Goal: Information Seeking & Learning: Learn about a topic

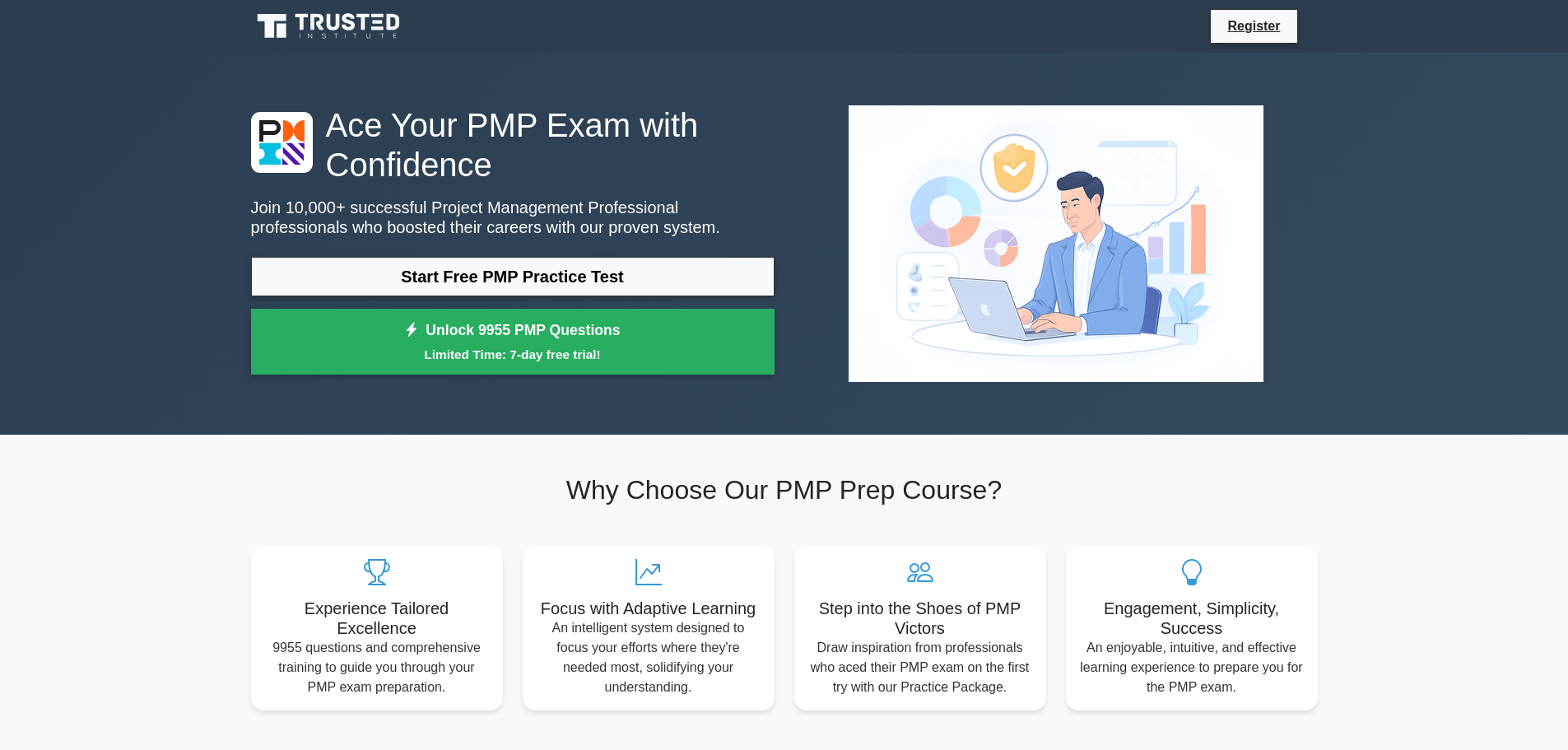
click at [485, 292] on link "Start Free PMP Practice Test" at bounding box center [513, 277] width 523 height 40
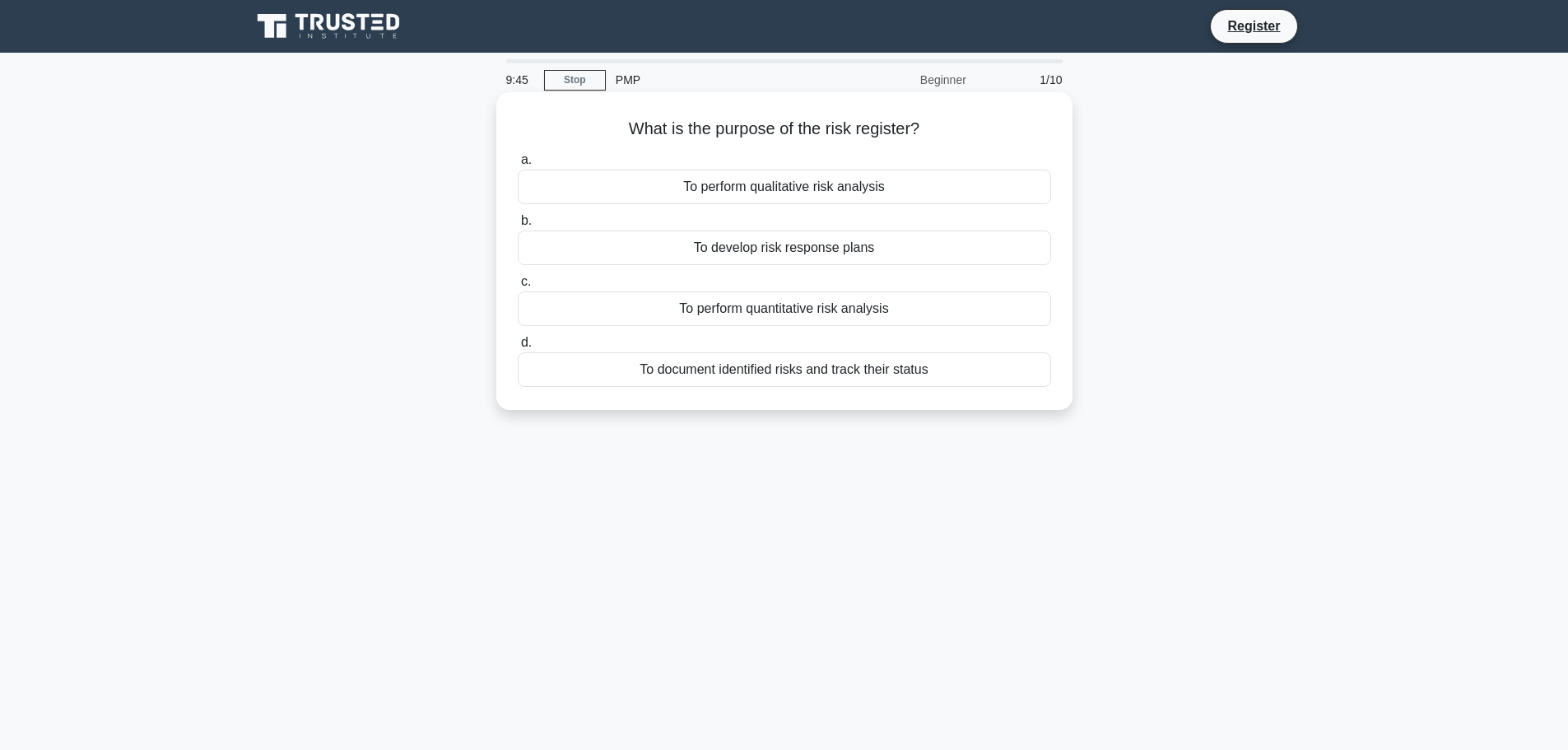
click at [807, 375] on div "To document identified risks and track their status" at bounding box center [784, 369] width 534 height 35
click at [518, 348] on input "d. To document identified risks and track their status" at bounding box center [518, 343] width 0 height 10
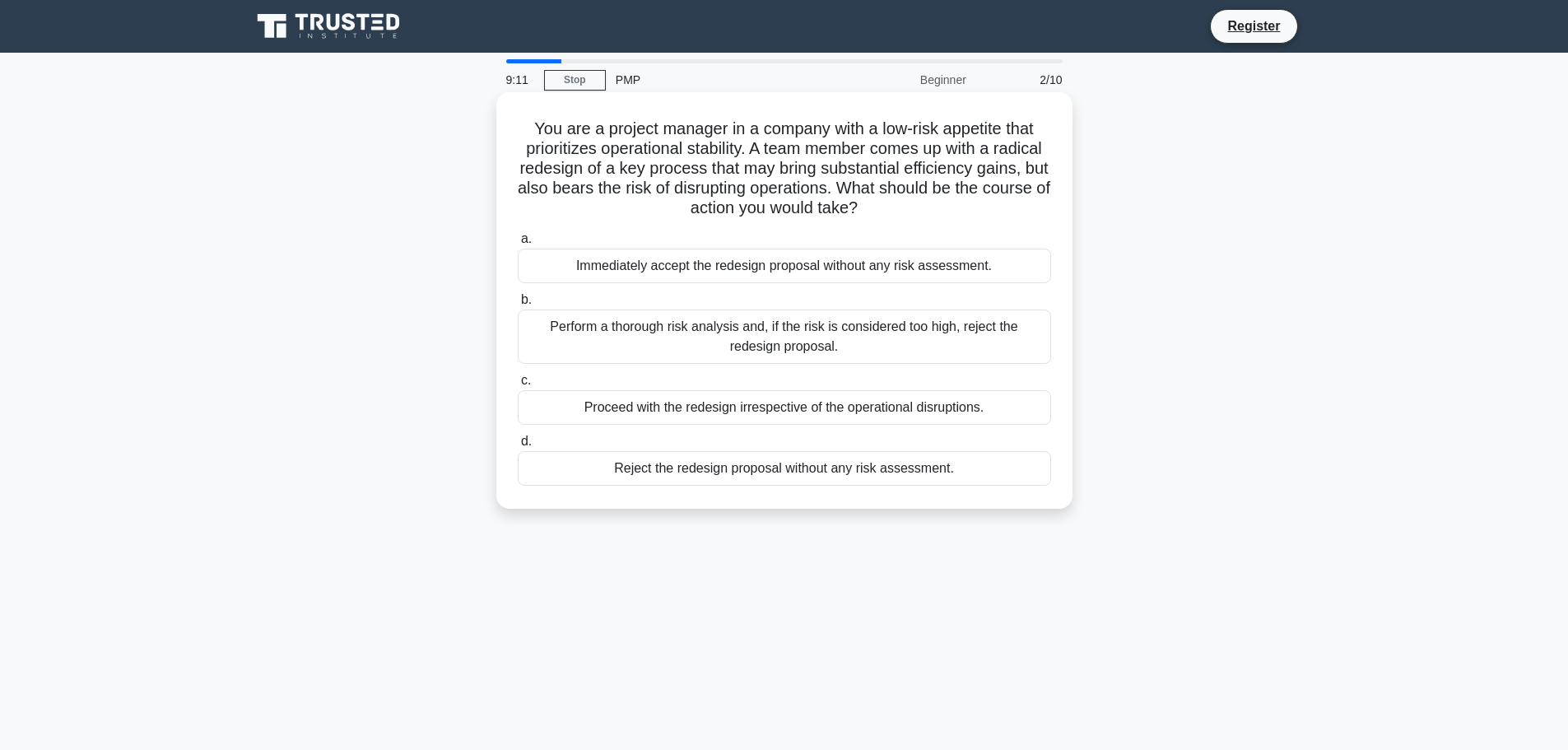
click at [815, 337] on div "Perform a thorough risk analysis and, if the risk is considered too high, rejec…" at bounding box center [784, 337] width 534 height 55
click at [518, 305] on input "b. Perform a thorough risk analysis and, if the risk is considered too high, re…" at bounding box center [518, 299] width 0 height 10
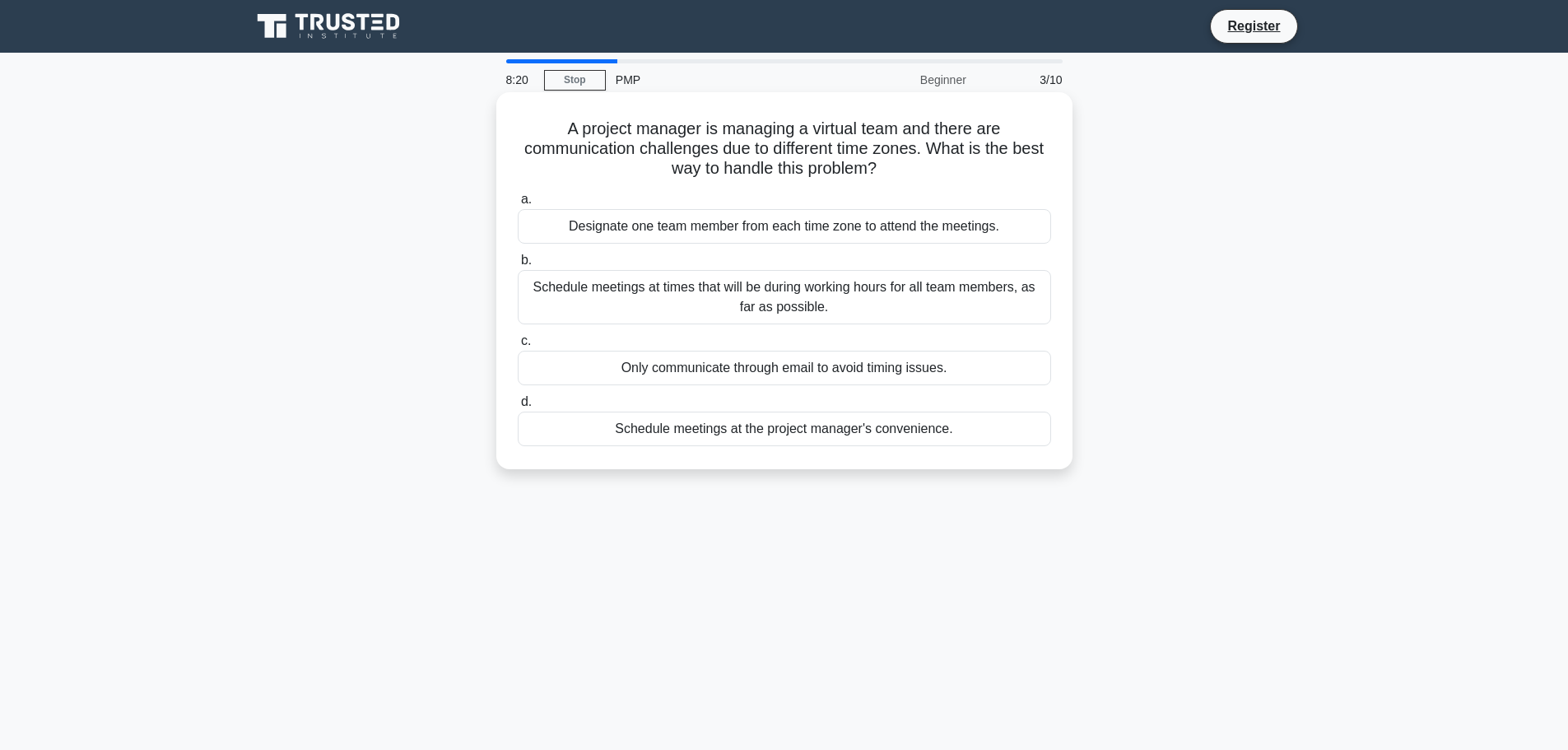
click at [841, 307] on div "Schedule meetings at times that will be during working hours for all team membe…" at bounding box center [784, 297] width 534 height 55
click at [518, 266] on input "b. Schedule meetings at times that will be during working hours for all team me…" at bounding box center [518, 260] width 0 height 10
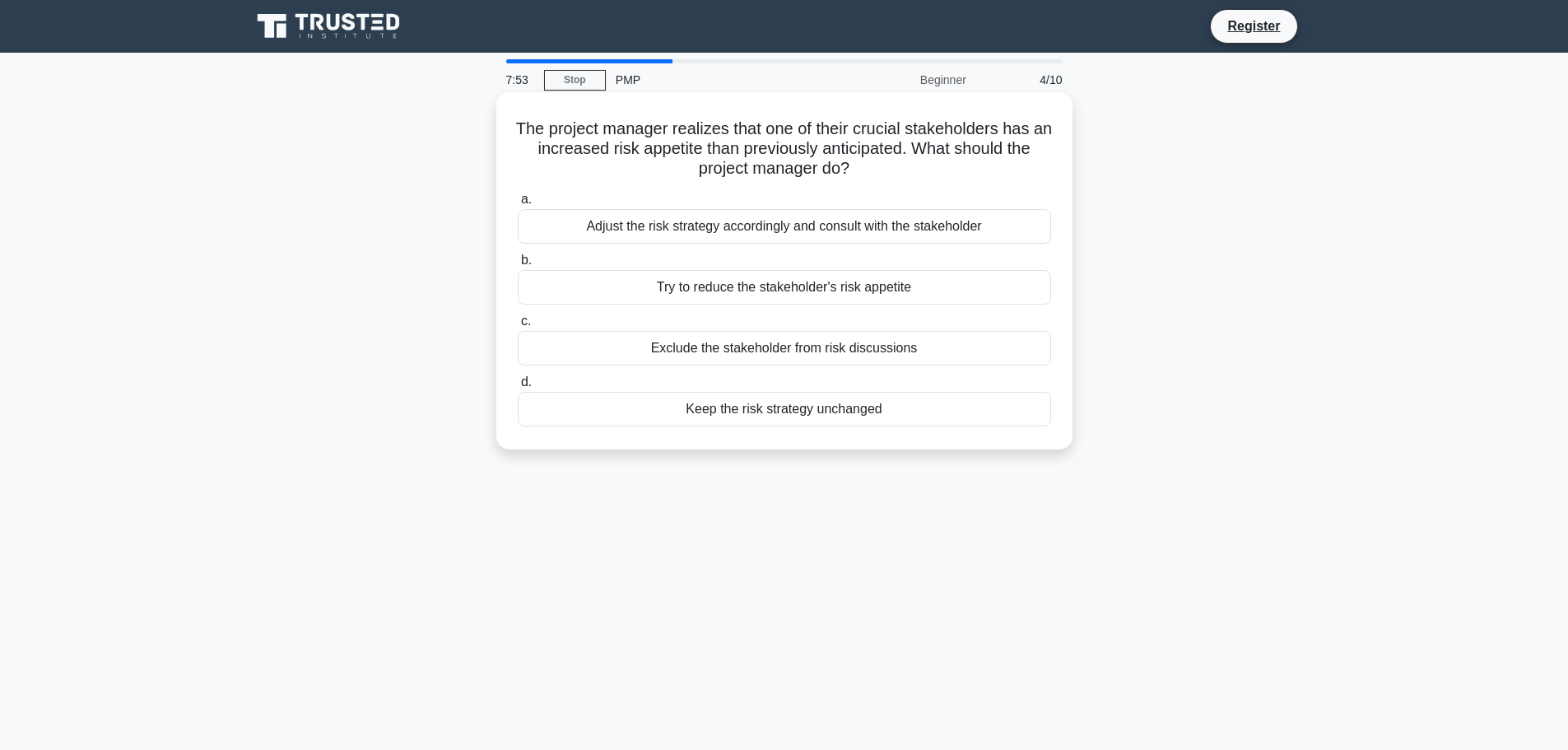
click at [828, 229] on div "Adjust the risk strategy accordingly and consult with the stakeholder" at bounding box center [784, 226] width 534 height 35
click at [518, 205] on input "a. Adjust the risk strategy accordingly and consult with the stakeholder" at bounding box center [518, 199] width 0 height 10
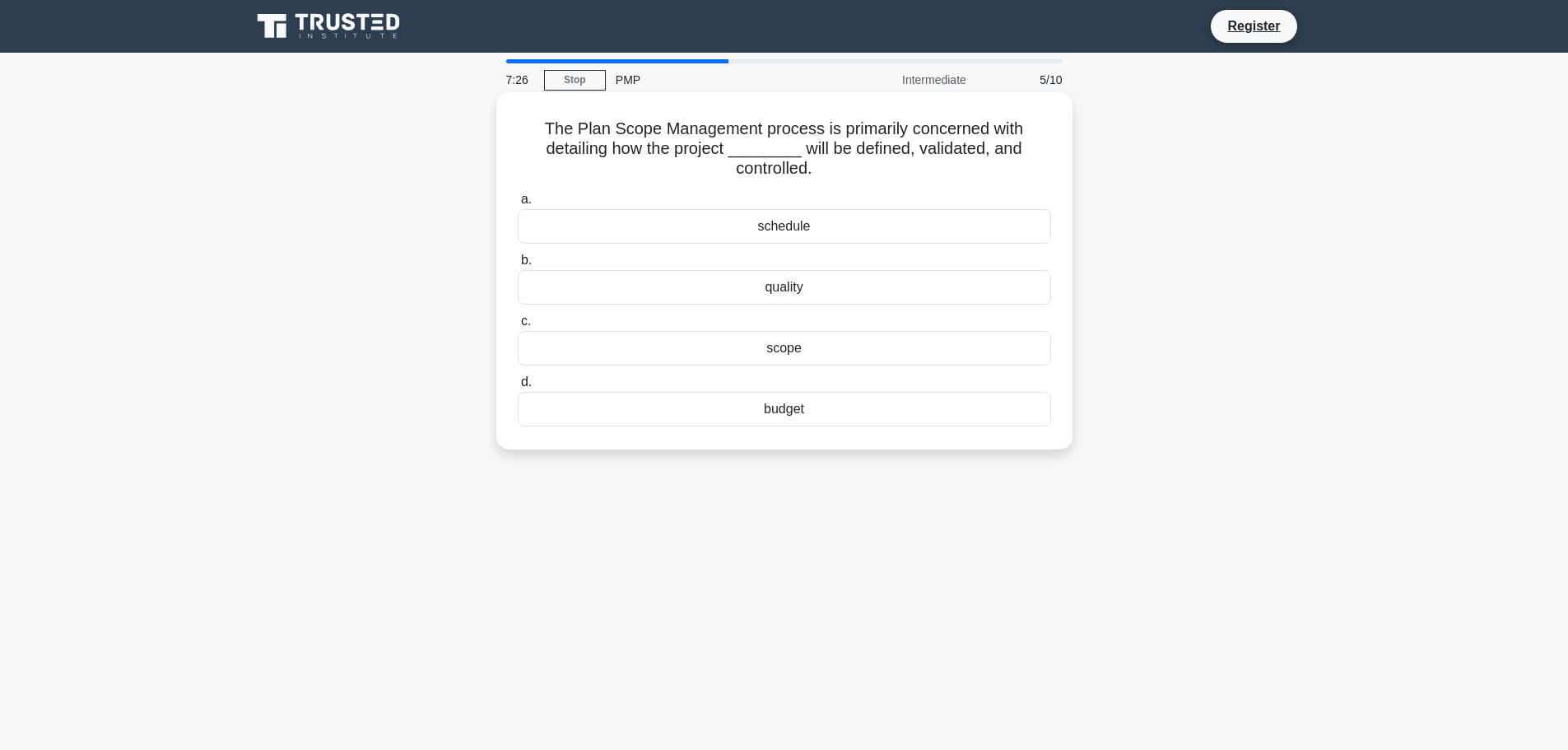
click at [817, 357] on div "scope" at bounding box center [784, 348] width 534 height 35
click at [518, 327] on input "c. scope" at bounding box center [518, 321] width 0 height 10
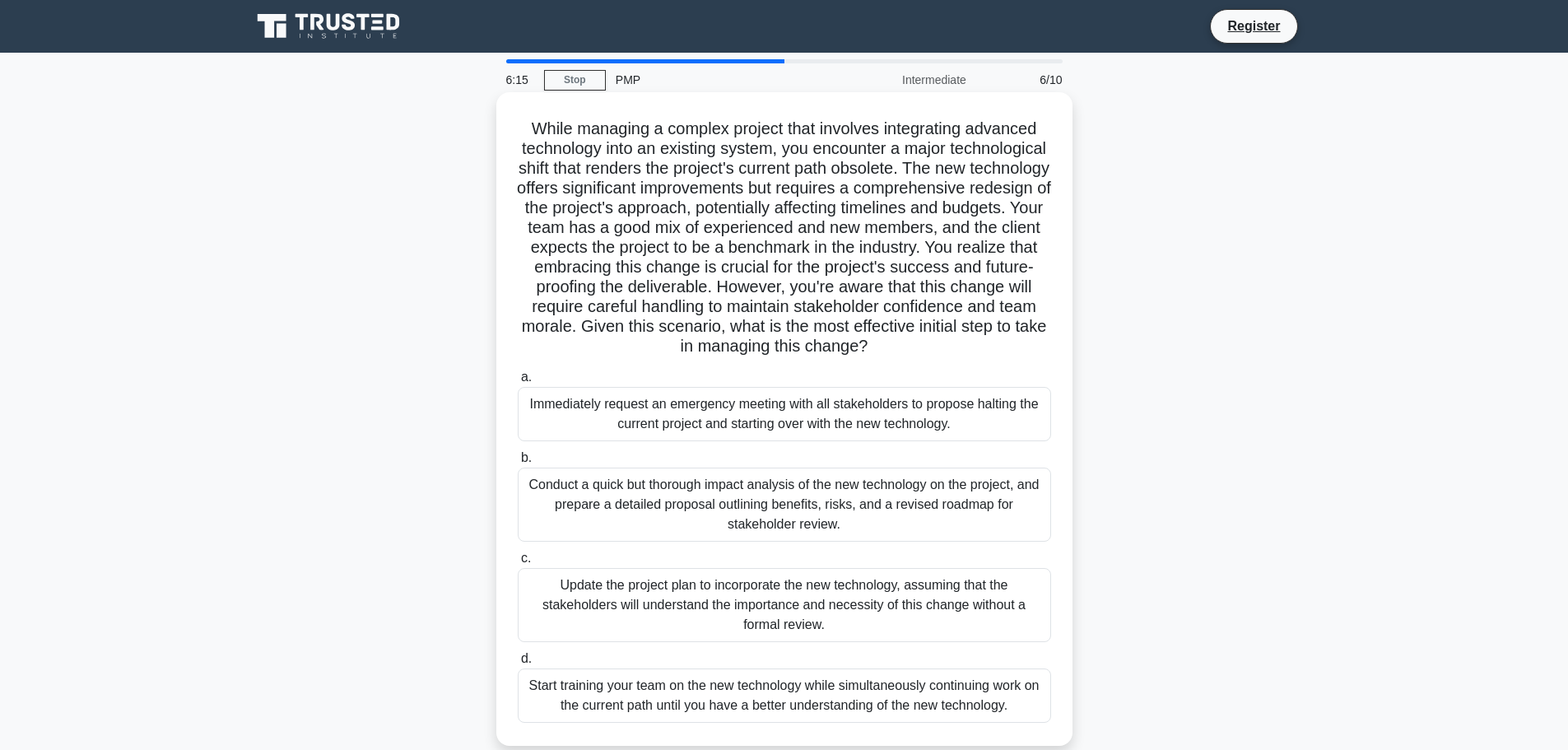
click at [873, 694] on div "Start training your team on the new technology while simultaneously continuing …" at bounding box center [784, 695] width 534 height 55
click at [518, 664] on input "d. Start training your team on the new technology while simultaneously continui…" at bounding box center [518, 658] width 0 height 10
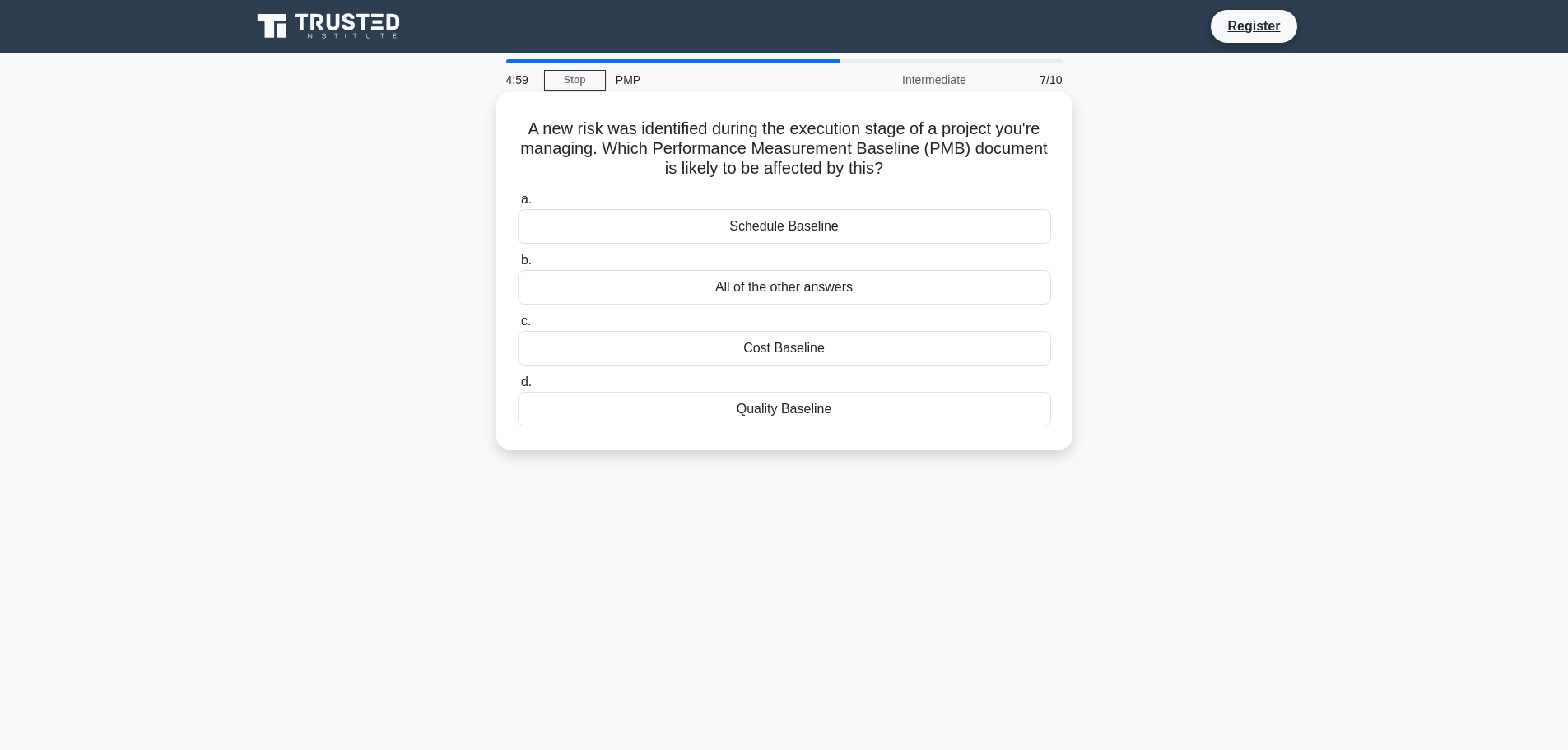
click at [843, 285] on div "All of the other answers" at bounding box center [784, 287] width 534 height 35
click at [518, 266] on input "b. All of the other answers" at bounding box center [518, 260] width 0 height 10
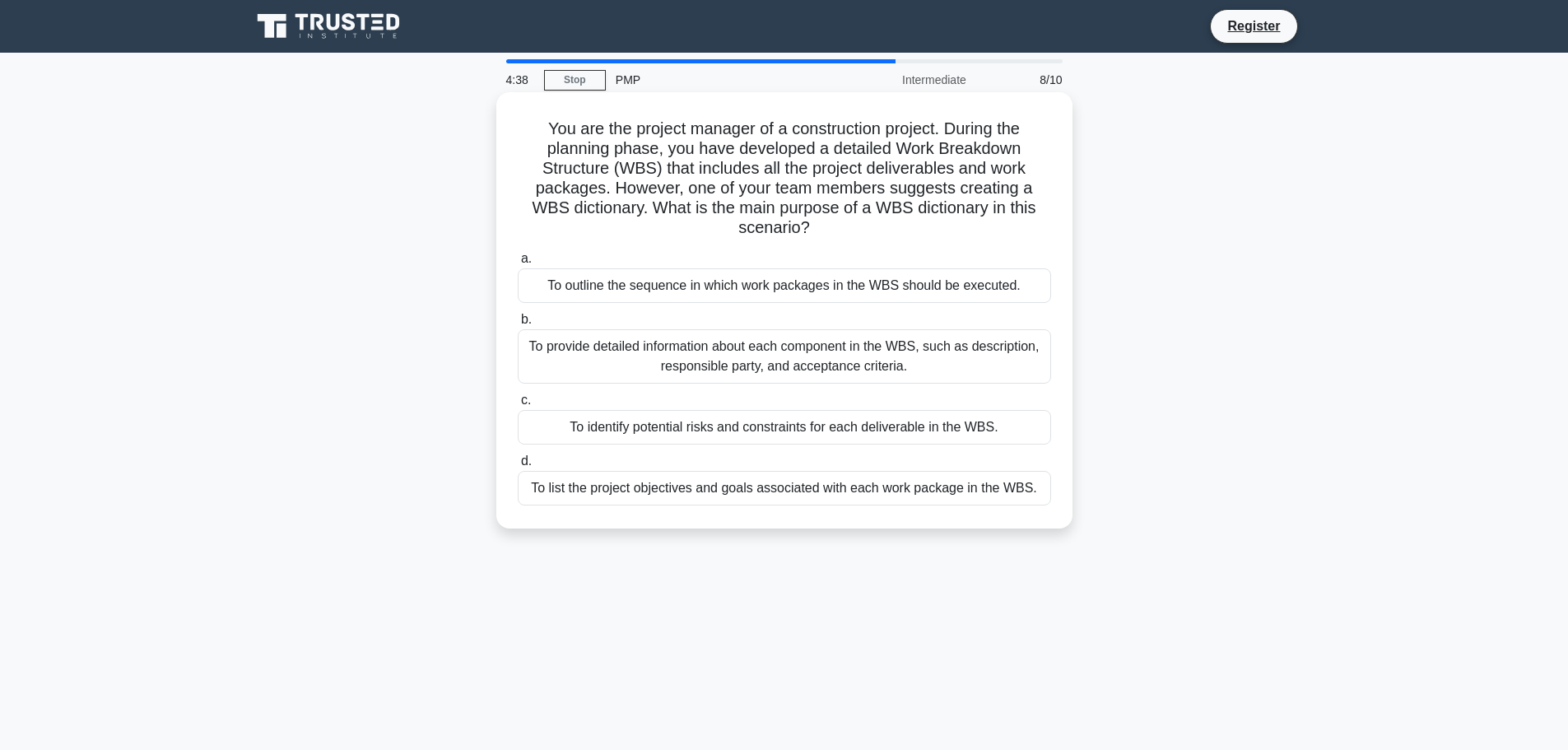
click at [810, 364] on div "To provide detailed information about each component in the WBS, such as descri…" at bounding box center [784, 357] width 534 height 55
click at [518, 325] on input "b. To provide detailed information about each component in the WBS, such as des…" at bounding box center [518, 319] width 0 height 10
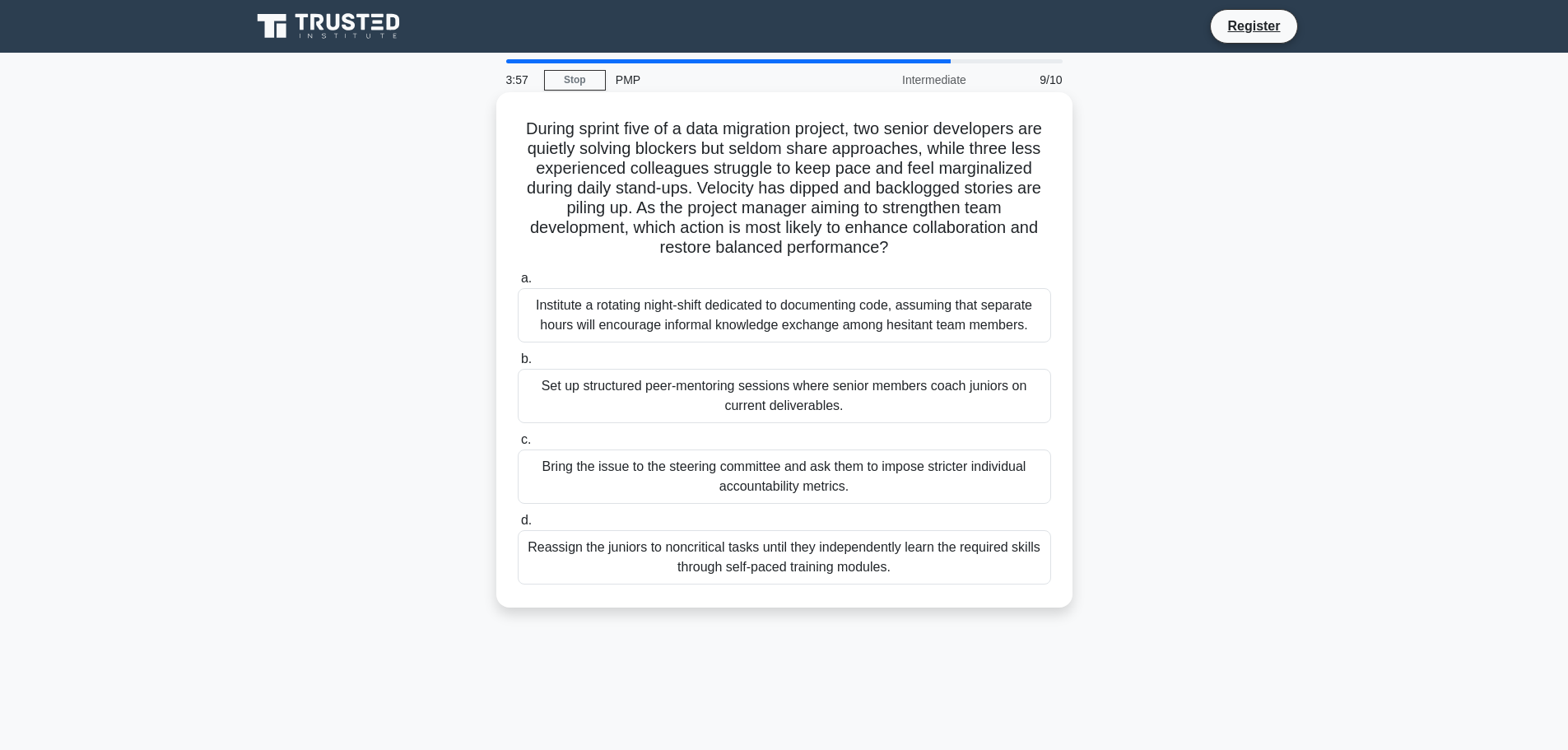
click at [808, 405] on div "Set up structured peer-mentoring sessions where senior members coach juniors on…" at bounding box center [784, 396] width 534 height 55
click at [518, 364] on input "b. Set up structured peer-mentoring sessions where senior members coach juniors…" at bounding box center [518, 359] width 0 height 10
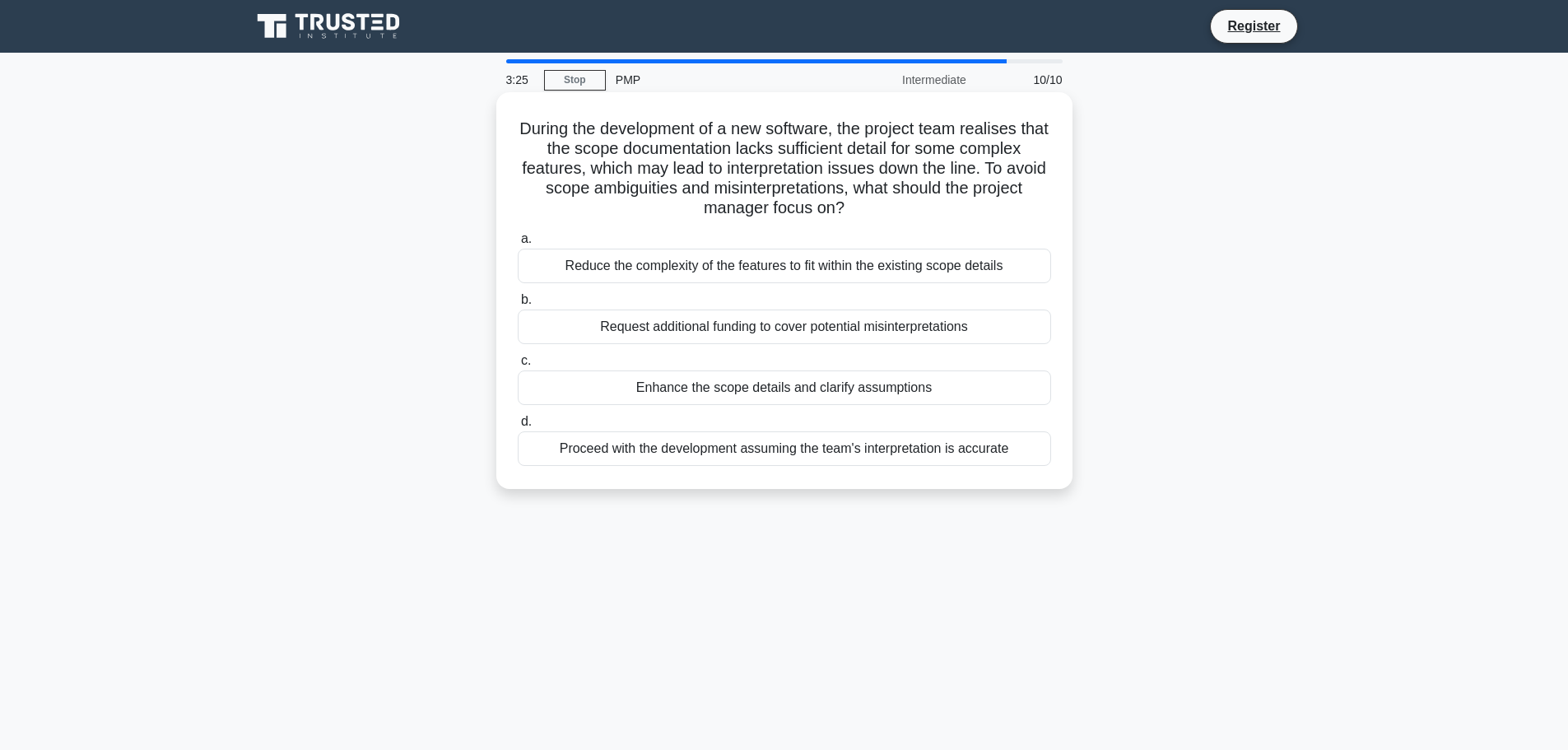
click at [825, 393] on div "Enhance the scope details and clarify assumptions" at bounding box center [784, 388] width 534 height 35
click at [518, 366] on input "c. Enhance the scope details and clarify assumptions" at bounding box center [518, 360] width 0 height 10
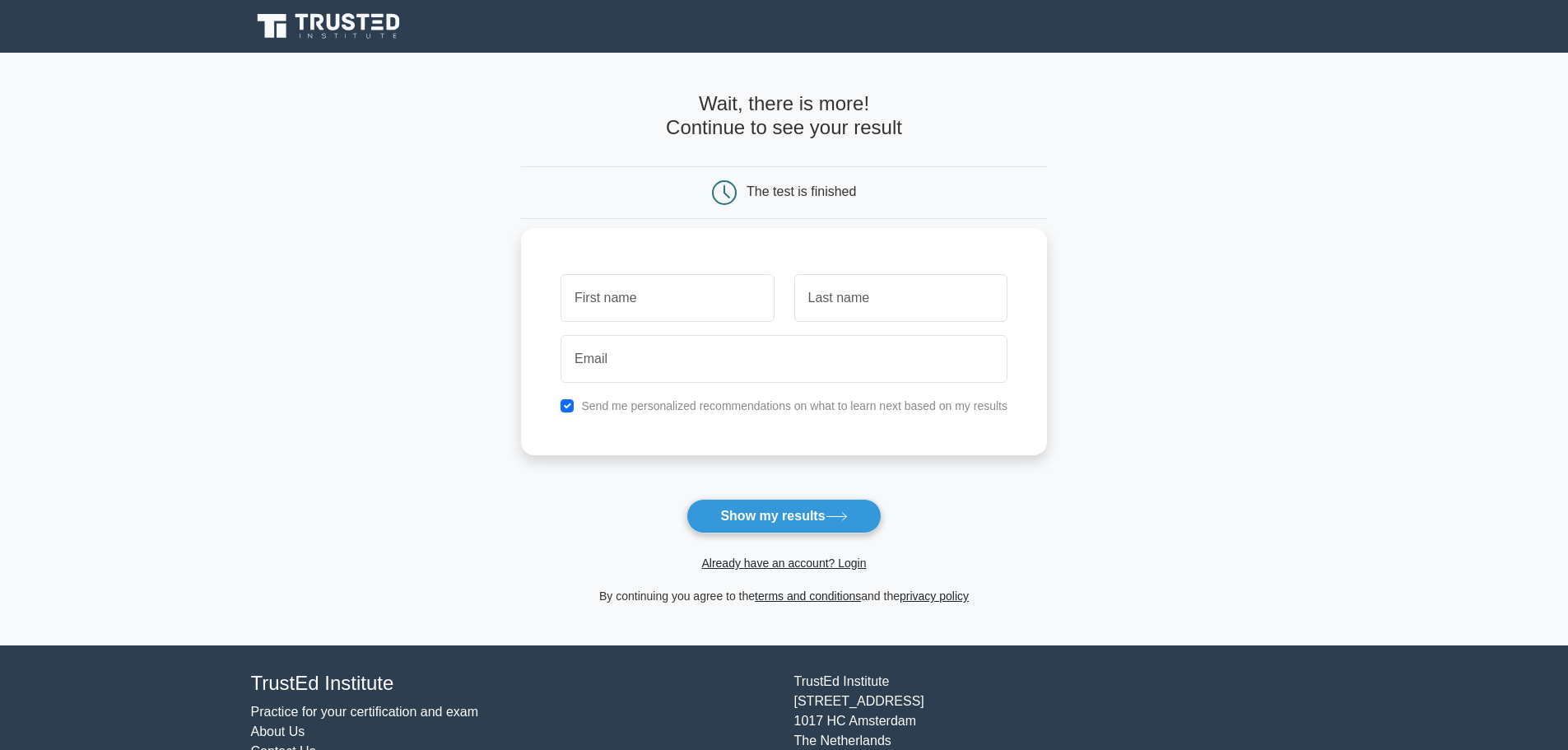
click at [660, 303] on input "text" at bounding box center [667, 297] width 214 height 48
type input "Love"
click at [815, 308] on input "text" at bounding box center [901, 297] width 214 height 48
type input "Bird"
click at [739, 361] on input "email" at bounding box center [784, 359] width 447 height 48
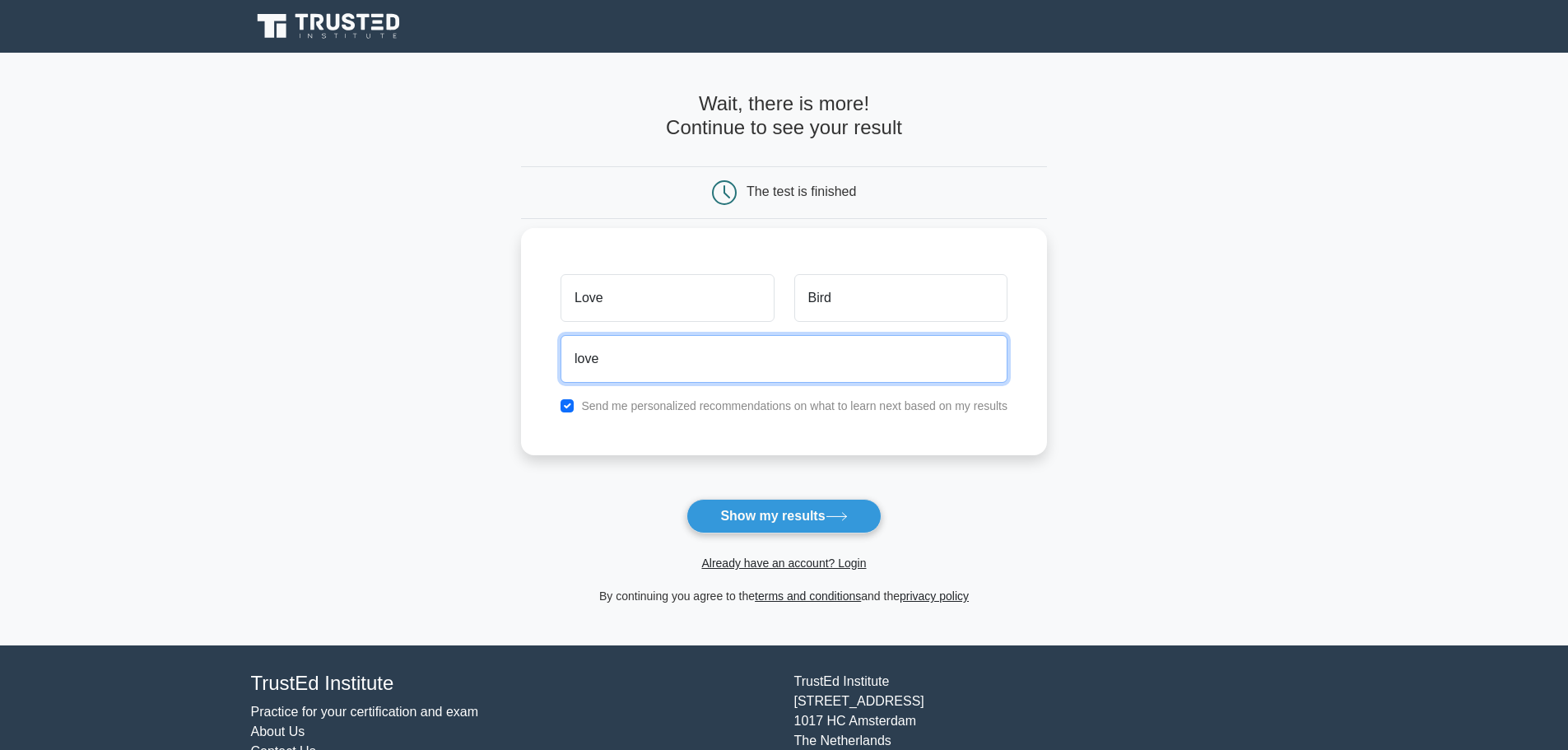
type input "love240412@gmail.com"
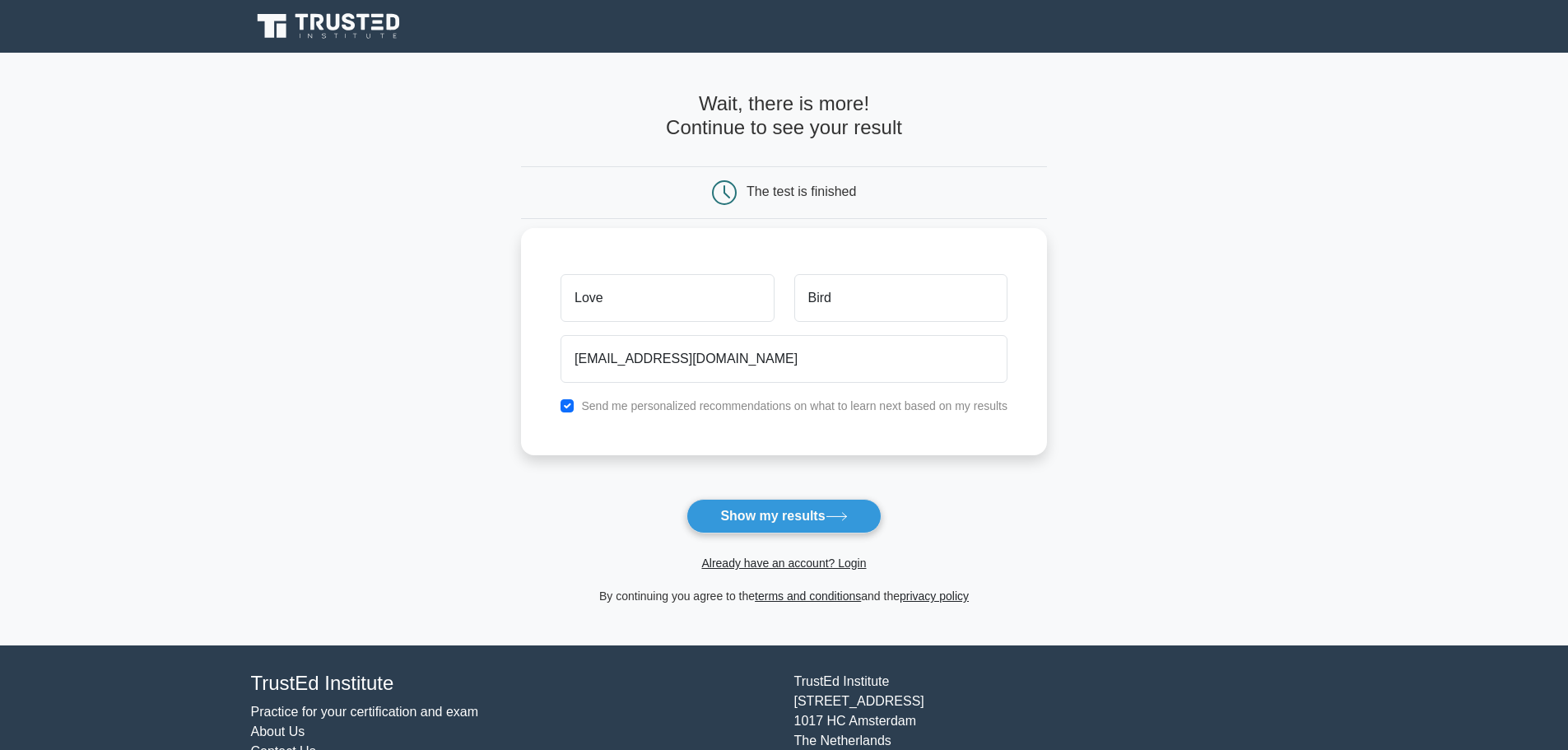
click at [678, 410] on label "Send me personalized recommendations on what to learn next based on my results" at bounding box center [793, 406] width 426 height 13
click at [573, 406] on input "checkbox" at bounding box center [568, 406] width 13 height 13
checkbox input "false"
click at [721, 513] on button "Show my results" at bounding box center [783, 516] width 194 height 35
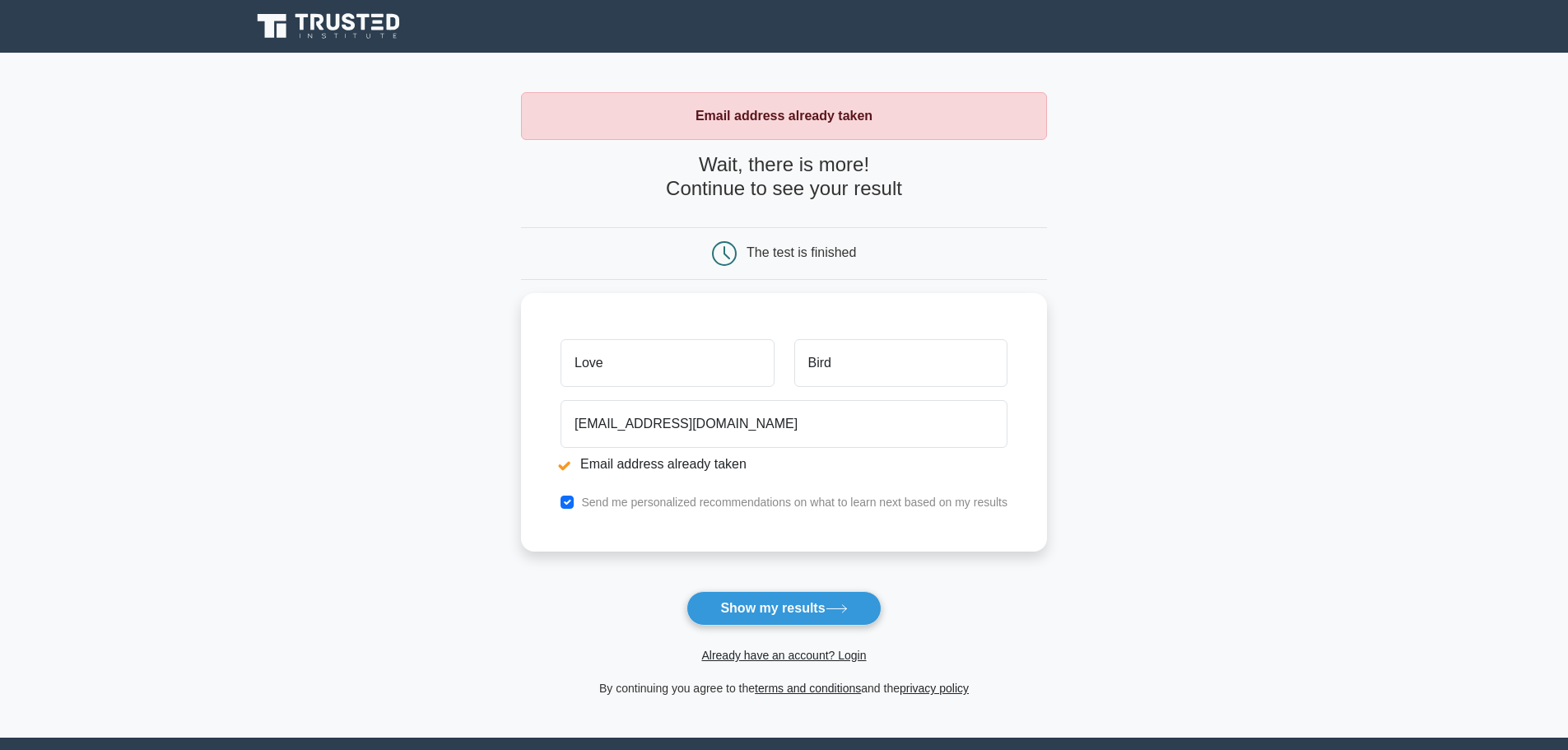
drag, startPoint x: 670, startPoint y: 359, endPoint x: 465, endPoint y: 359, distance: 205.0
click at [465, 359] on main "Email address already taken Wait, there is more! Continue to see your result Th…" at bounding box center [784, 395] width 1568 height 685
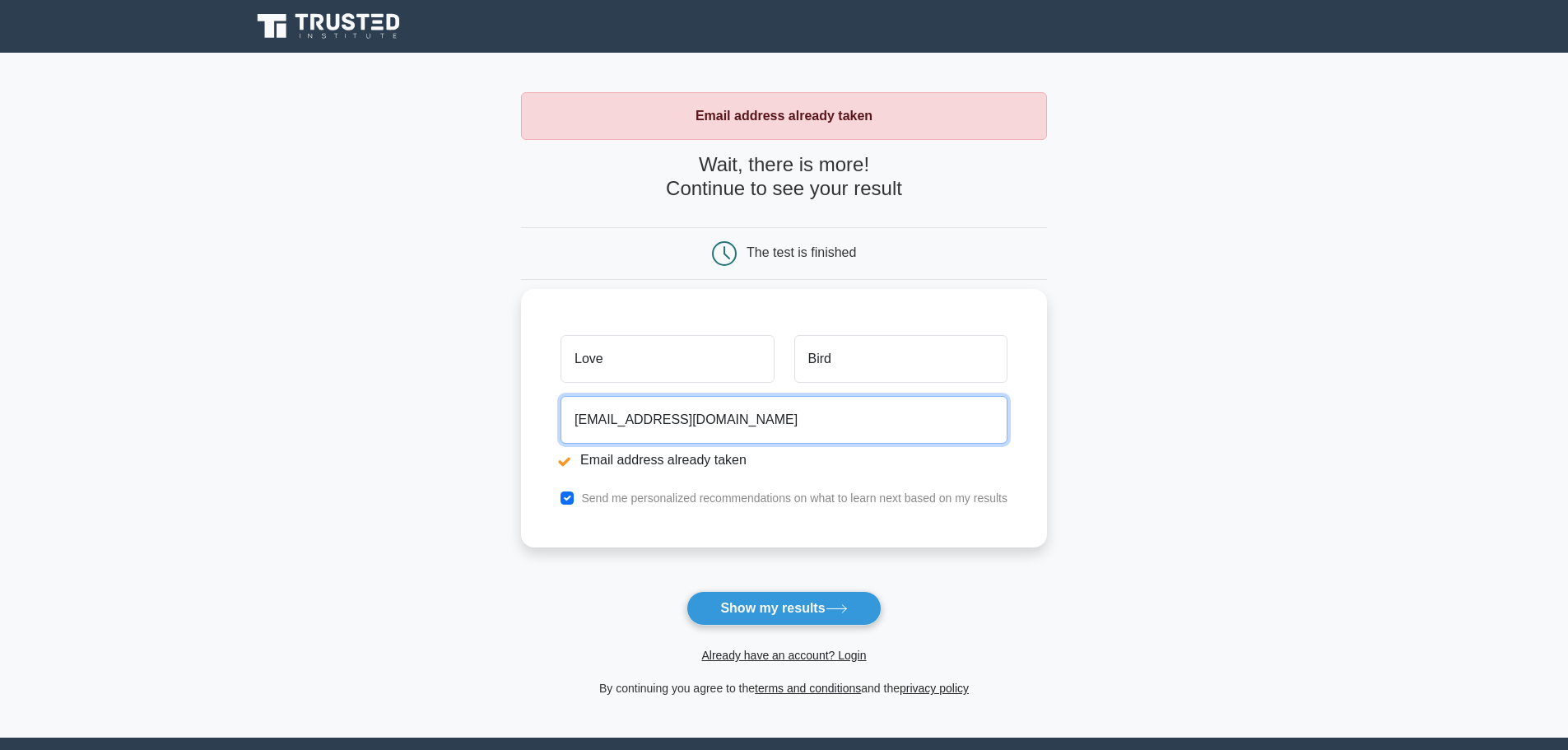
drag, startPoint x: 734, startPoint y: 424, endPoint x: 536, endPoint y: 417, distance: 198.1
click at [530, 417] on div "Love Bird love240412@gmail.com Email address already taken Send me personalized…" at bounding box center [784, 418] width 526 height 259
type input "[EMAIL_ADDRESS][DOMAIN_NAME]"
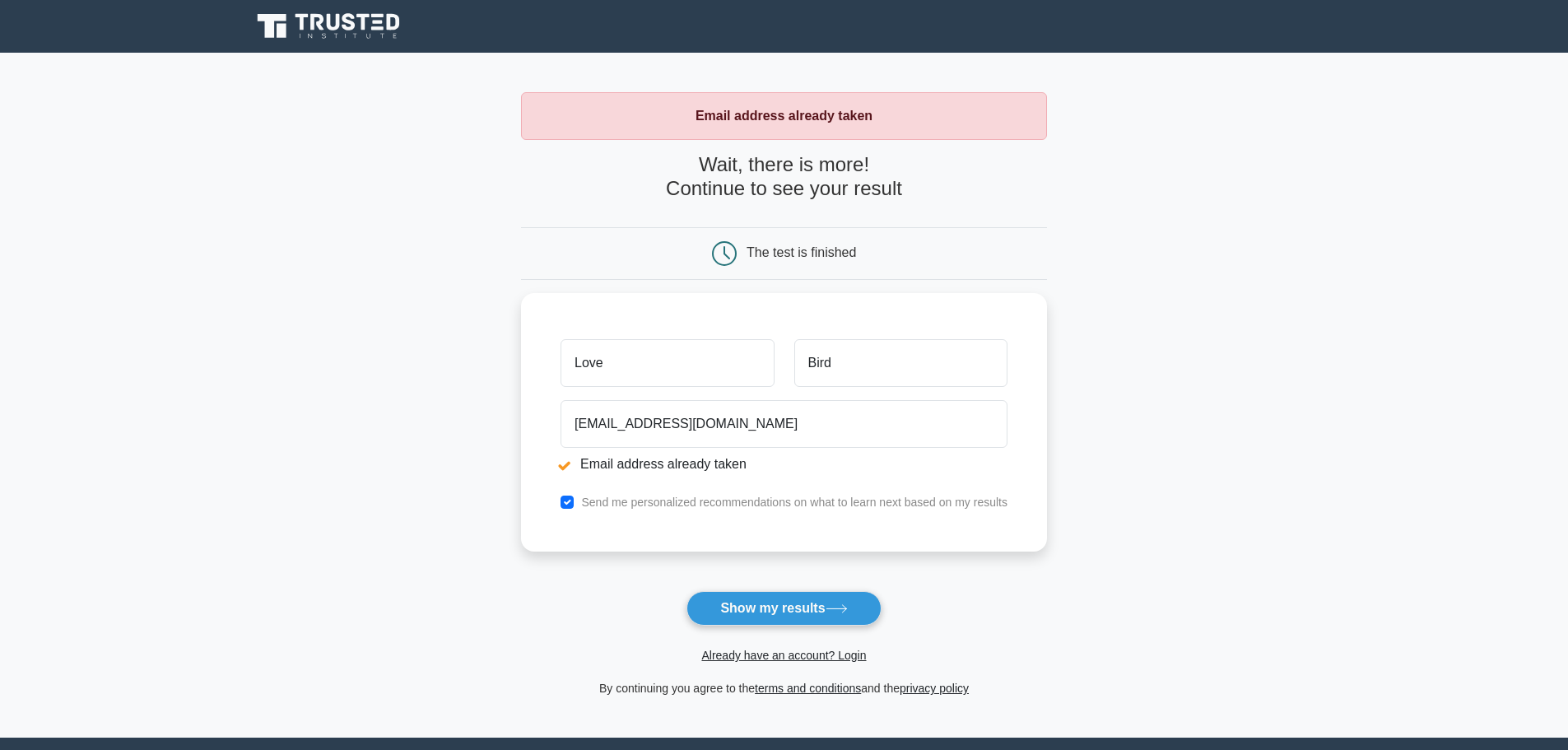
click at [757, 617] on button "Show my results" at bounding box center [783, 608] width 194 height 35
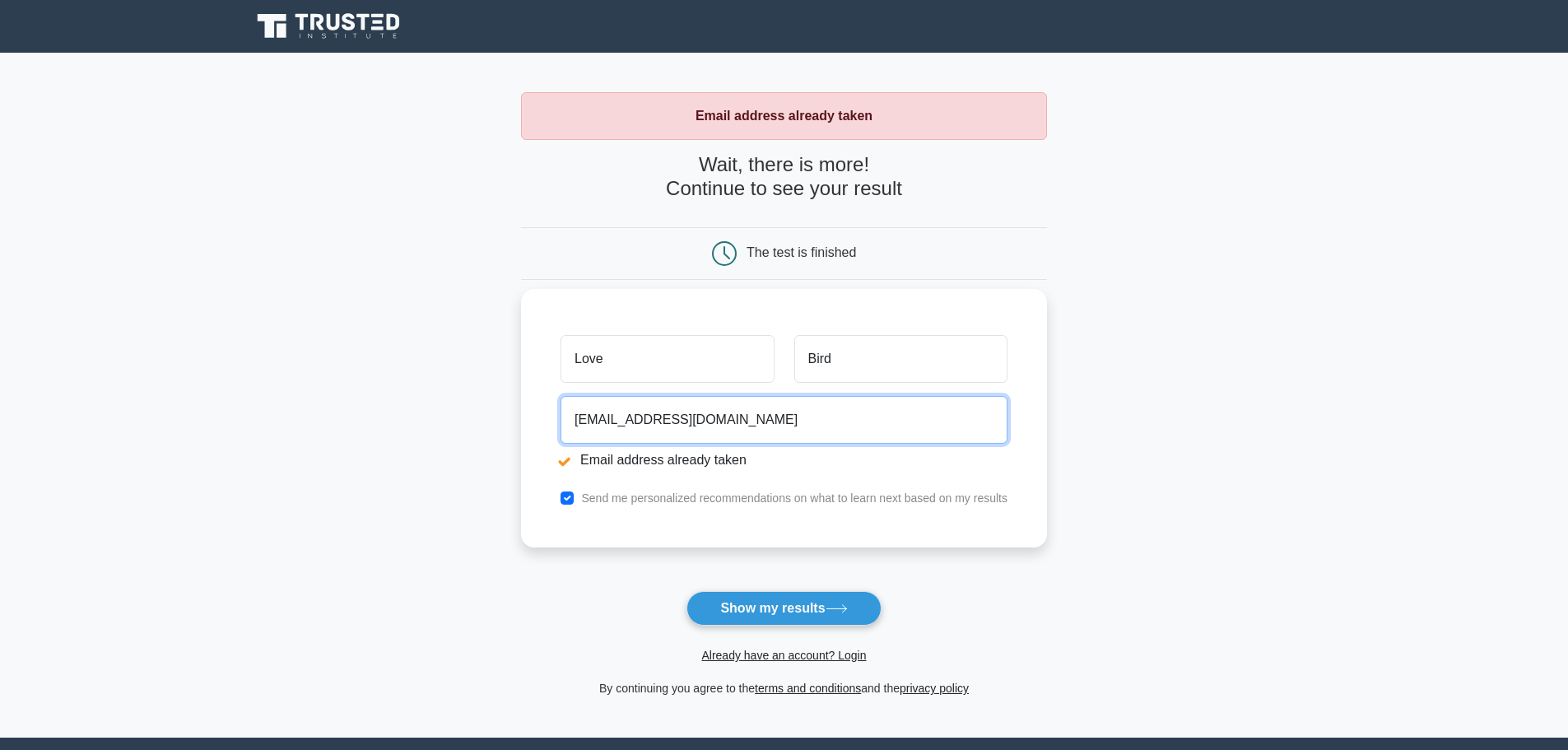
click at [706, 430] on input "[EMAIL_ADDRESS][DOMAIN_NAME]" at bounding box center [784, 420] width 447 height 48
drag, startPoint x: 712, startPoint y: 423, endPoint x: 491, endPoint y: 418, distance: 221.1
click at [491, 418] on main "Email address already taken Wait, there is more! Continue to see your result Th…" at bounding box center [784, 395] width 1568 height 685
drag, startPoint x: 616, startPoint y: 423, endPoint x: 500, endPoint y: 423, distance: 116.0
click at [500, 423] on main "Email address already taken Wait, there is more! Continue to see your result Th…" at bounding box center [784, 395] width 1568 height 685
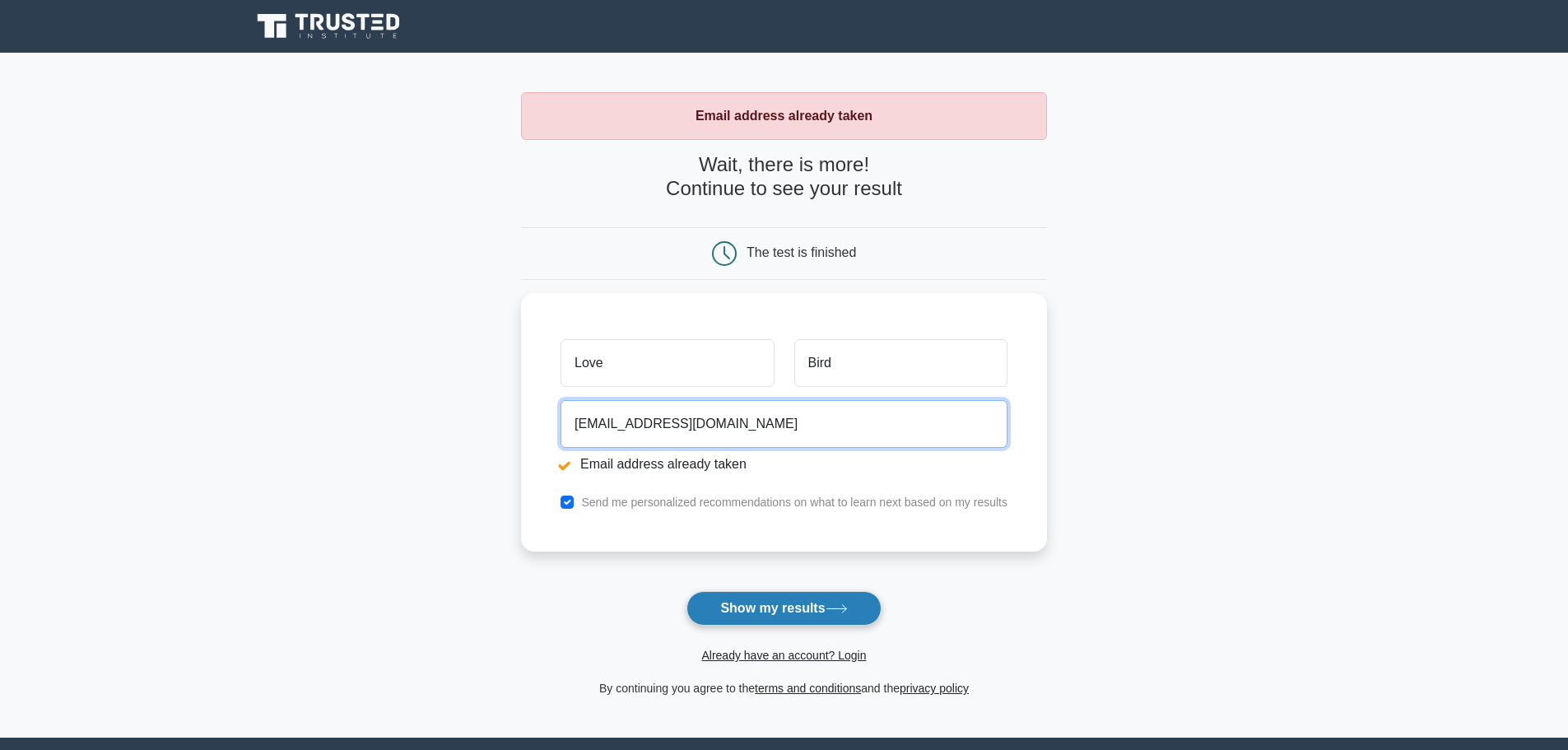
type input "[EMAIL_ADDRESS][DOMAIN_NAME]"
click at [831, 611] on icon at bounding box center [837, 609] width 23 height 9
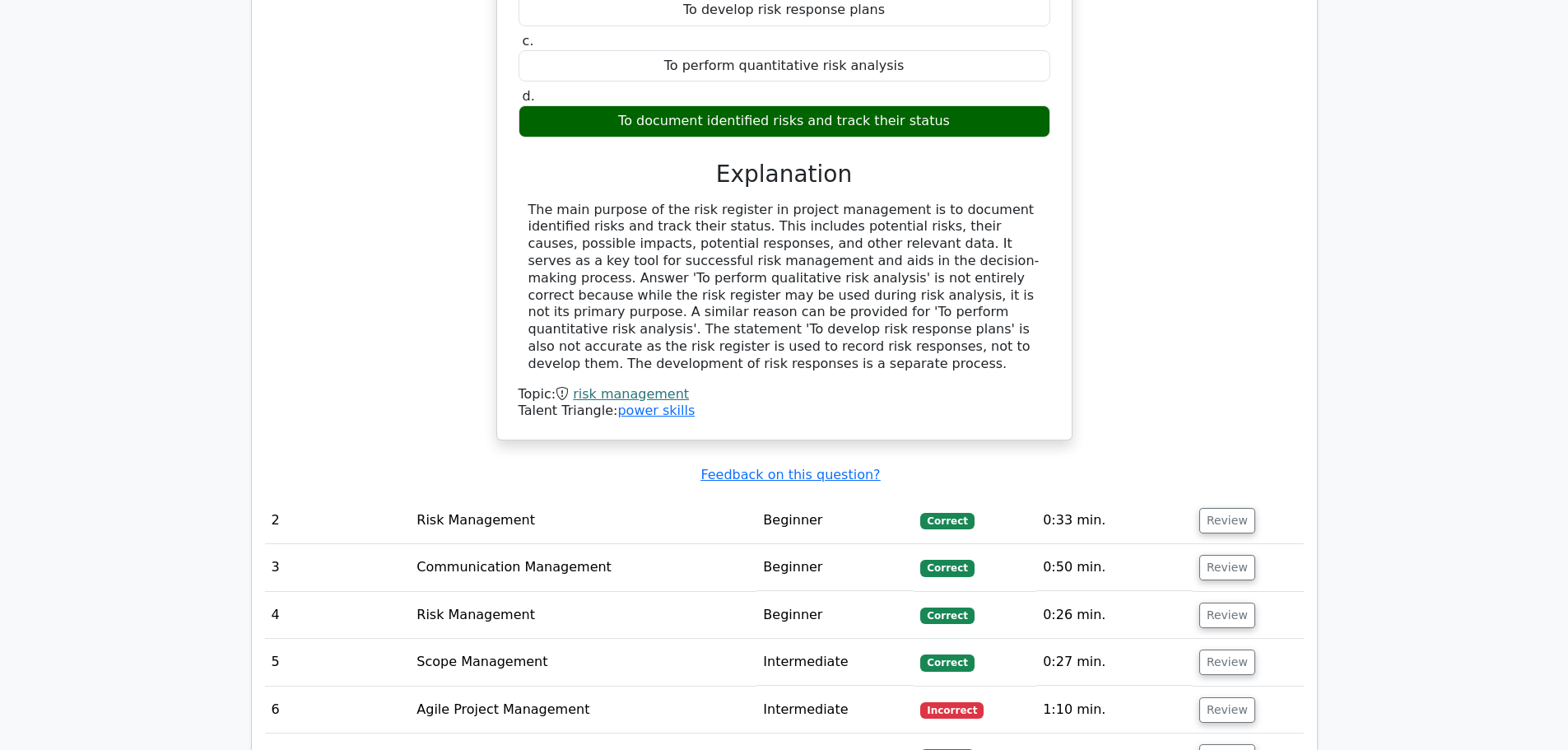
scroll to position [1893, 0]
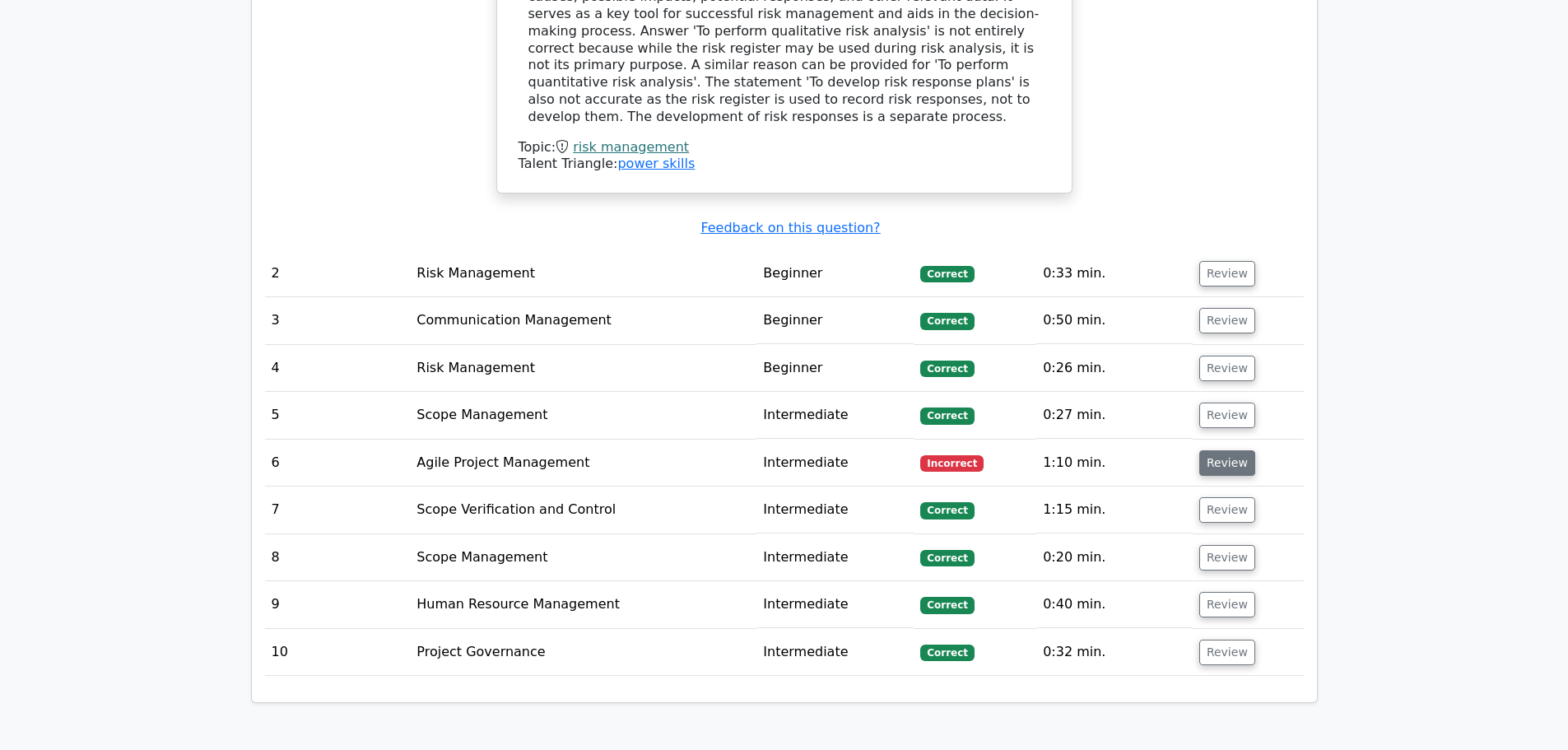
click at [1208, 450] on button "Review" at bounding box center [1226, 462] width 56 height 25
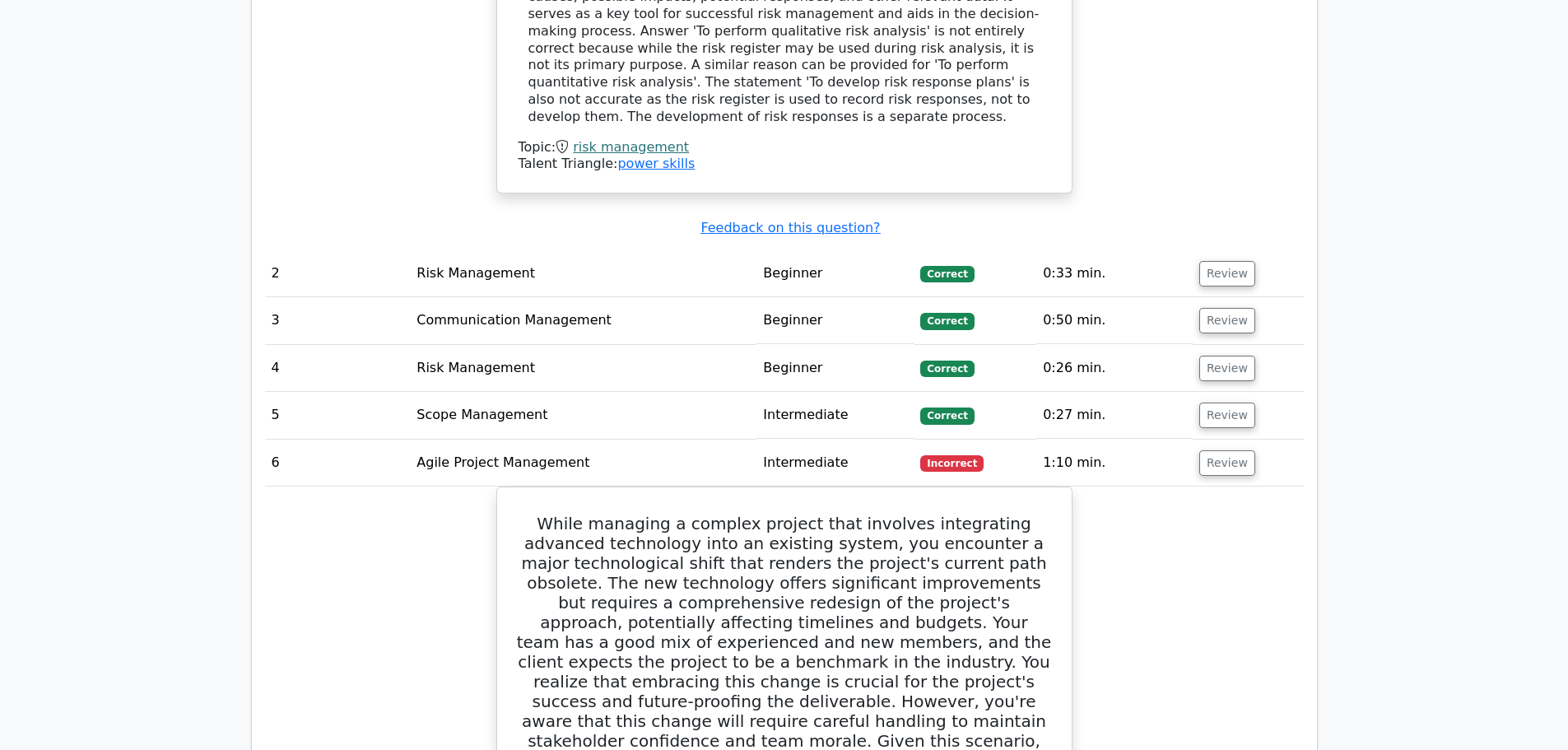
scroll to position [1811, 0]
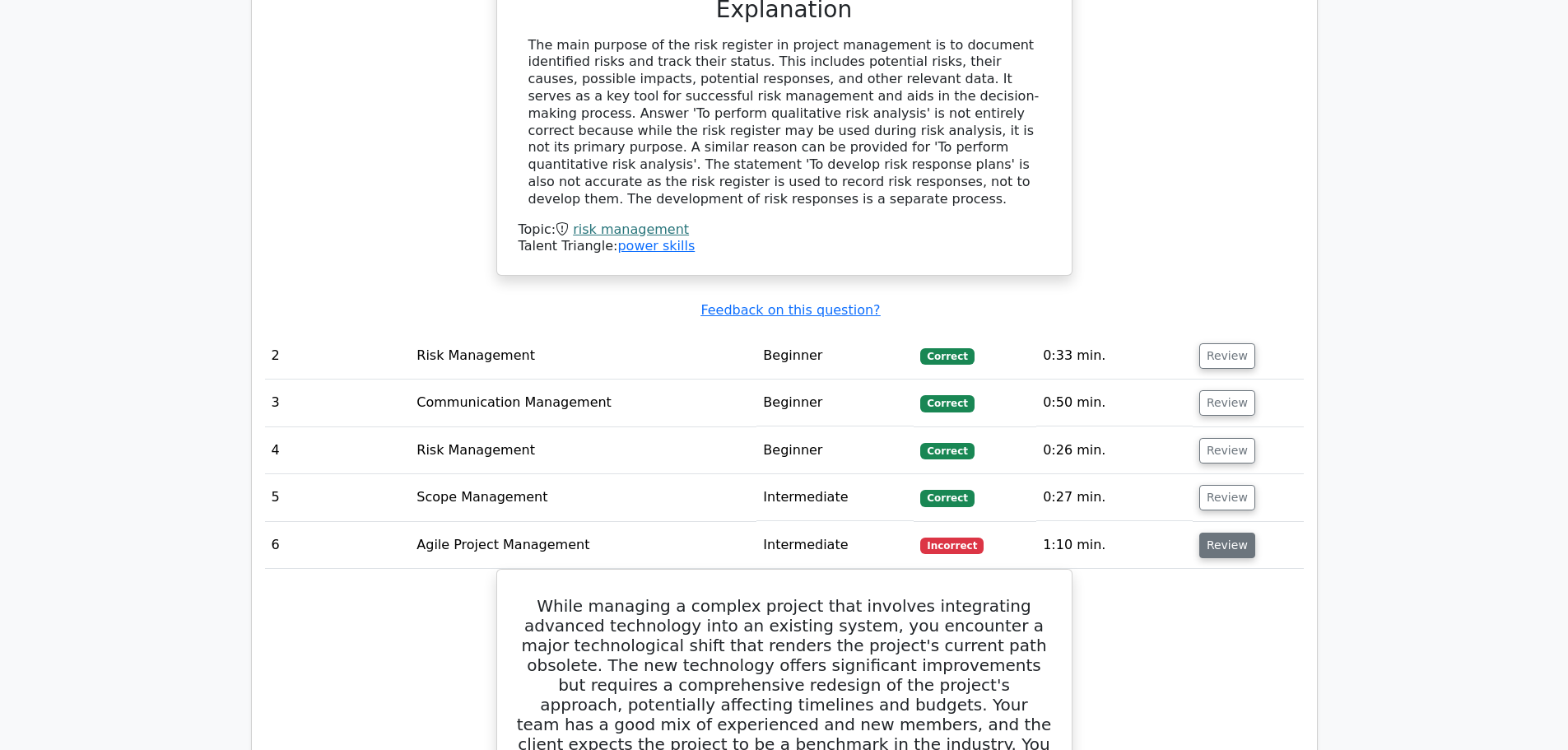
click at [1205, 533] on button "Review" at bounding box center [1226, 545] width 56 height 25
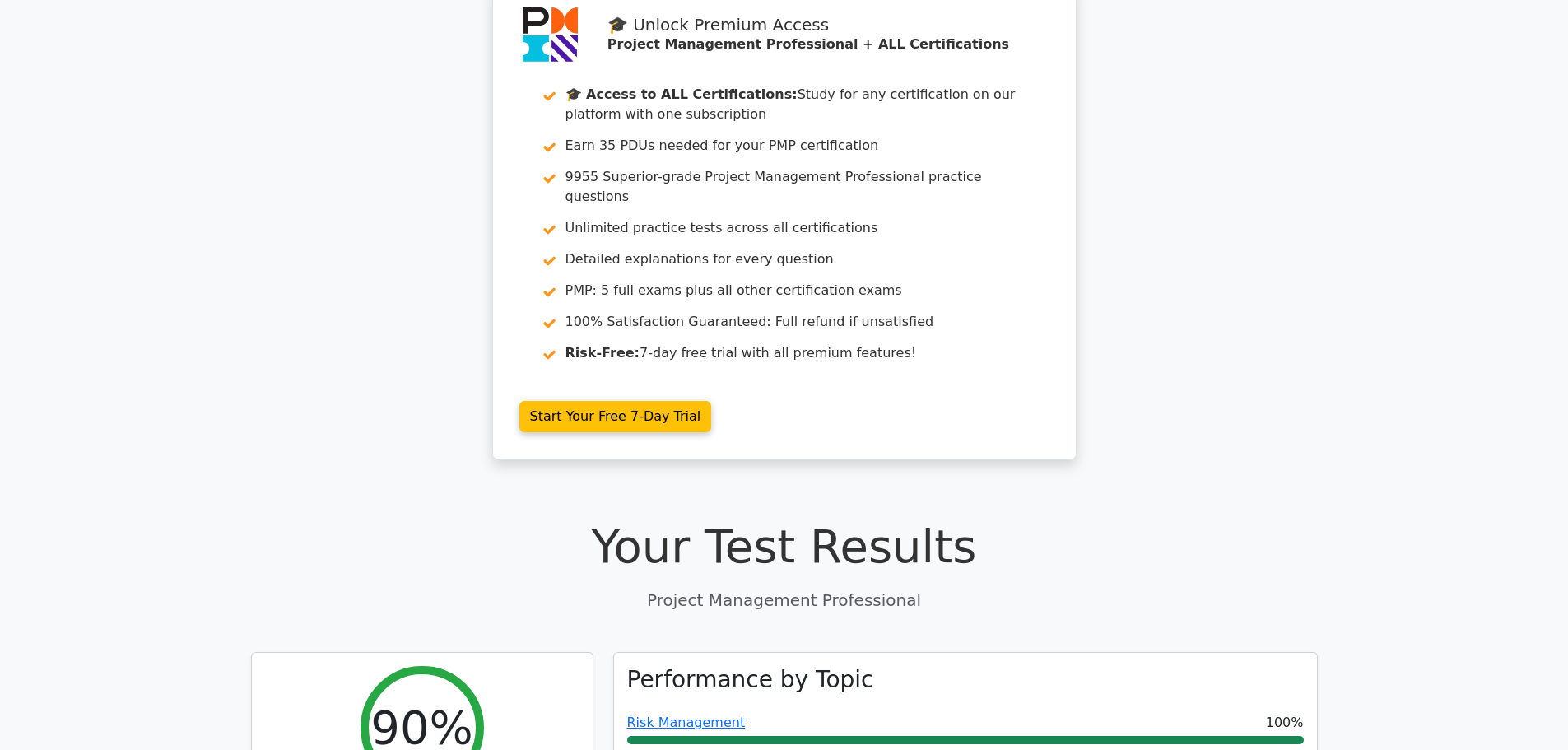
scroll to position [823, 0]
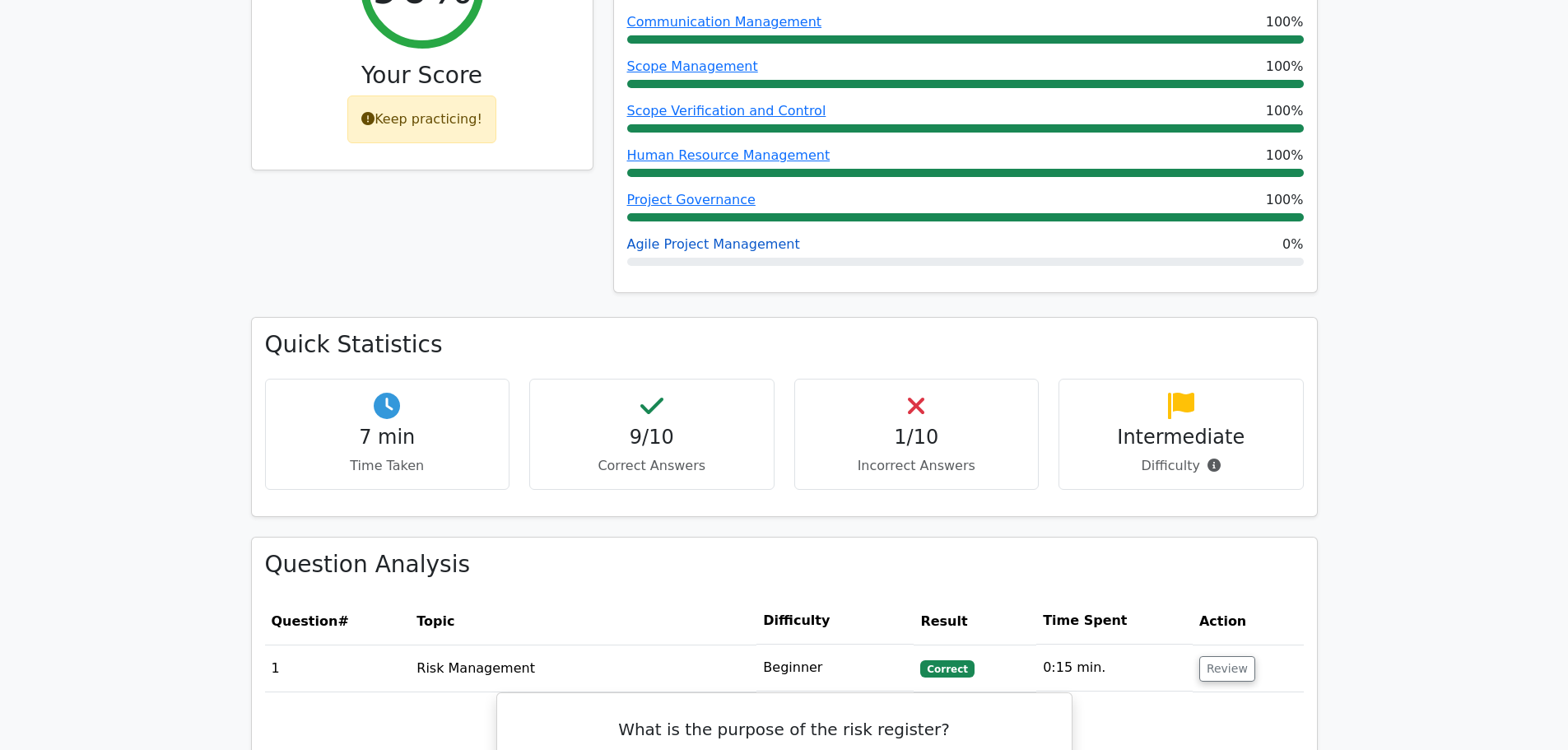
click at [742, 236] on link "Agile Project Management" at bounding box center [713, 244] width 173 height 16
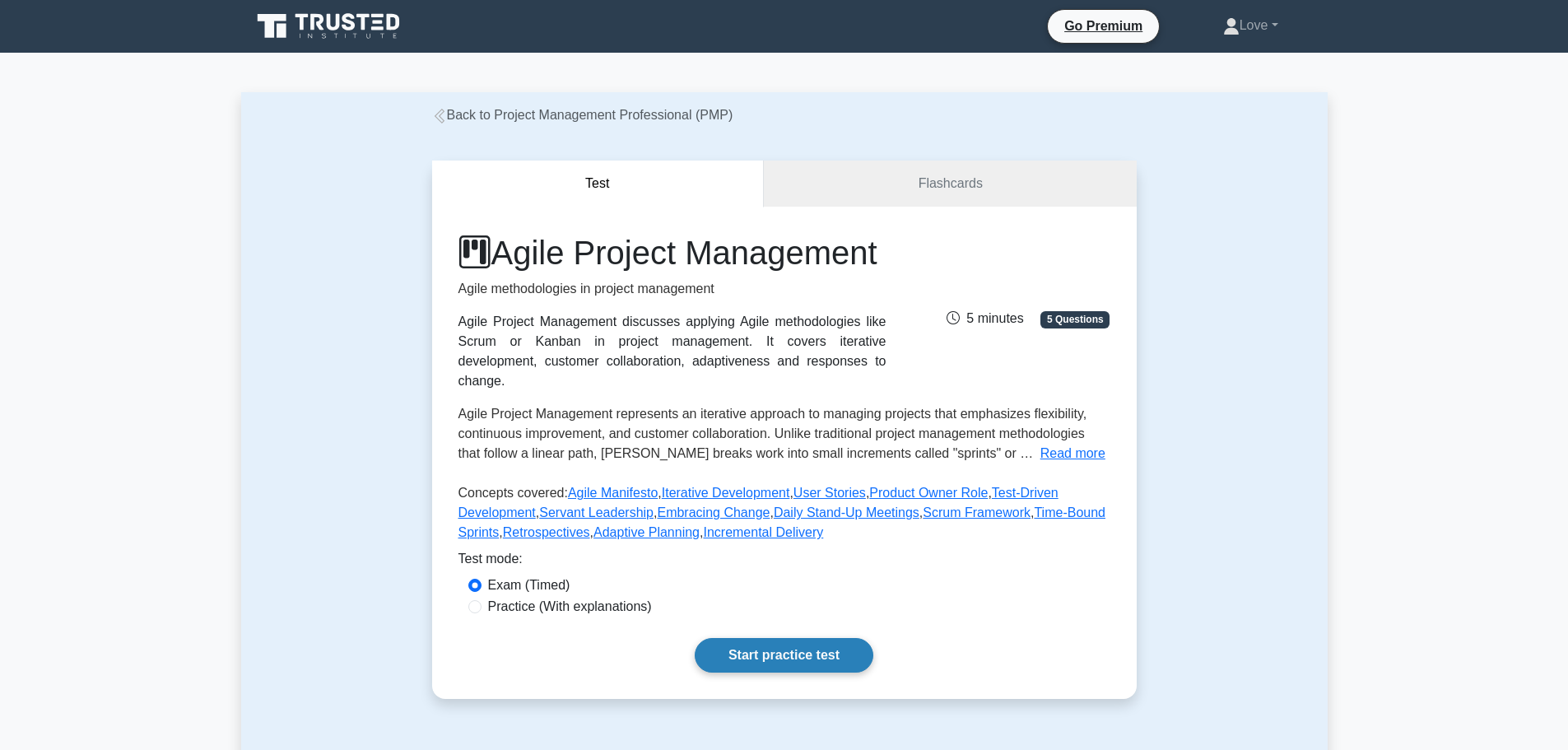
click at [783, 670] on link "Start practice test" at bounding box center [784, 655] width 179 height 35
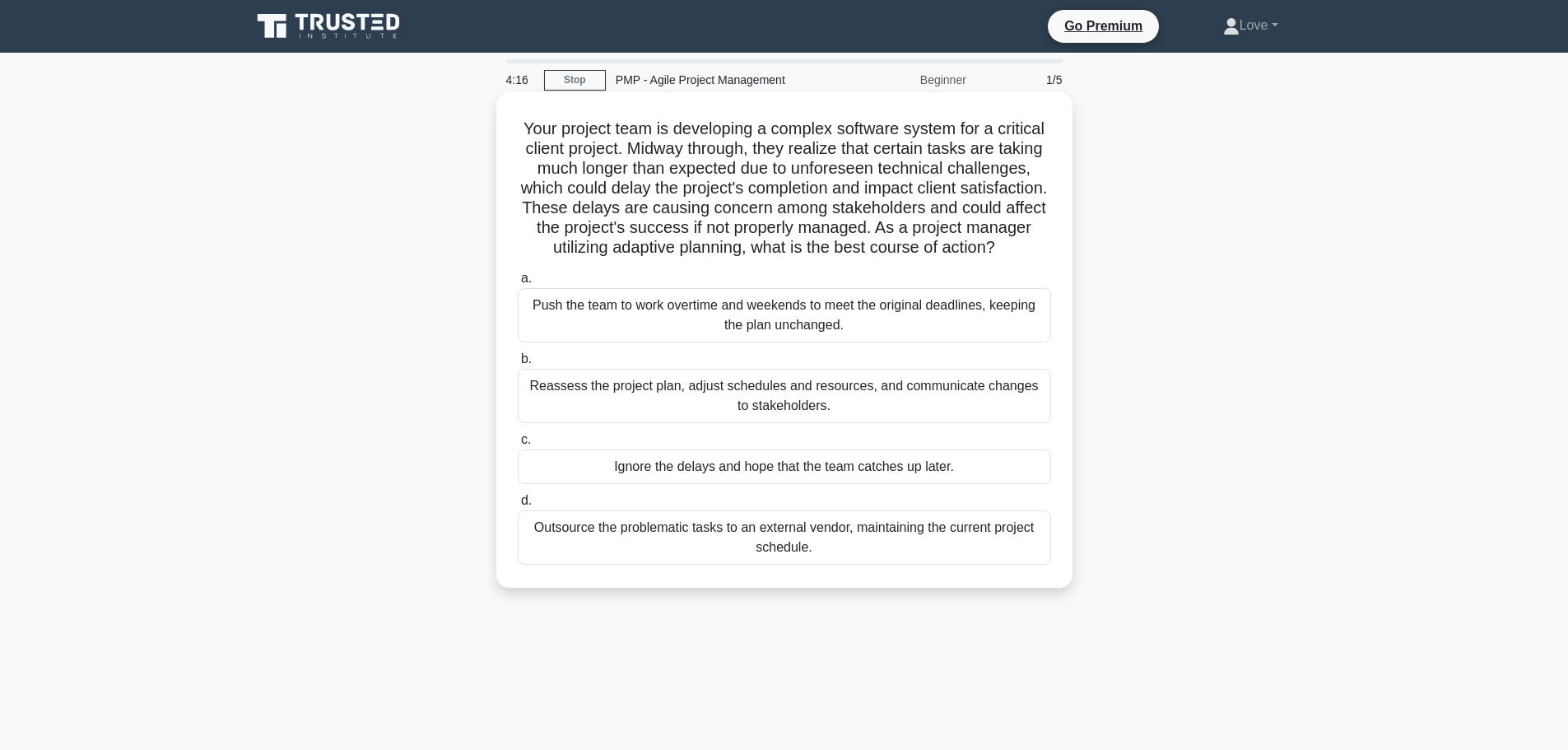
click at [756, 419] on div "Reassess the project plan, adjust schedules and resources, and communicate chan…" at bounding box center [784, 396] width 534 height 55
click at [518, 364] on input "b. Reassess the project plan, adjust schedules and resources, and communicate c…" at bounding box center [518, 359] width 0 height 10
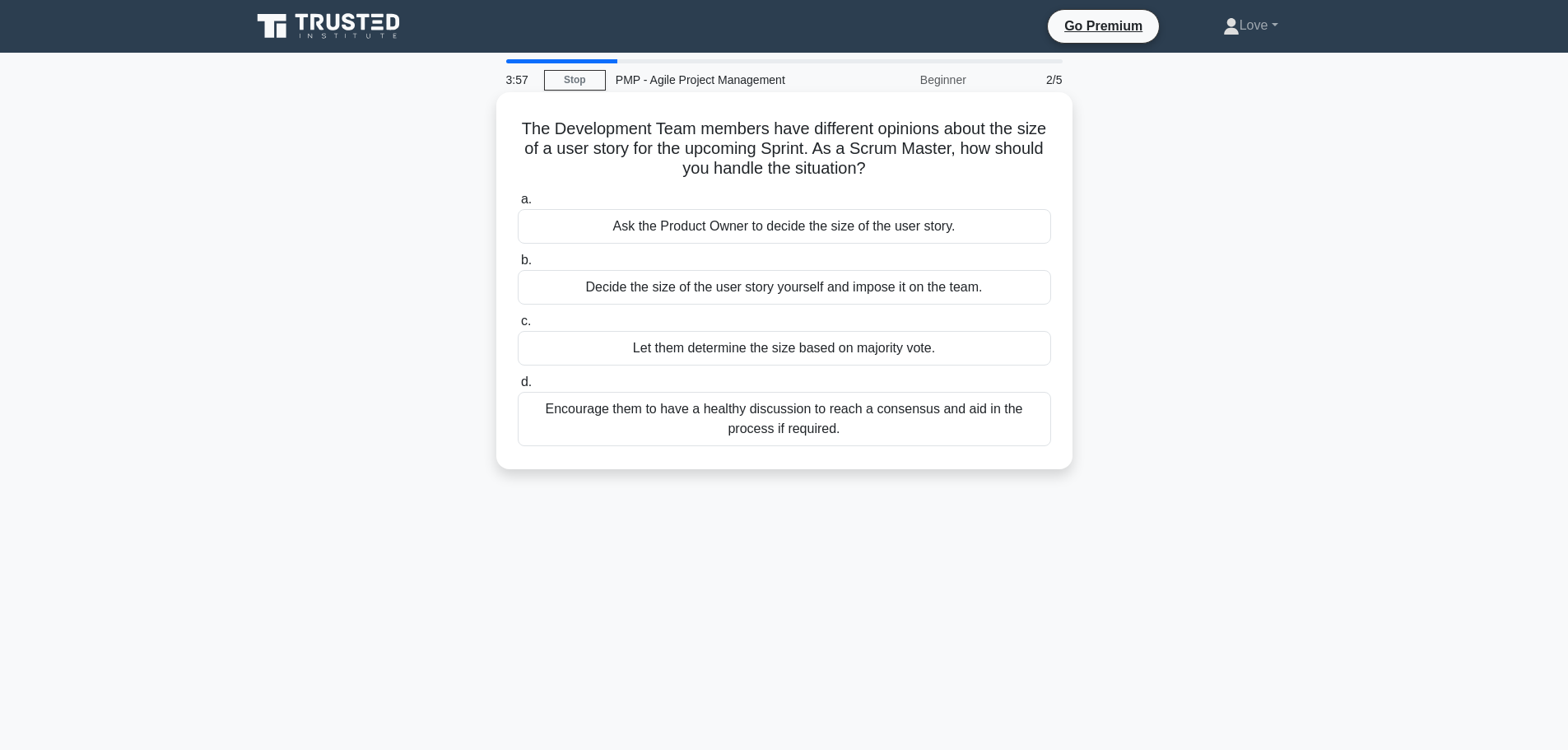
click at [875, 418] on div "Encourage them to have a healthy discussion to reach a consensus and aid in the…" at bounding box center [784, 419] width 534 height 55
click at [518, 388] on input "d. Encourage them to have a healthy discussion to reach a consensus and aid in …" at bounding box center [518, 382] width 0 height 10
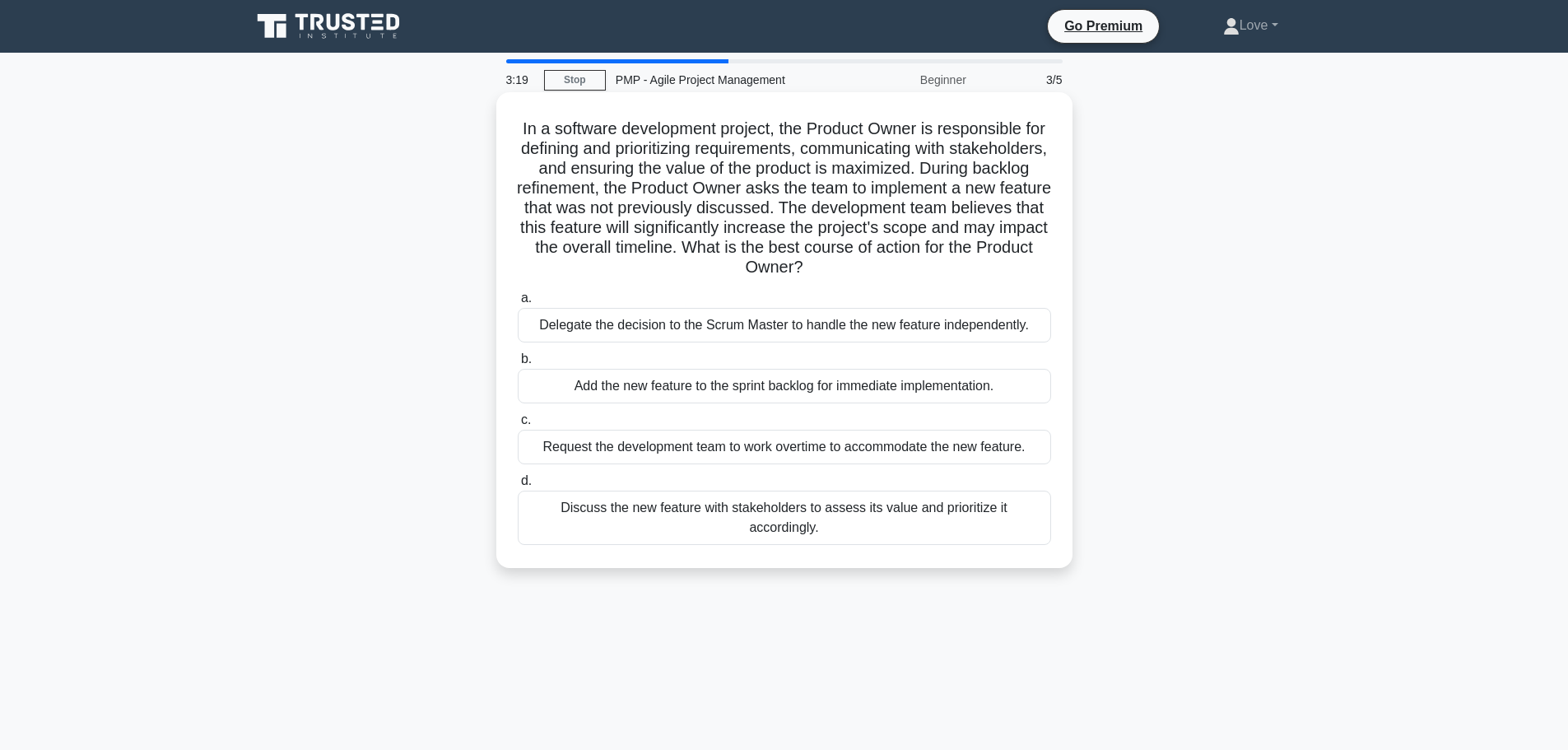
click at [936, 520] on div "Discuss the new feature with stakeholders to assess its value and prioritize it…" at bounding box center [784, 518] width 534 height 55
click at [518, 487] on input "d. Discuss the new feature with stakeholders to assess its value and prioritize…" at bounding box center [518, 481] width 0 height 10
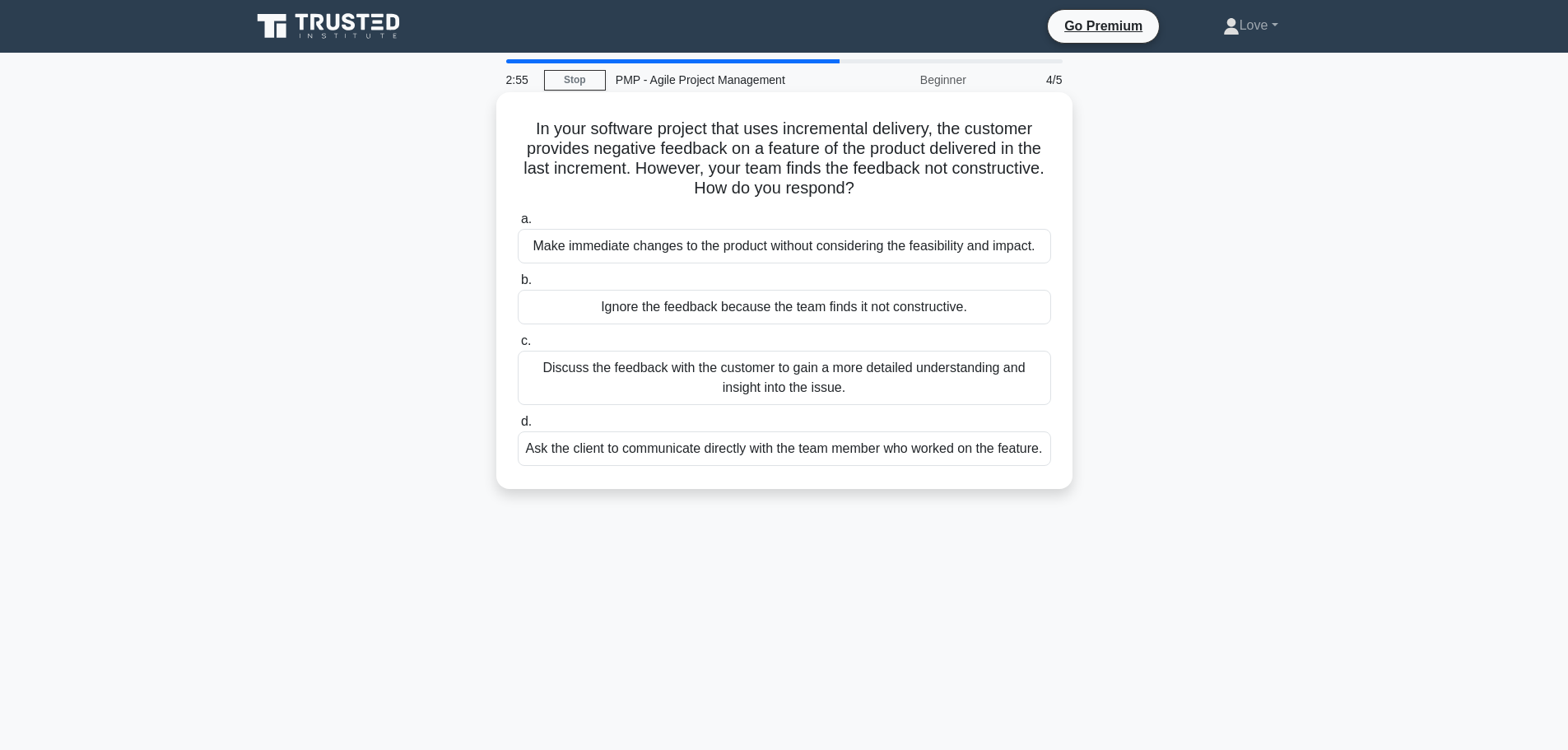
click at [877, 378] on div "Discuss the feedback with the customer to gain a more detailed understanding an…" at bounding box center [784, 378] width 534 height 55
click at [518, 346] on input "c. Discuss the feedback with the customer to gain a more detailed understanding…" at bounding box center [518, 341] width 0 height 10
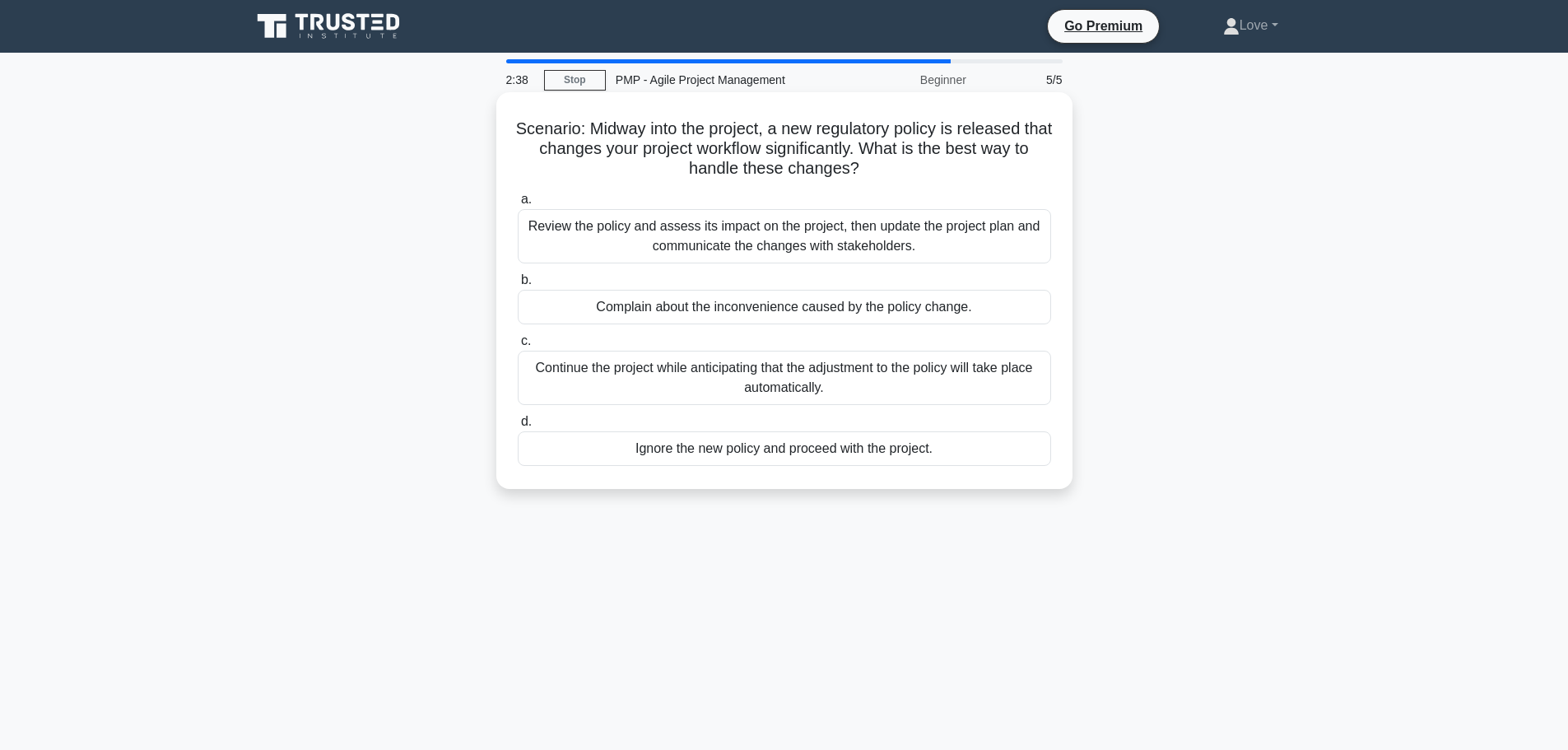
click at [896, 225] on div "Review the policy and assess its impact on the project, then update the project…" at bounding box center [784, 236] width 534 height 55
click at [518, 205] on input "a. Review the policy and assess its impact on the project, then update the proj…" at bounding box center [518, 199] width 0 height 10
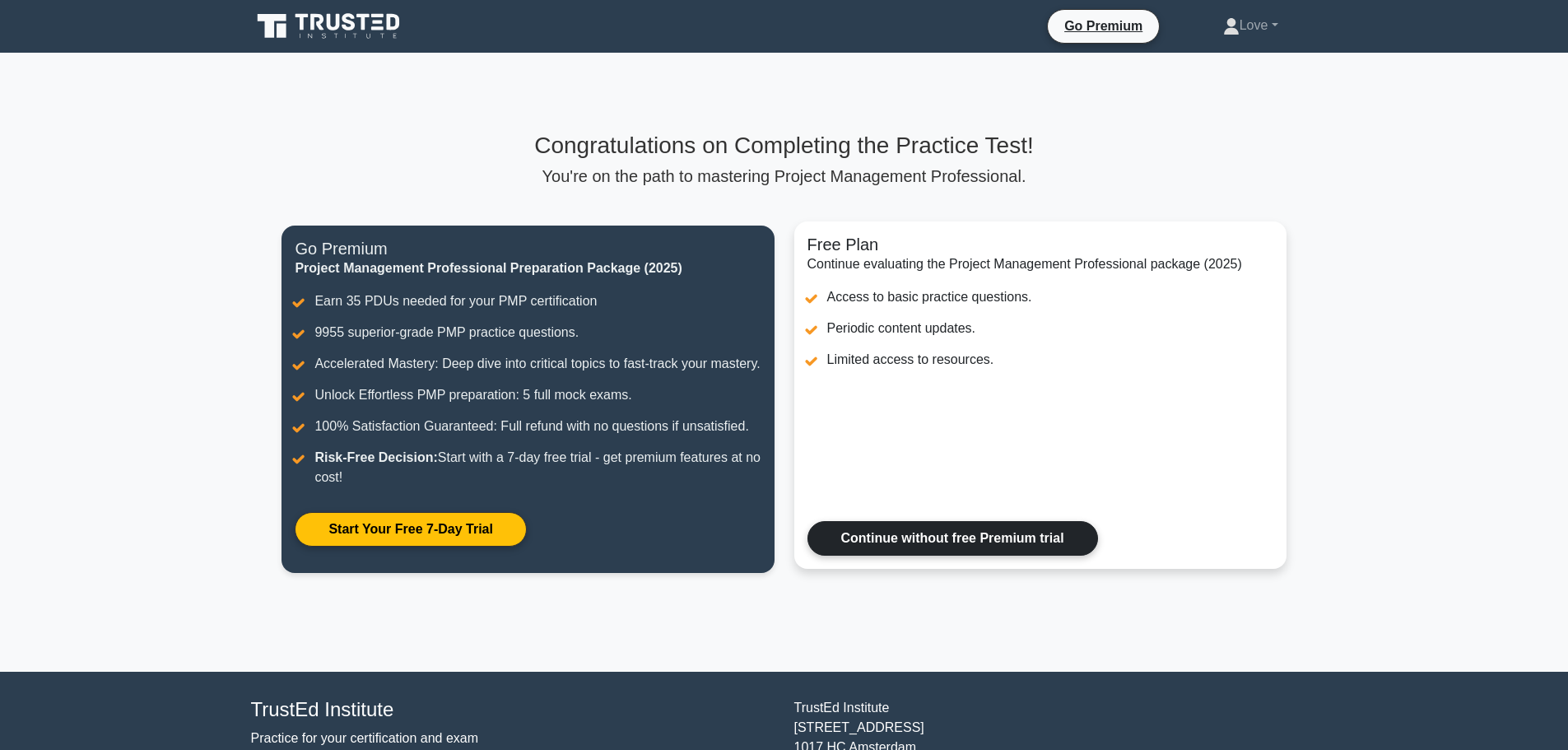
click at [883, 555] on link "Continue without free Premium trial" at bounding box center [952, 538] width 291 height 35
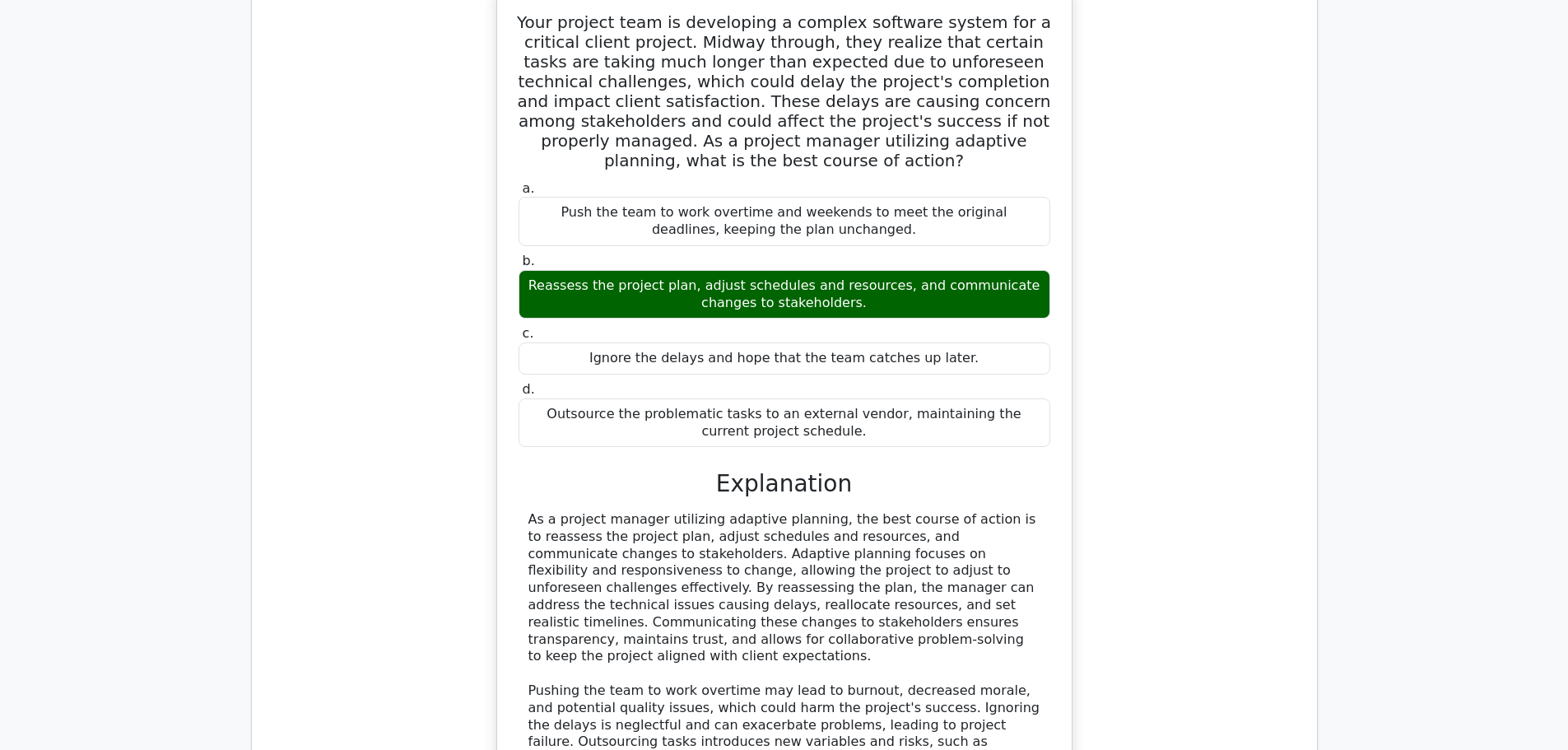
scroll to position [988, 0]
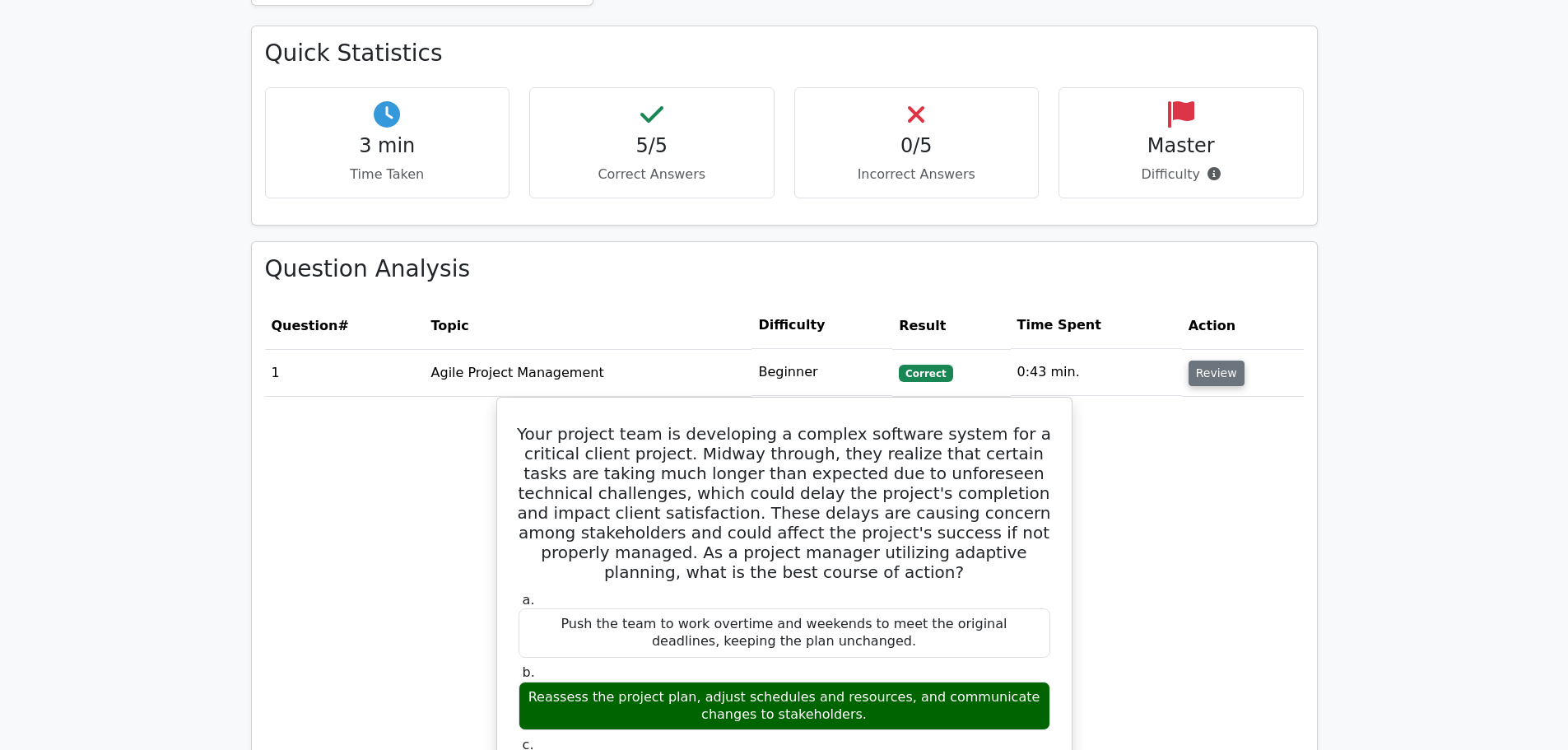
click at [1206, 360] on button "Review" at bounding box center [1216, 373] width 56 height 25
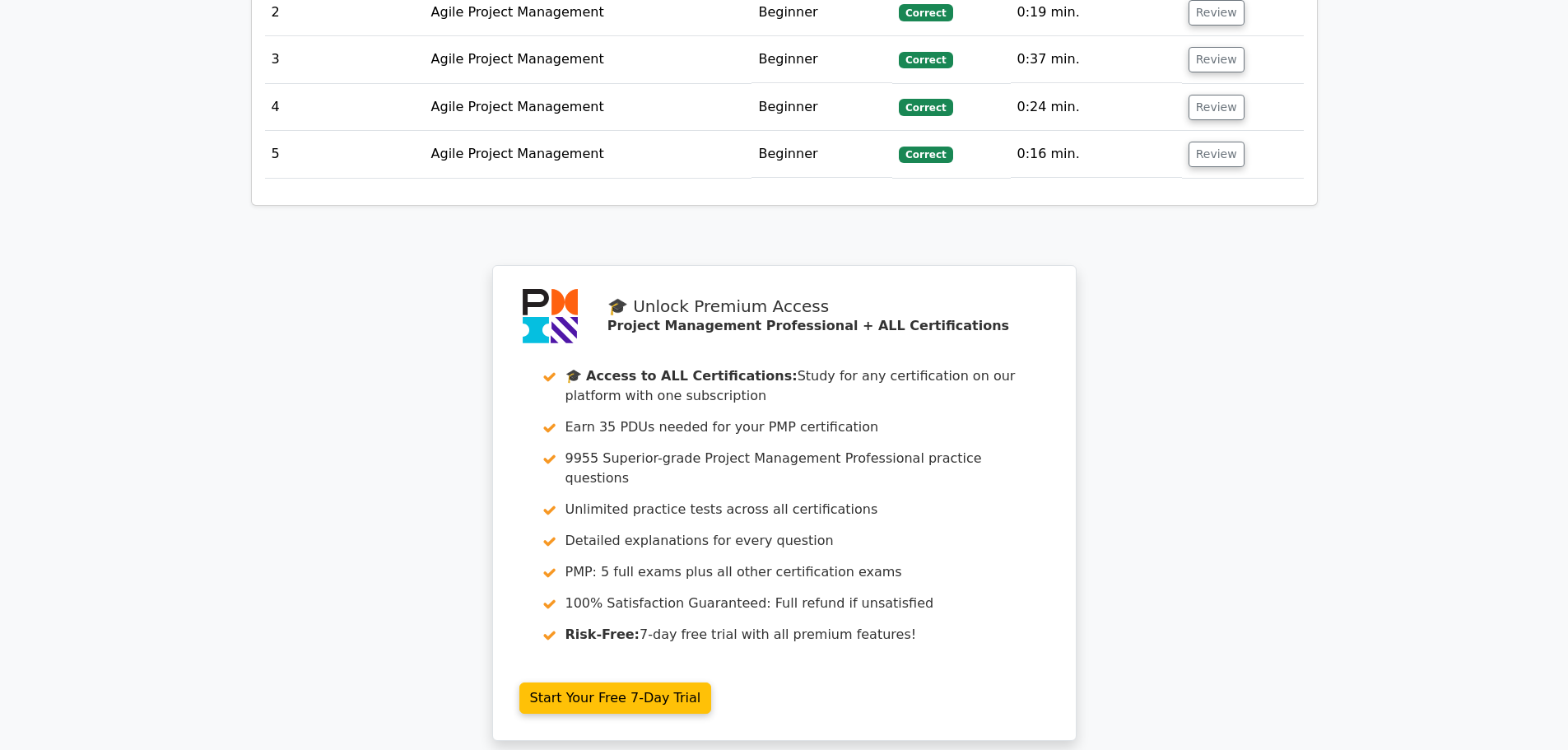
scroll to position [1675, 0]
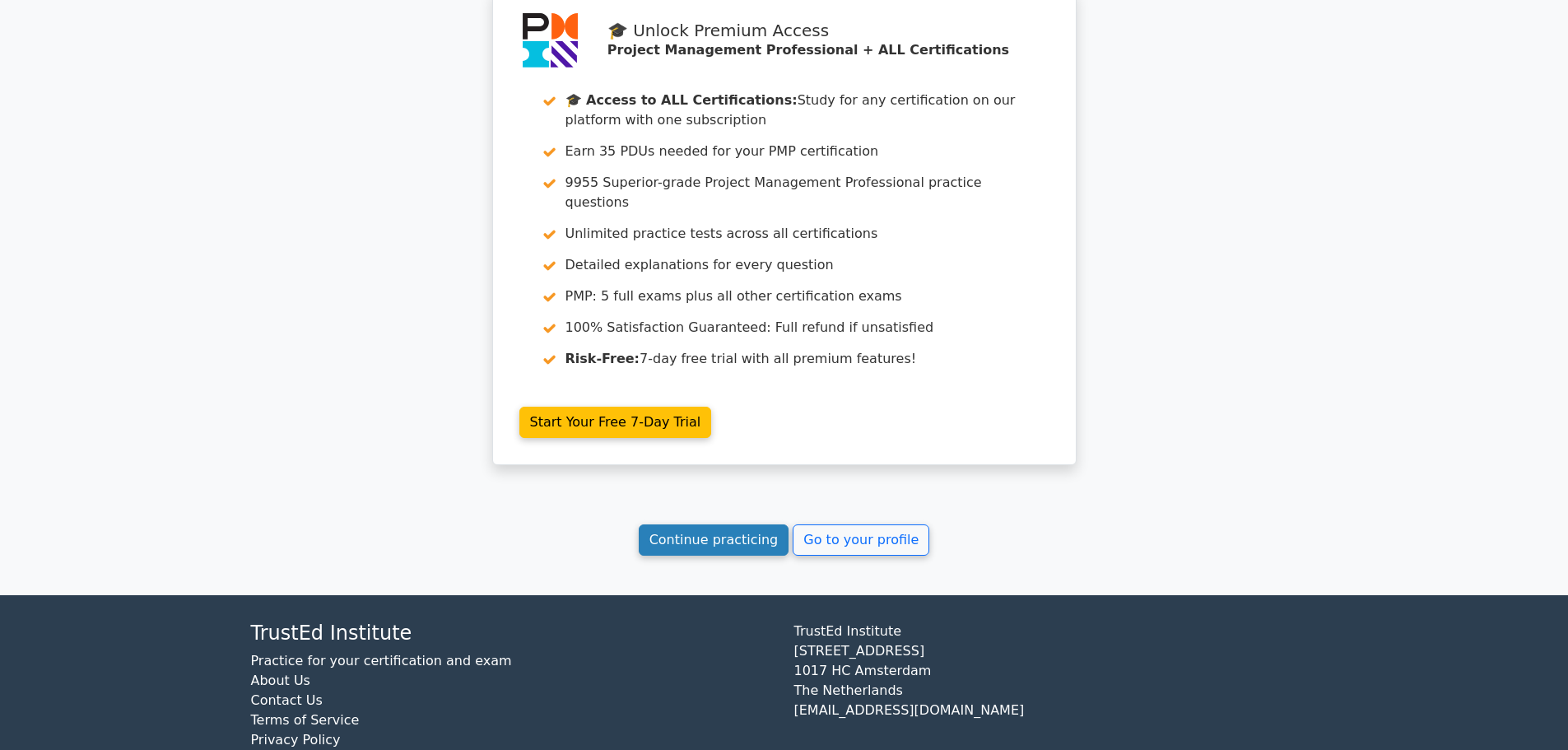
drag, startPoint x: 757, startPoint y: 496, endPoint x: 744, endPoint y: 504, distance: 15.3
click at [757, 524] on link "Continue practicing" at bounding box center [714, 539] width 151 height 31
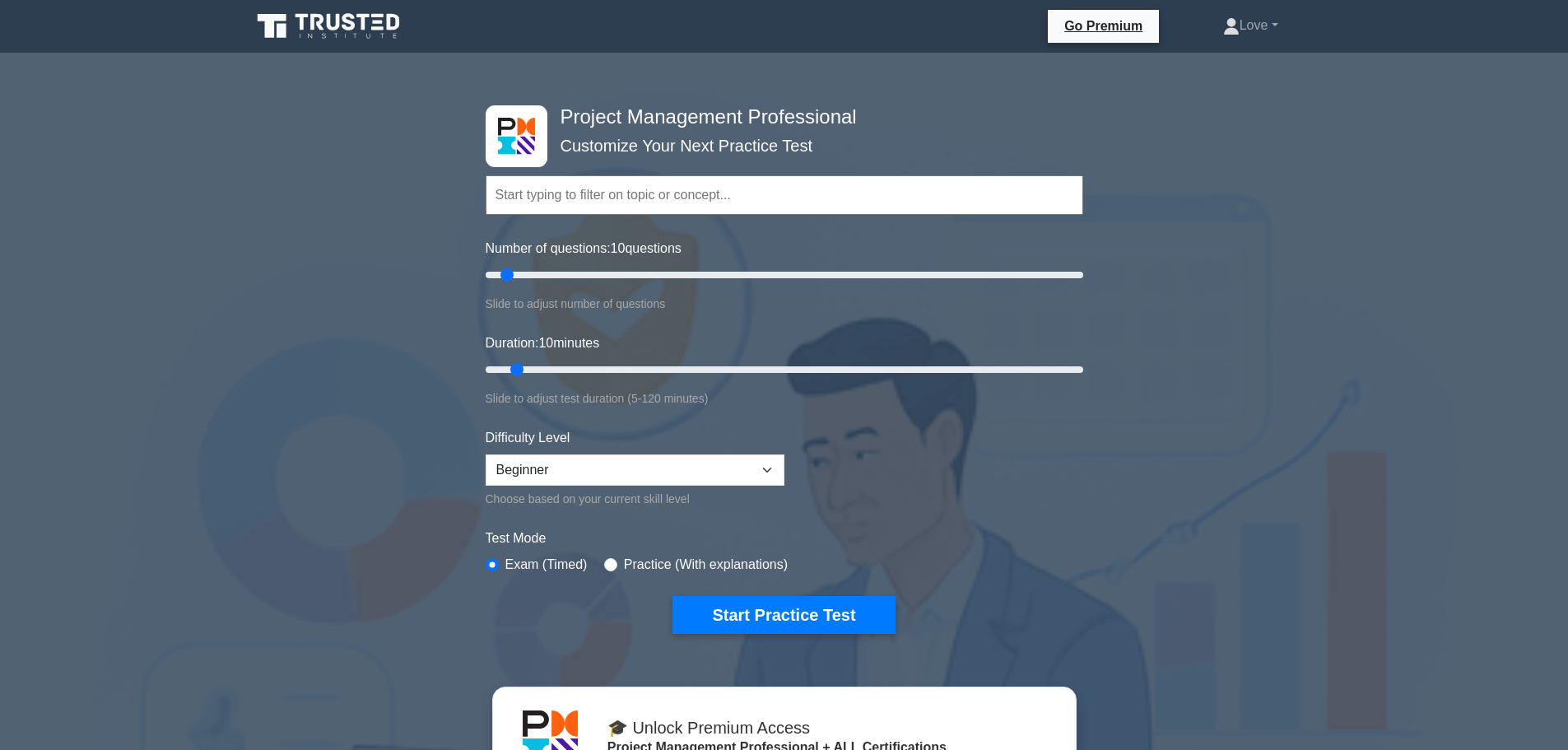
click at [542, 197] on input "text" at bounding box center [784, 195] width 598 height 40
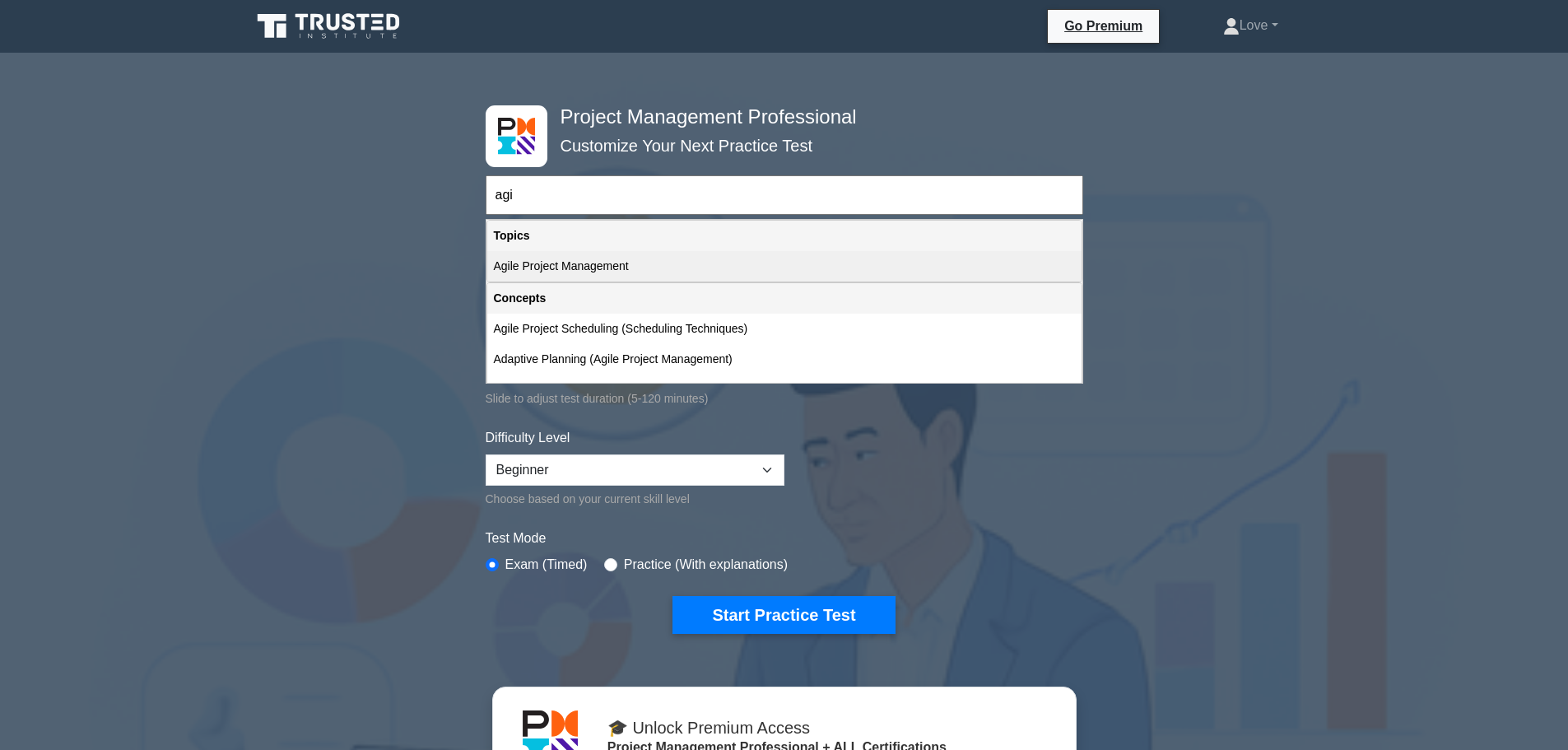
click at [581, 266] on div "Agile Project Management" at bounding box center [784, 266] width 594 height 30
type input "Agile Project Management"
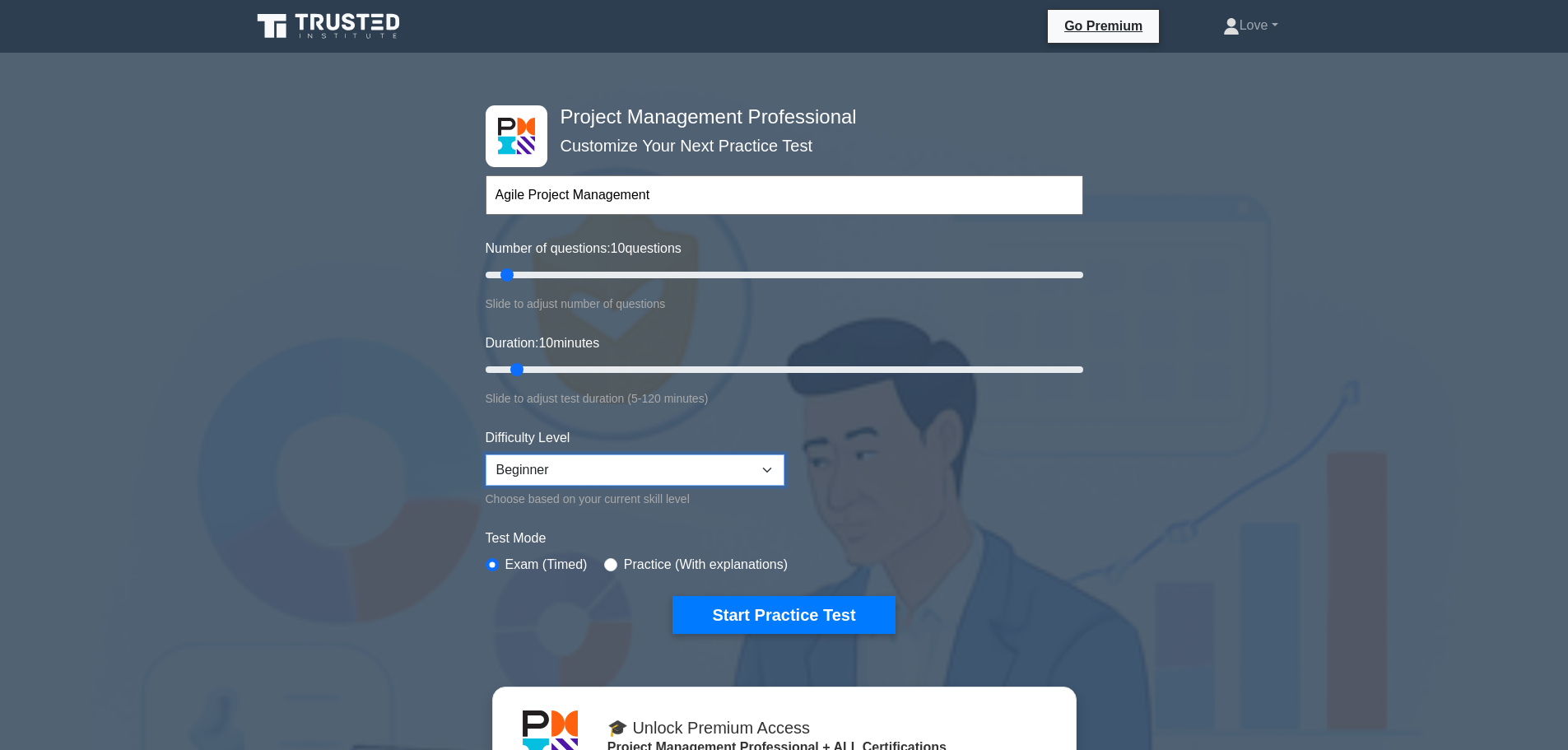
click at [520, 471] on select "Beginner Intermediate Expert" at bounding box center [634, 470] width 298 height 31
select select "intermediate"
click at [486, 455] on select "Beginner Intermediate Expert" at bounding box center [634, 470] width 298 height 31
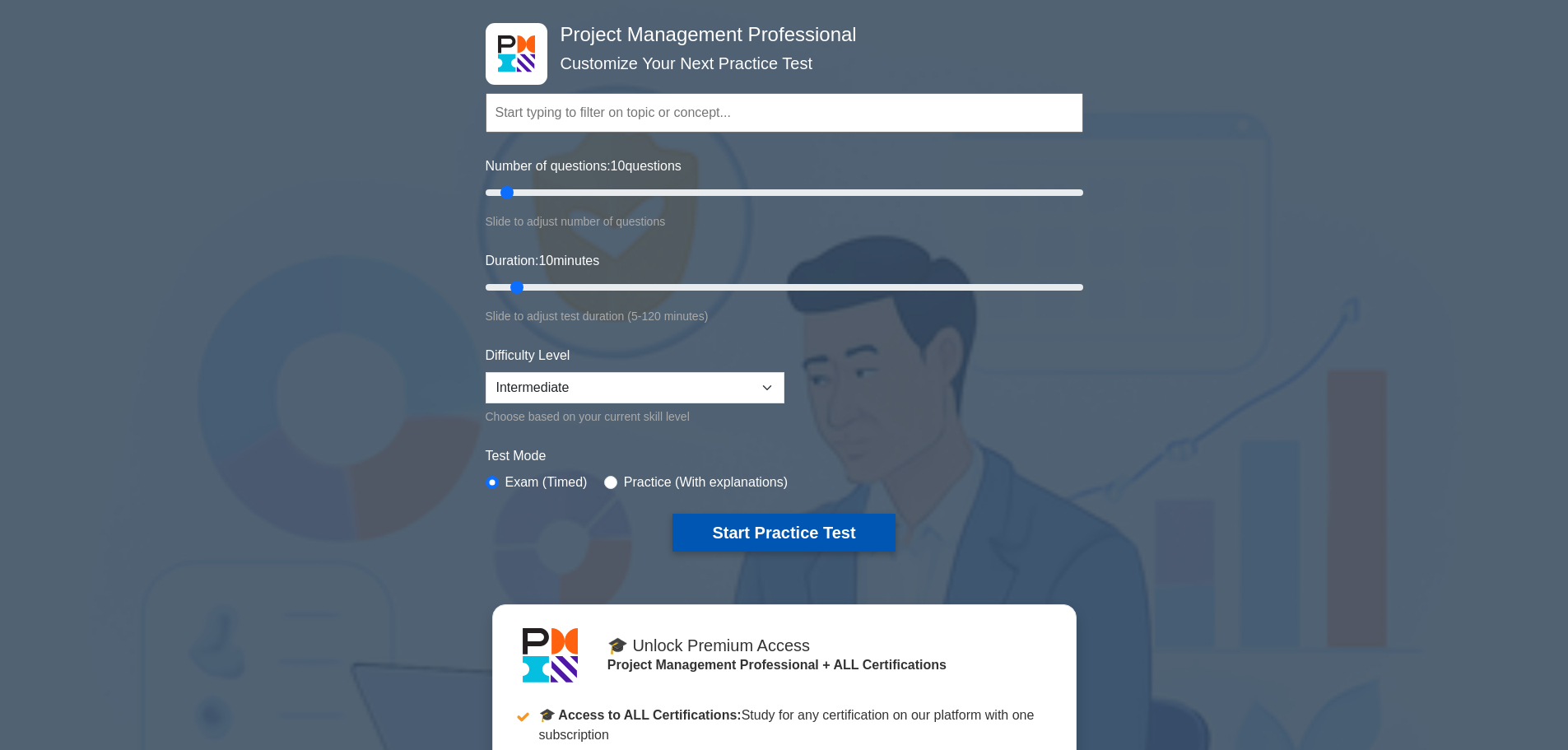
click at [712, 524] on button "Start Practice Test" at bounding box center [784, 533] width 222 height 38
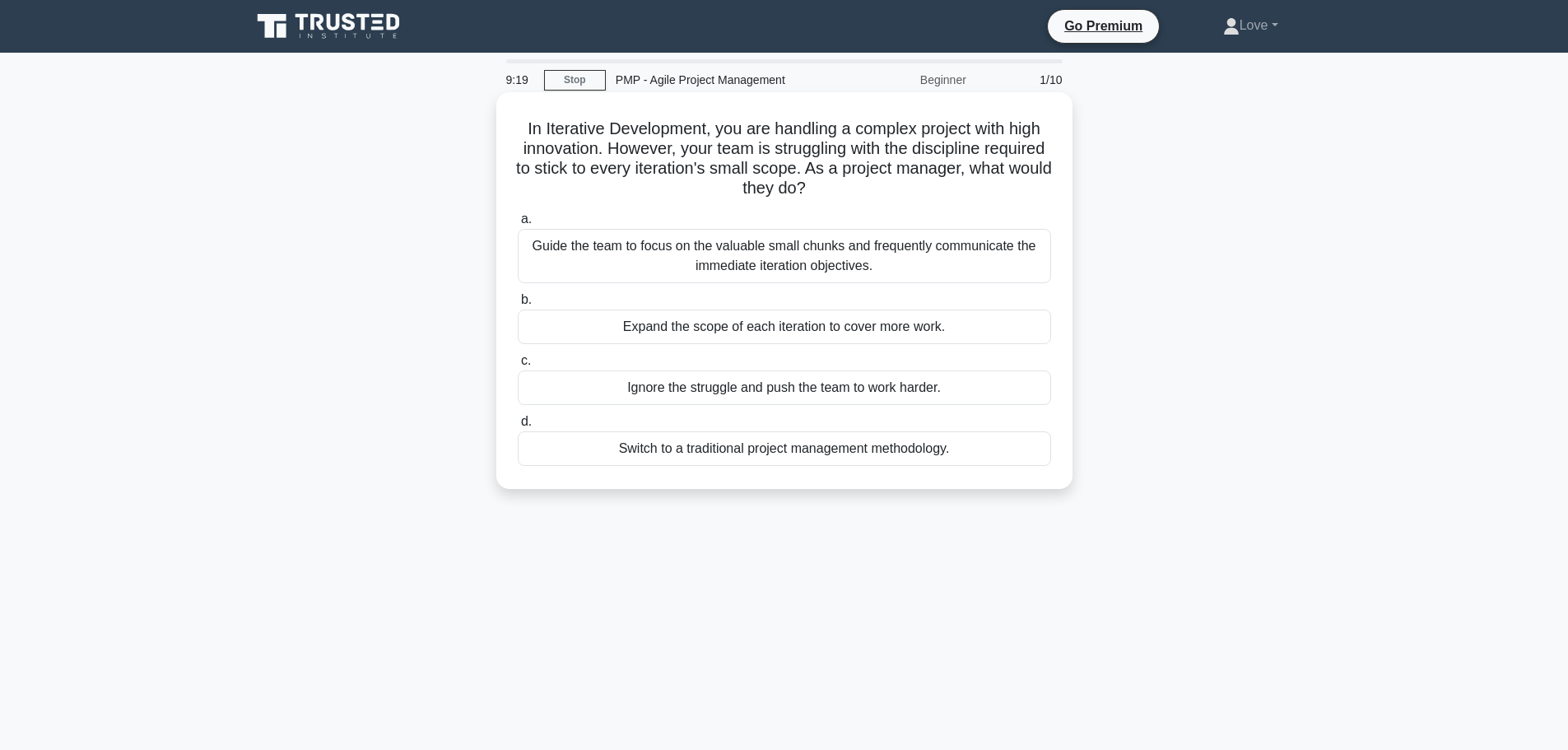
click at [957, 263] on div "Guide the team to focus on the valuable small chunks and frequently communicate…" at bounding box center [784, 256] width 534 height 55
click at [518, 225] on input "a. Guide the team to focus on the valuable small chunks and frequently communic…" at bounding box center [518, 218] width 0 height 10
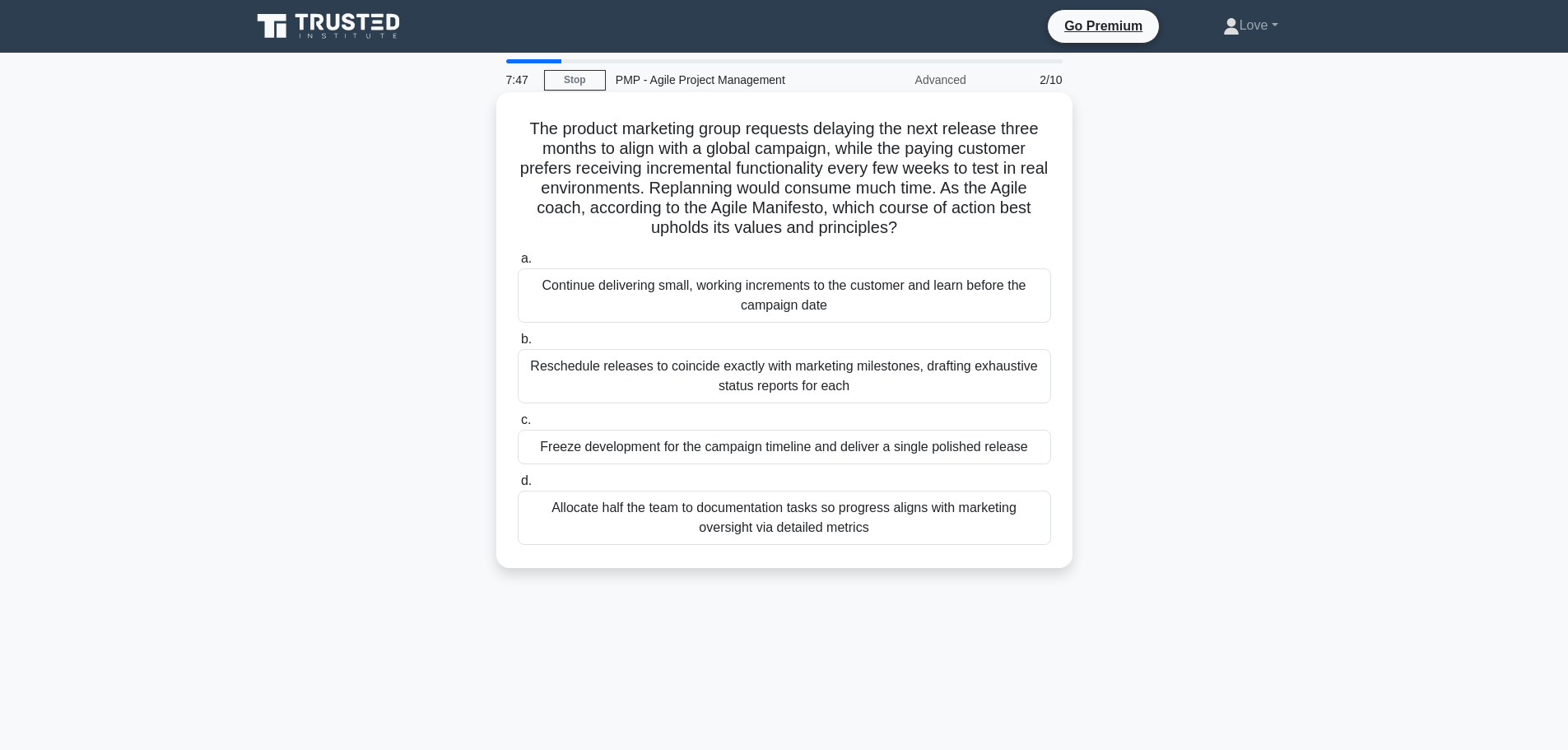
click at [882, 391] on div "Reschedule releases to coincide exactly with marketing milestones, drafting exh…" at bounding box center [784, 376] width 534 height 55
click at [518, 344] on input "b. Reschedule releases to coincide exactly with marketing milestones, drafting …" at bounding box center [518, 339] width 0 height 10
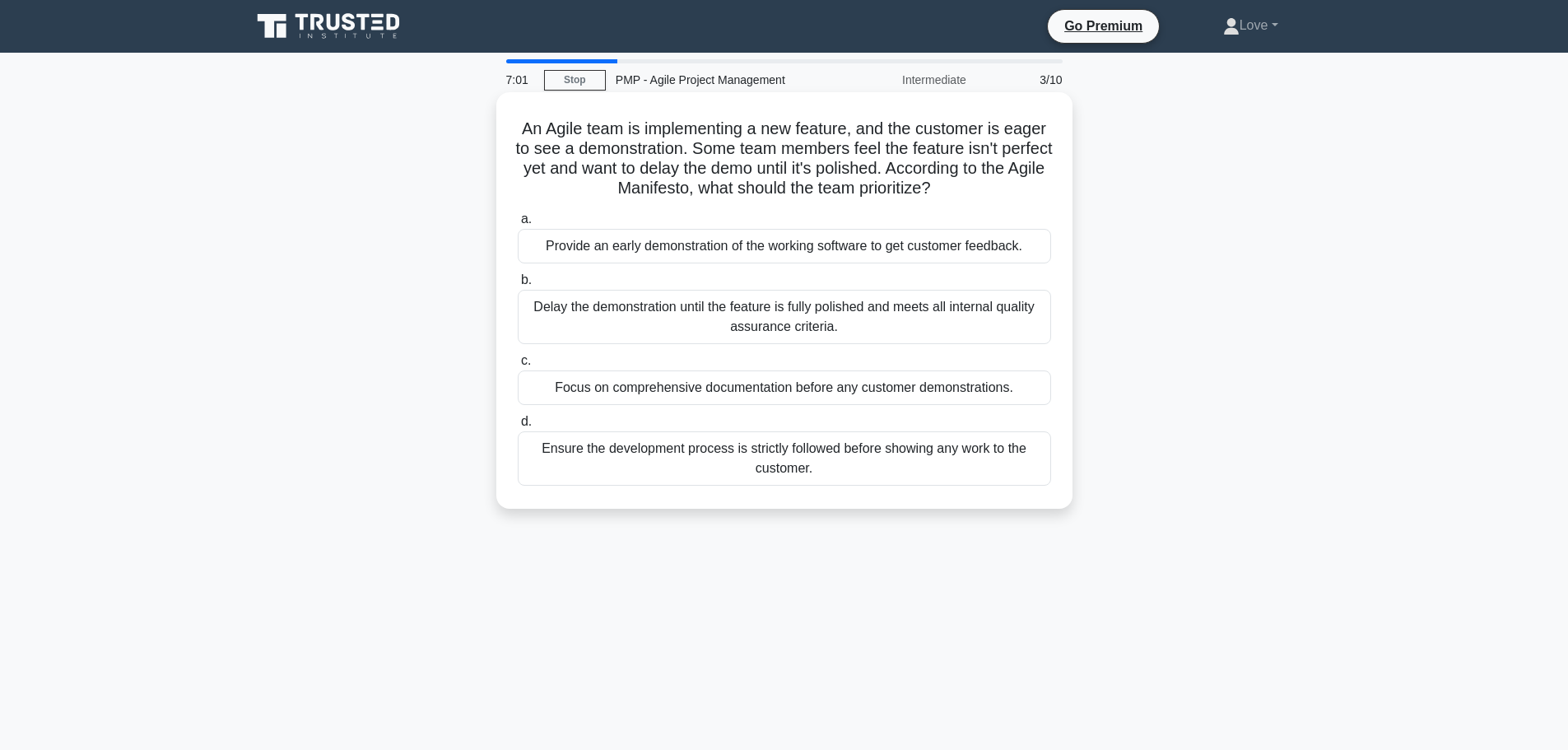
click at [943, 251] on div "Provide an early demonstration of the working software to get customer feedback." at bounding box center [784, 246] width 534 height 35
click at [518, 225] on input "a. Provide an early demonstration of the working software to get customer feedb…" at bounding box center [518, 218] width 0 height 10
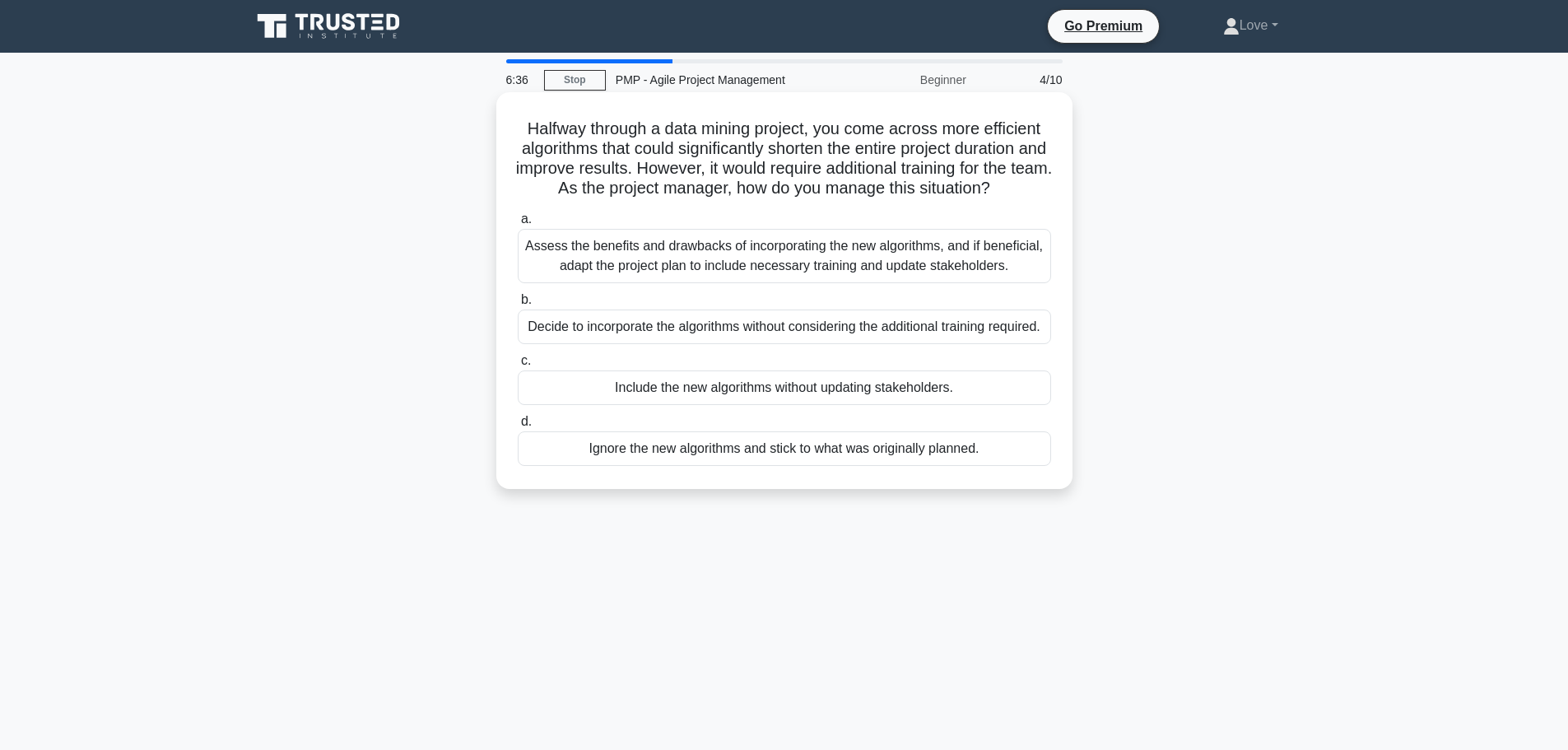
click at [768, 275] on div "Assess the benefits and drawbacks of incorporating the new algorithms, and if b…" at bounding box center [784, 256] width 534 height 55
click at [518, 225] on input "a. Assess the benefits and drawbacks of incorporating the new algorithms, and i…" at bounding box center [518, 218] width 0 height 10
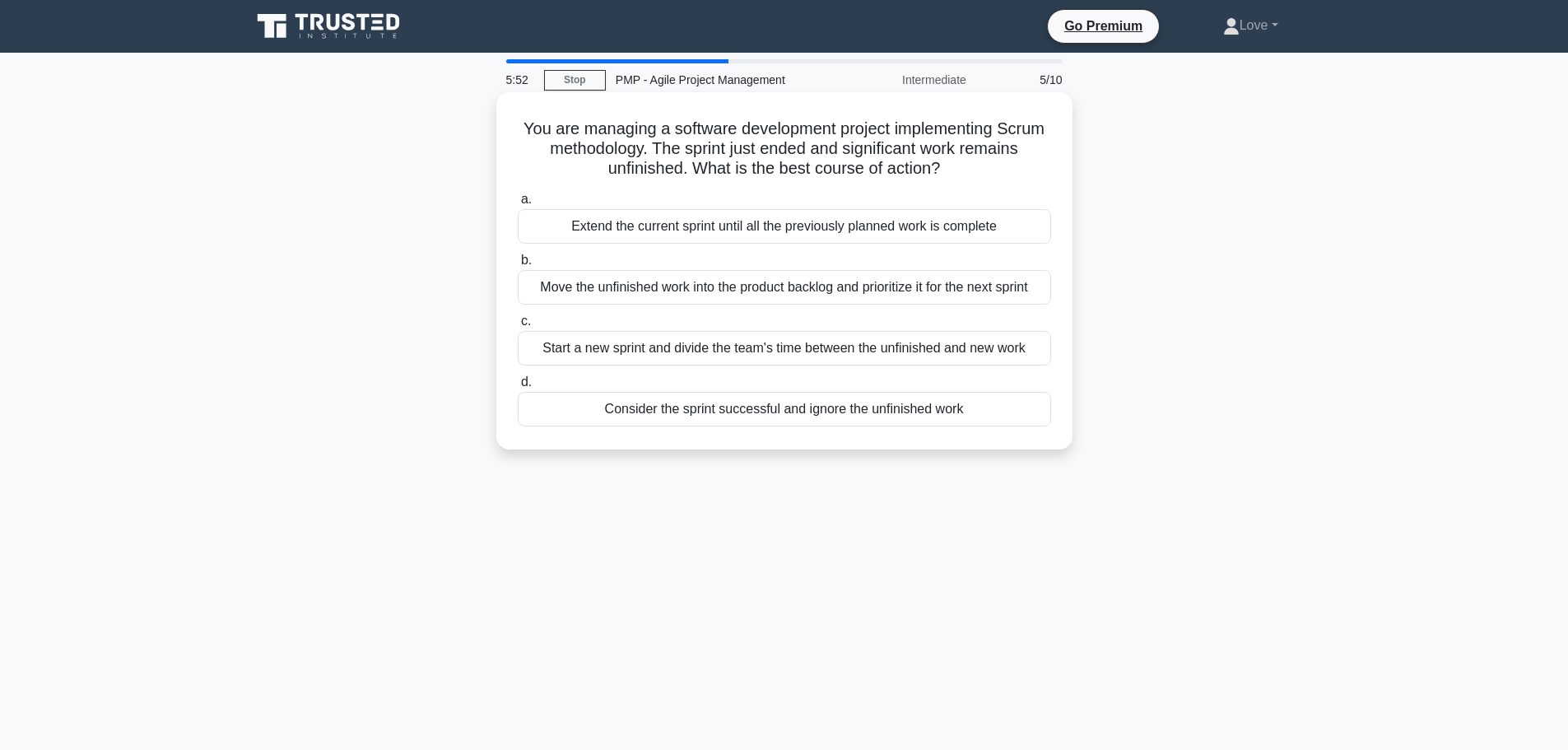
click at [805, 290] on div "Move the unfinished work into the product backlog and prioritize it for the nex…" at bounding box center [784, 287] width 534 height 35
click at [518, 266] on input "b. Move the unfinished work into the product backlog and prioritize it for the …" at bounding box center [518, 260] width 0 height 10
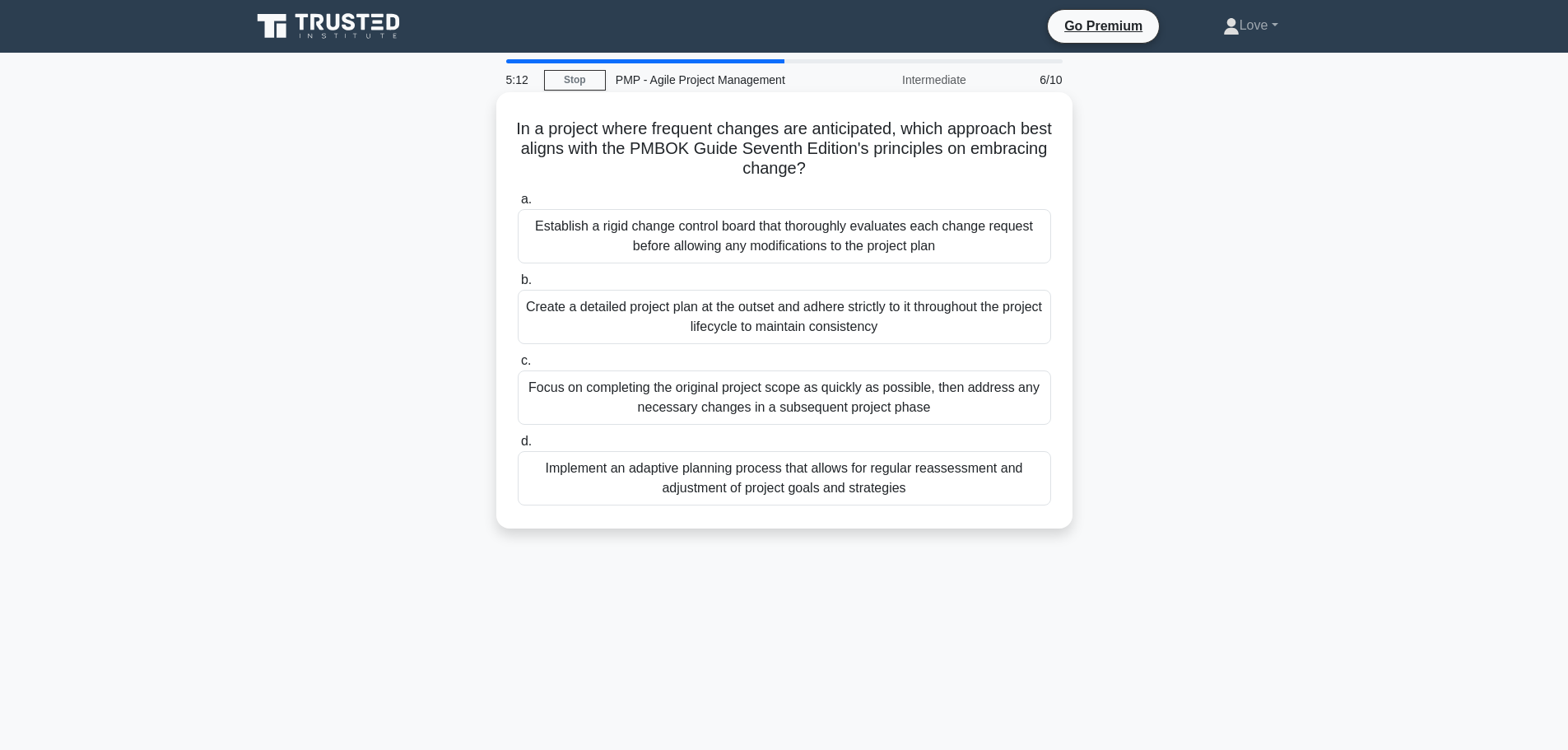
click at [915, 477] on div "Implement an adaptive planning process that allows for regular reassessment and…" at bounding box center [784, 478] width 534 height 55
click at [518, 447] on input "d. Implement an adaptive planning process that allows for regular reassessment …" at bounding box center [518, 441] width 0 height 10
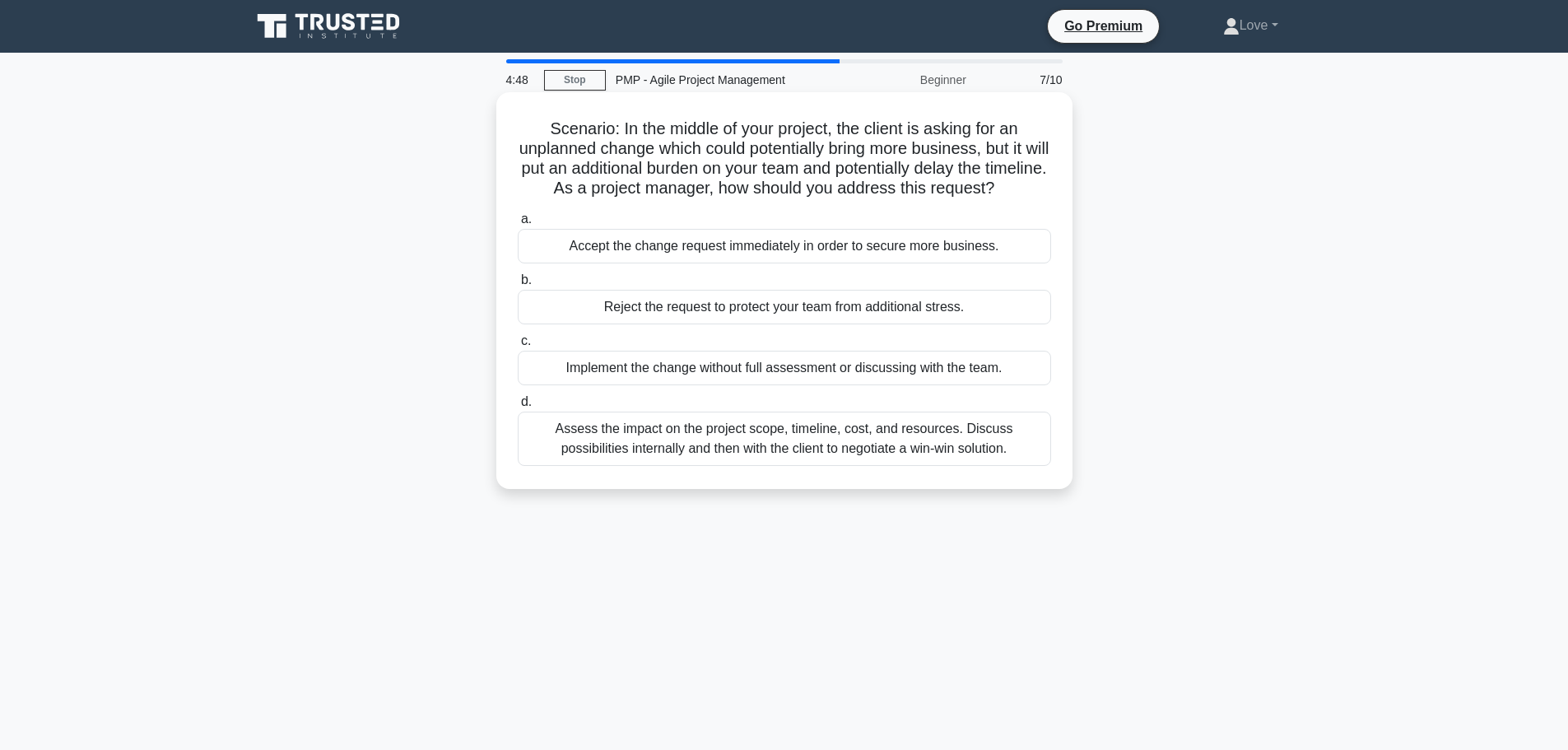
click at [845, 466] on div "Assess the impact on the project scope, timeline, cost, and resources. Discuss …" at bounding box center [784, 439] width 534 height 55
click at [518, 407] on input "d. Assess the impact on the project scope, timeline, cost, and resources. Discu…" at bounding box center [518, 402] width 0 height 10
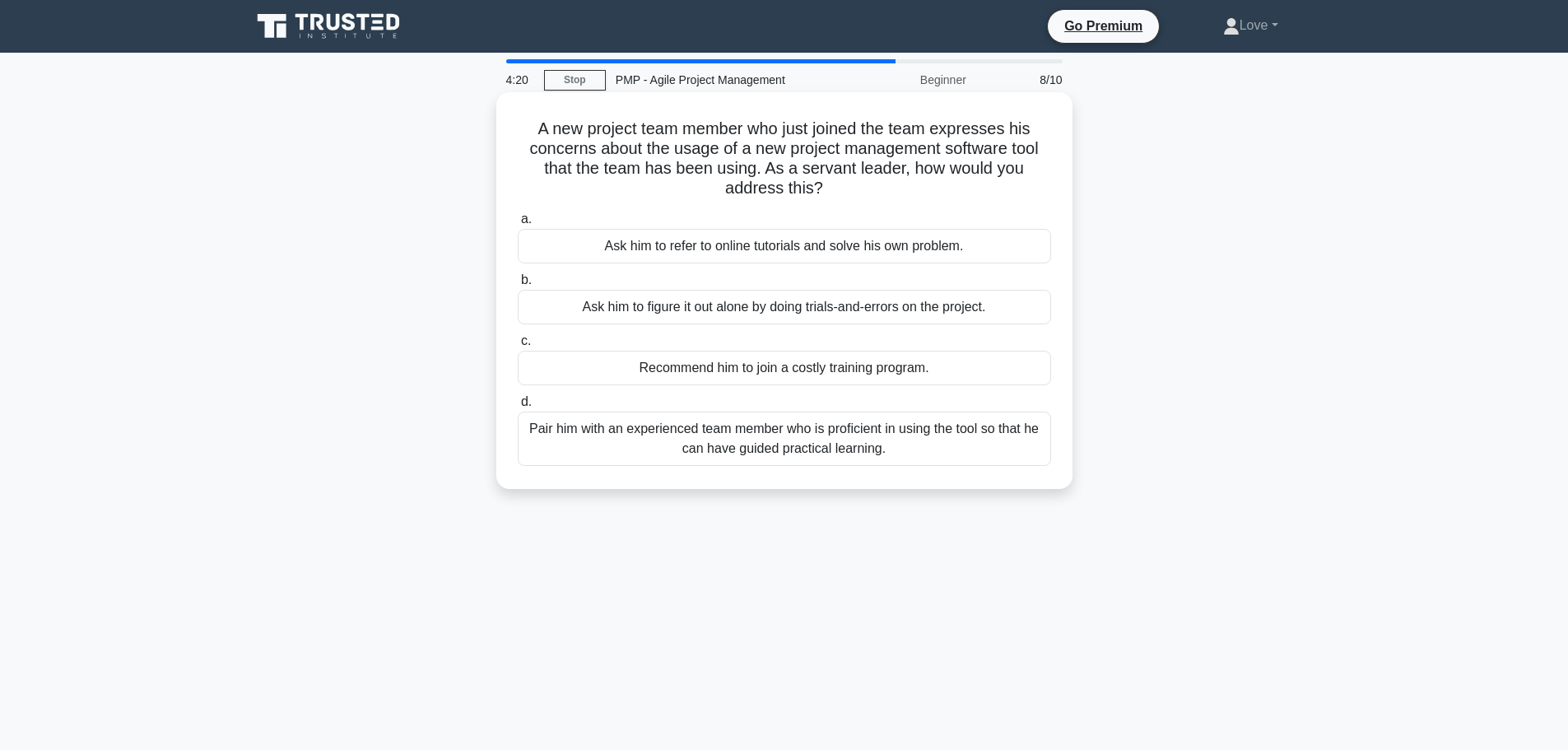
click at [870, 452] on div "Pair him with an experienced team member who is proficient in using the tool so…" at bounding box center [784, 439] width 534 height 55
click at [518, 407] on input "d. Pair him with an experienced team member who is proficient in using the tool…" at bounding box center [518, 402] width 0 height 10
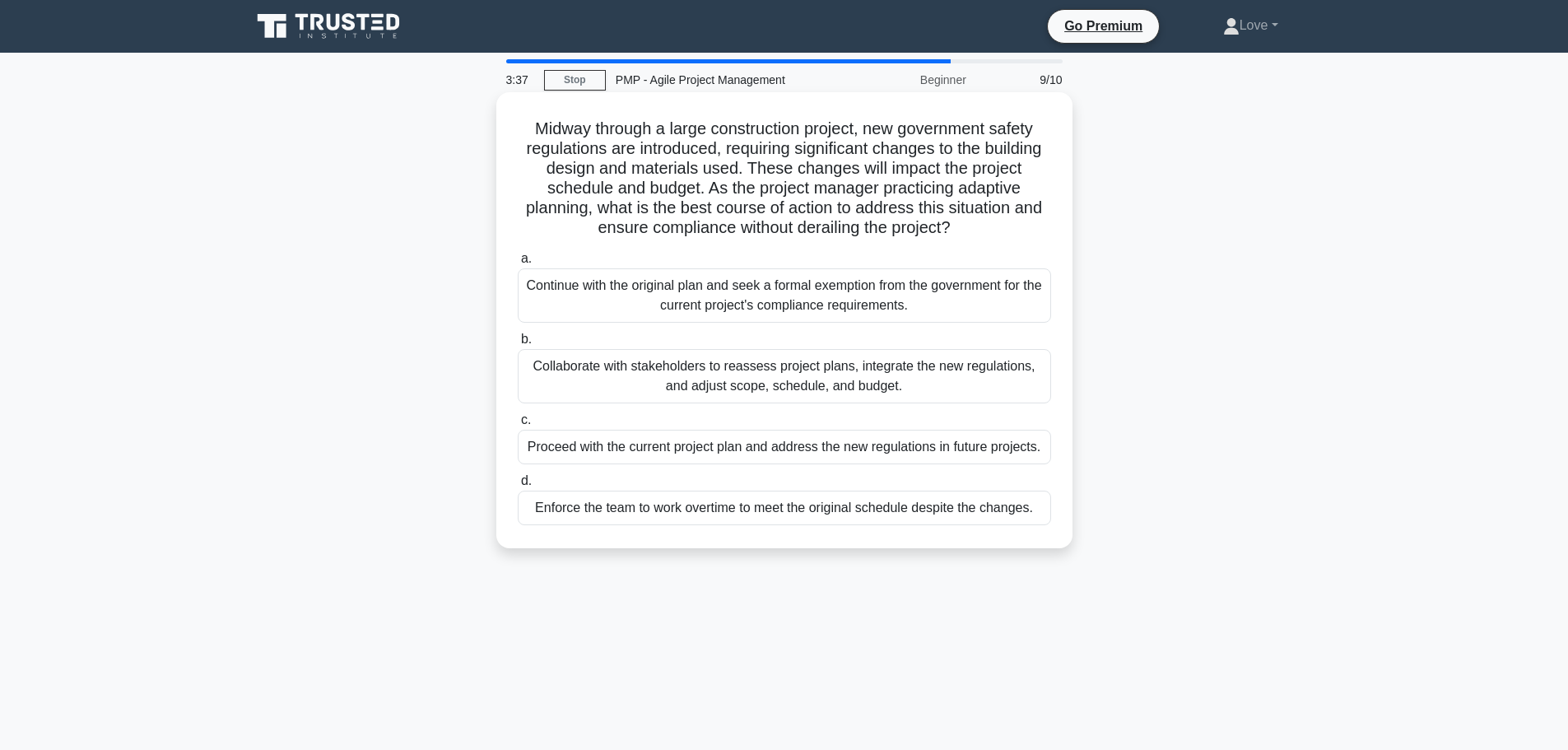
click at [936, 377] on div "Collaborate with stakeholders to reassess project plans, integrate the new regu…" at bounding box center [784, 376] width 534 height 55
click at [518, 344] on input "b. Collaborate with stakeholders to reassess project plans, integrate the new r…" at bounding box center [518, 339] width 0 height 10
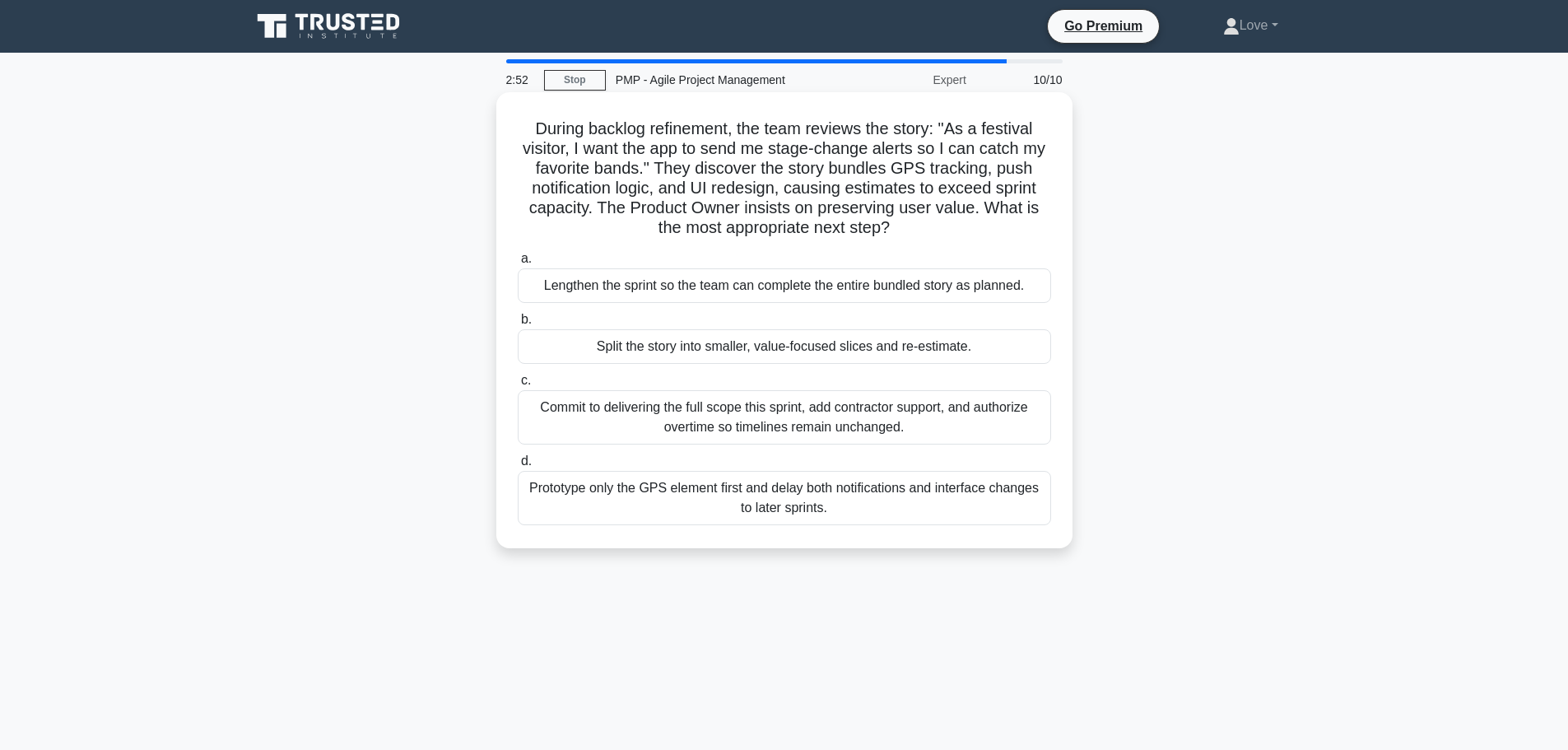
click at [955, 503] on div "Prototype only the GPS element first and delay both notifications and interface…" at bounding box center [784, 498] width 534 height 55
click at [518, 467] on input "d. Prototype only the GPS element first and delay both notifications and interf…" at bounding box center [518, 461] width 0 height 10
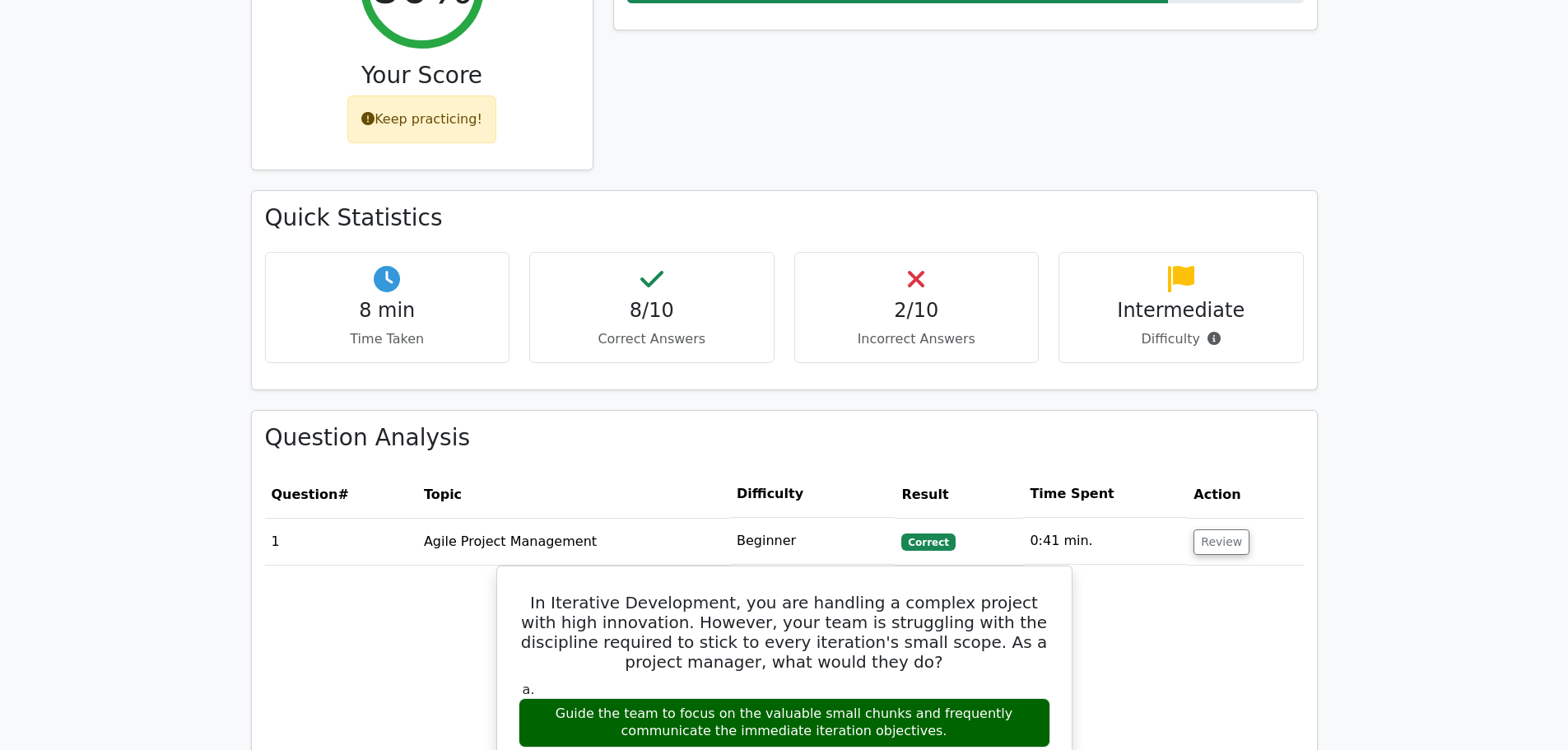
scroll to position [741, 0]
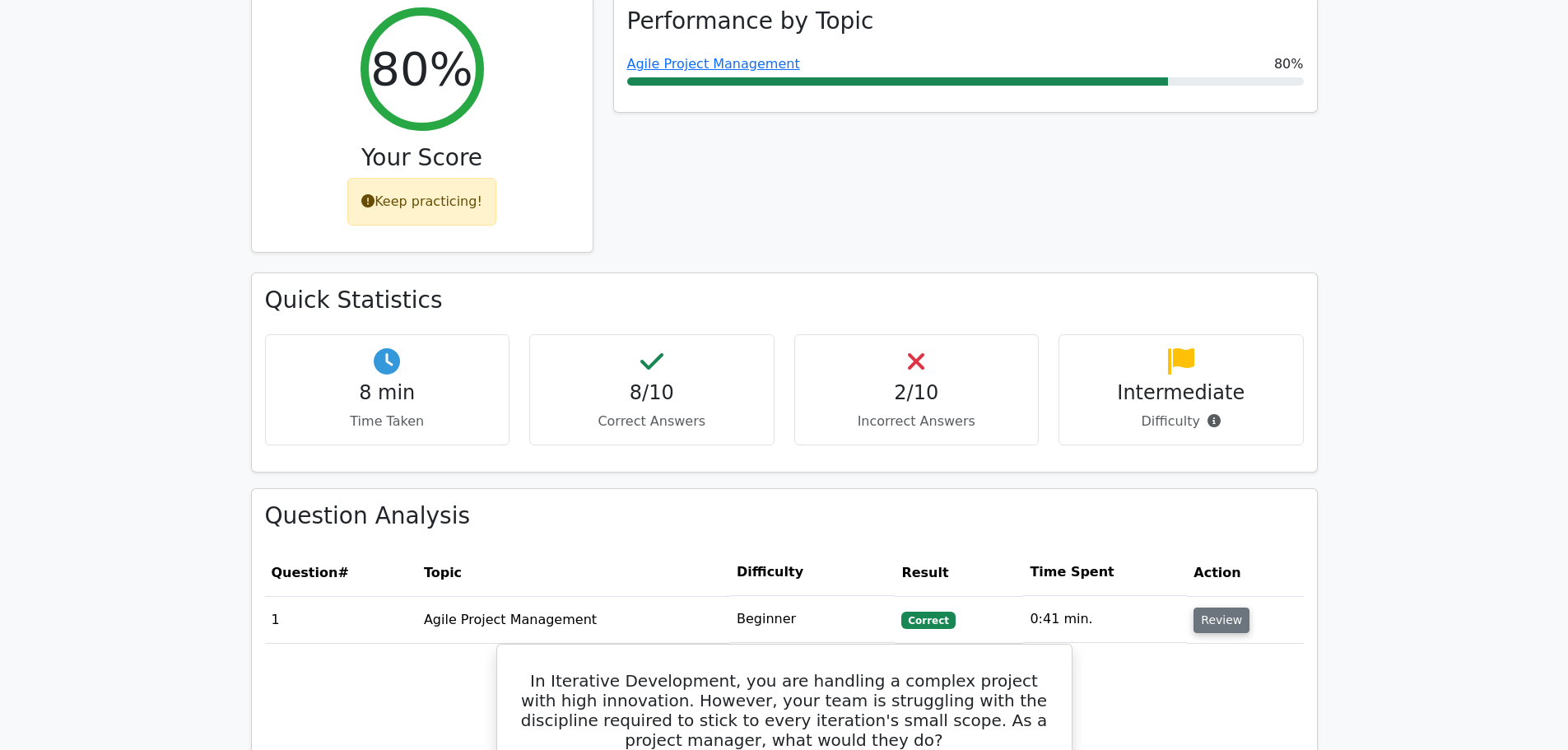
click at [1208, 607] on button "Review" at bounding box center [1221, 619] width 56 height 25
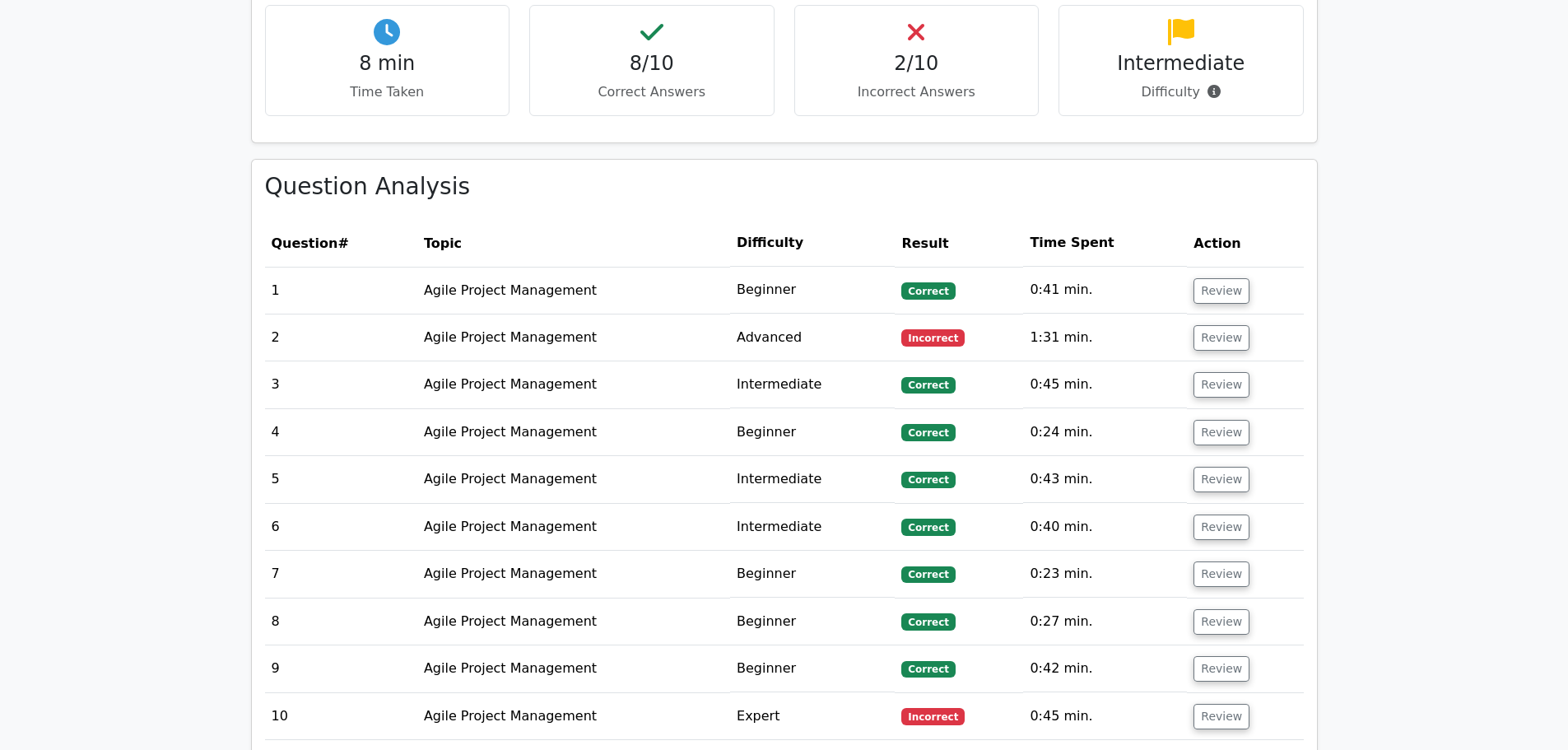
scroll to position [1235, 0]
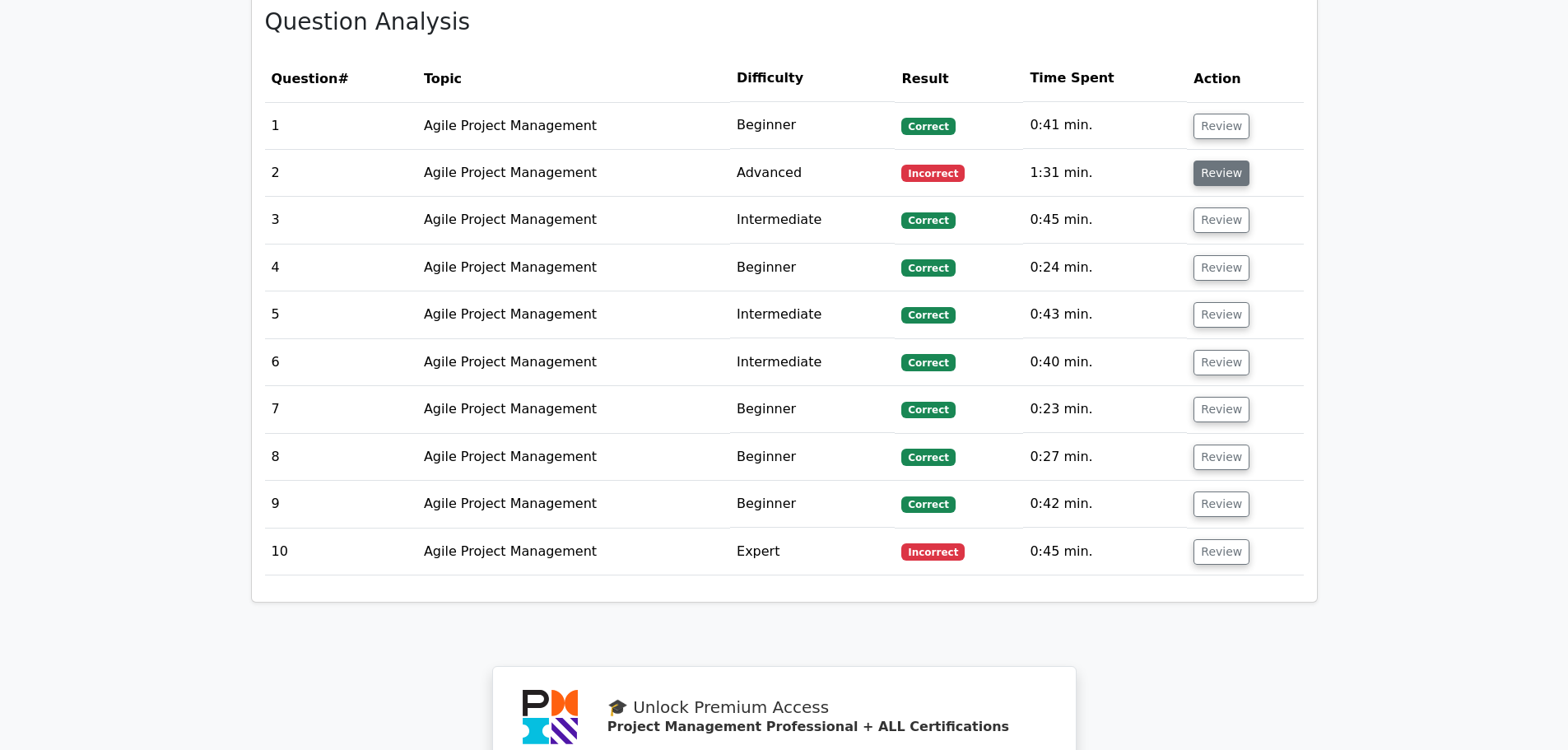
click at [1205, 161] on button "Review" at bounding box center [1221, 173] width 56 height 25
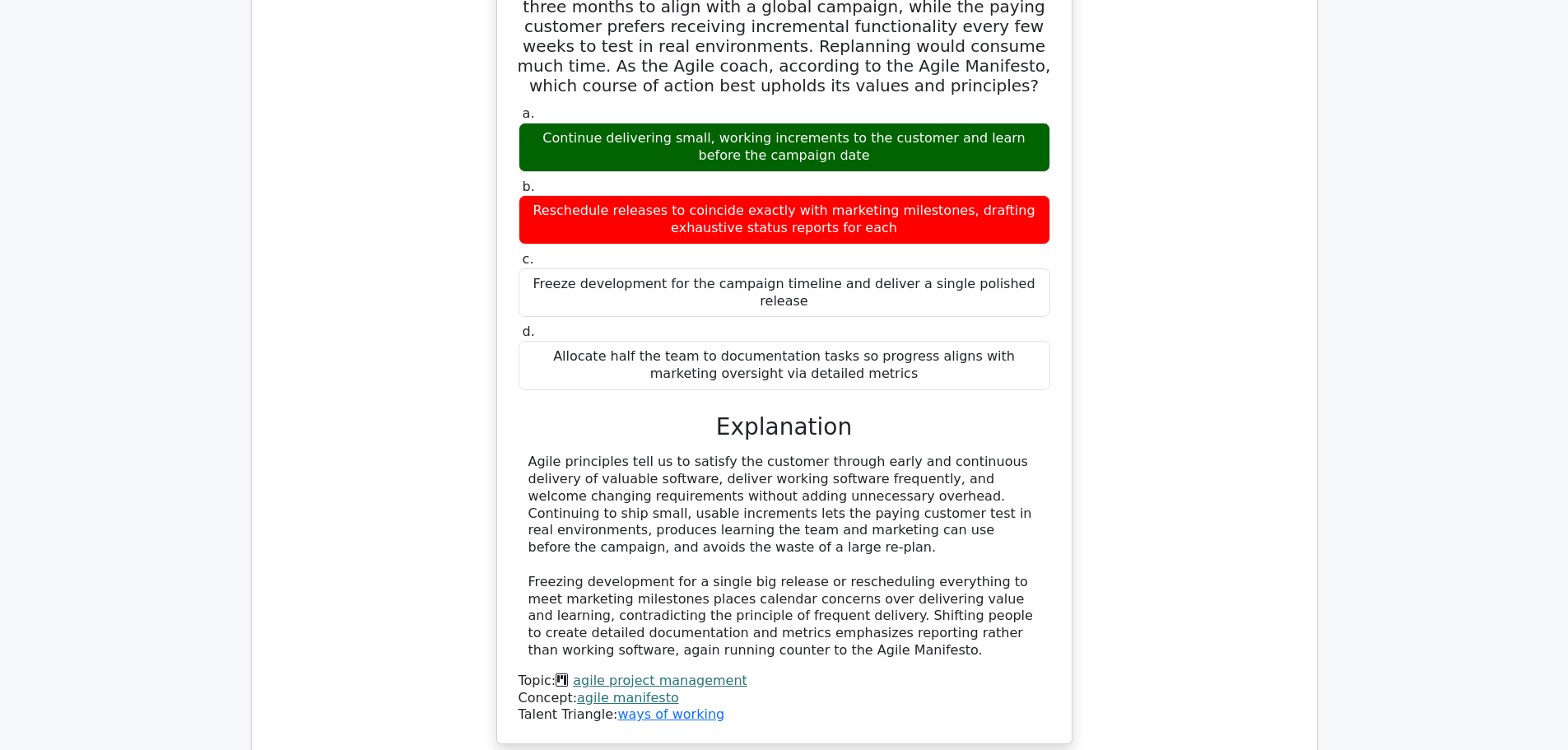
scroll to position [1316, 0]
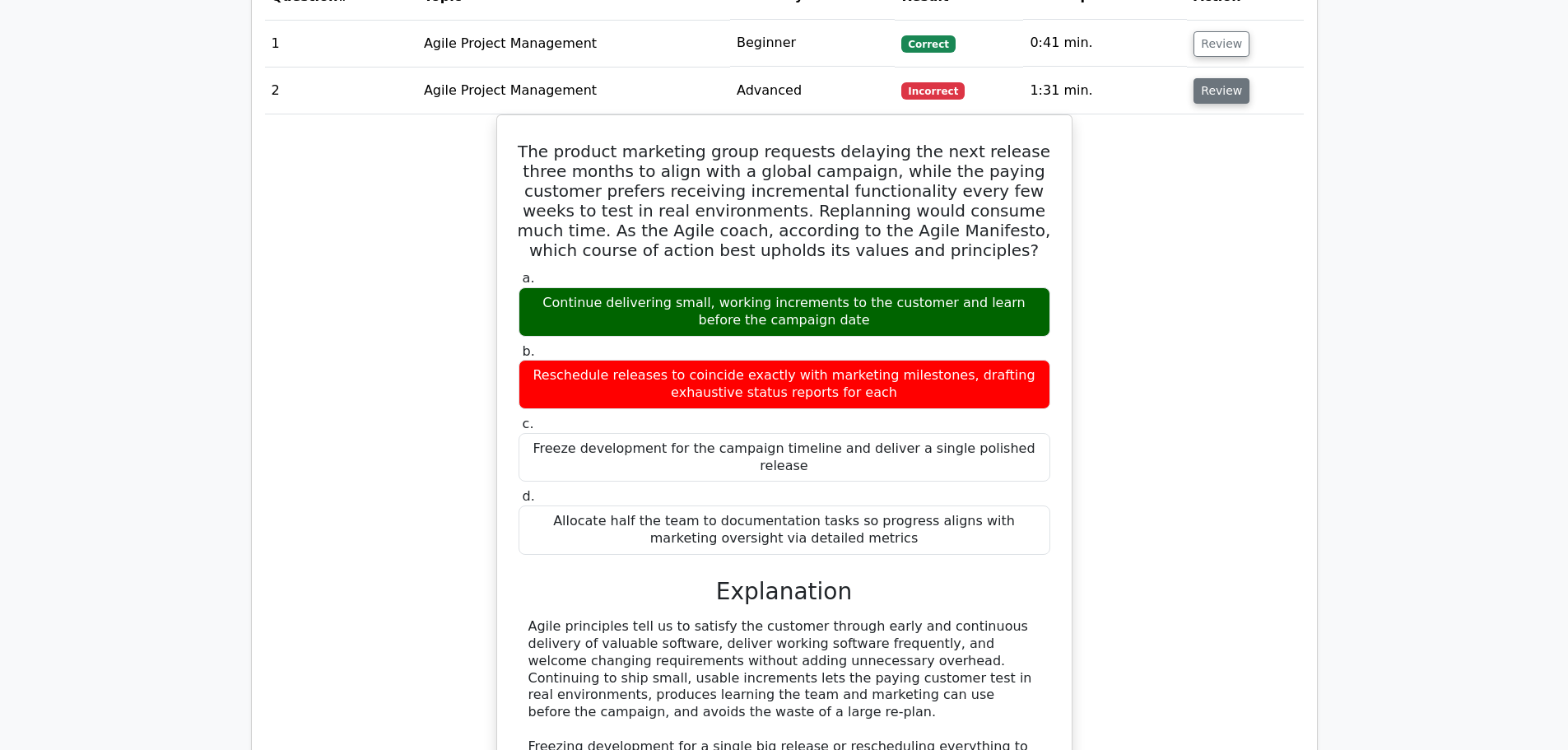
click at [1198, 79] on button "Review" at bounding box center [1221, 90] width 56 height 25
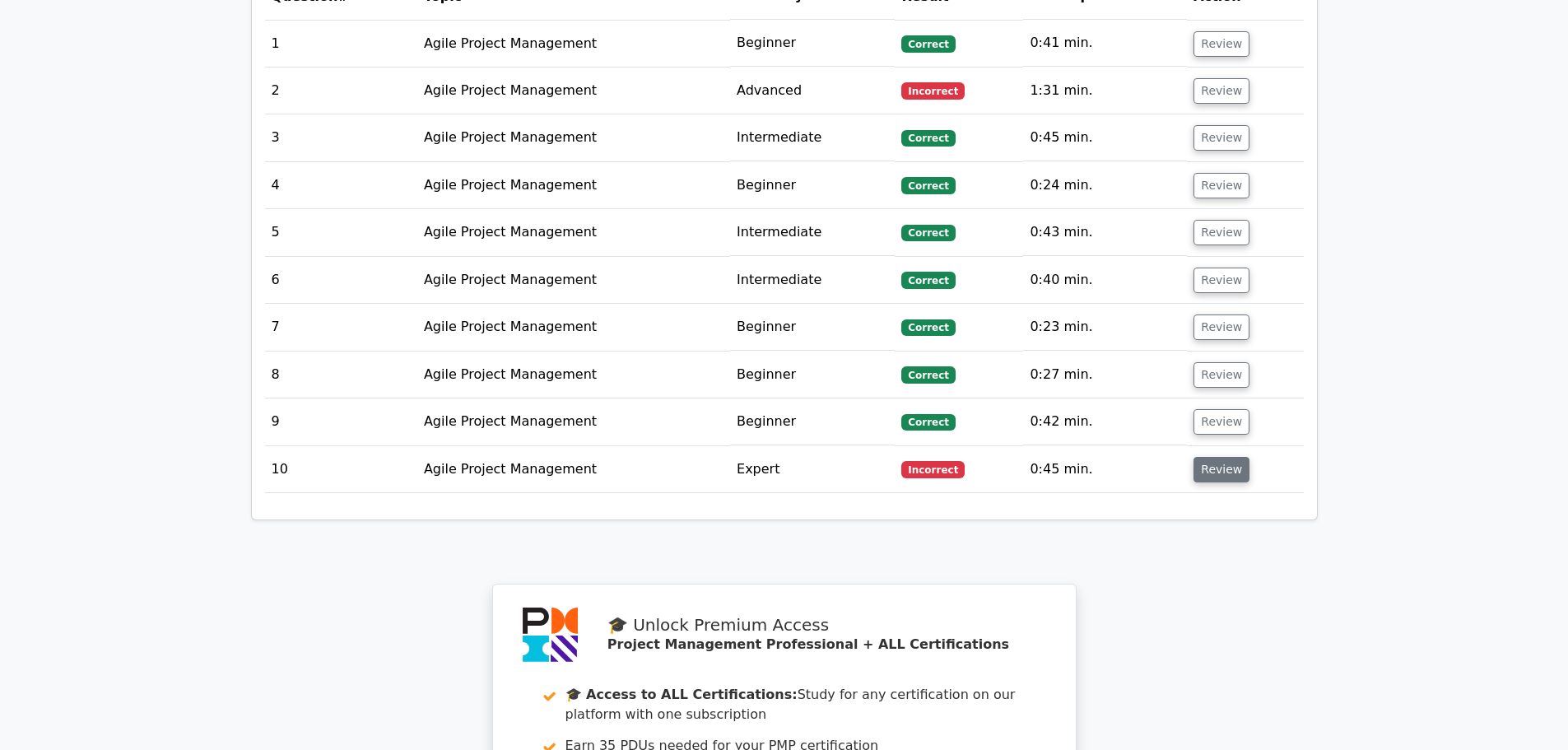
click at [1197, 456] on button "Review" at bounding box center [1221, 469] width 56 height 25
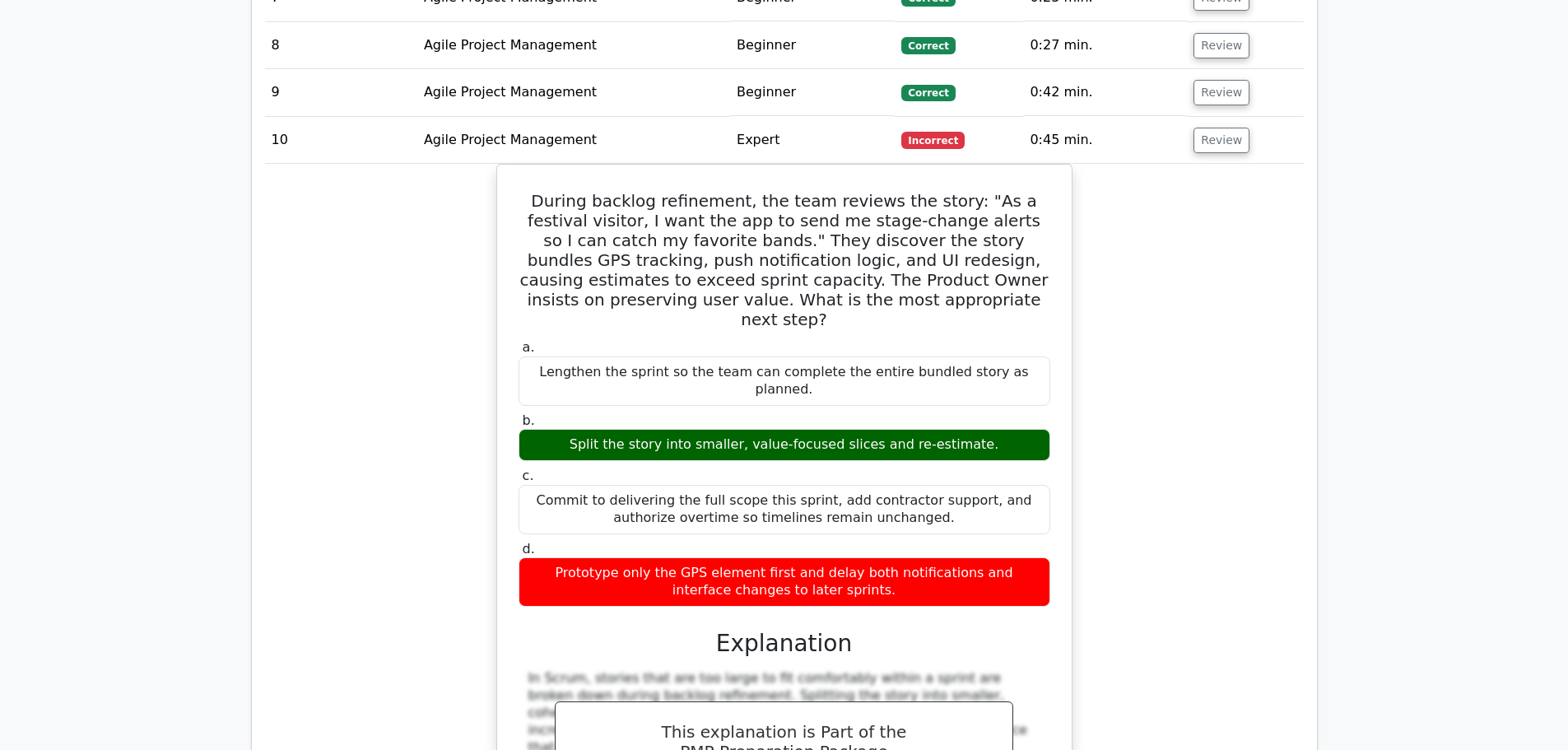
scroll to position [1564, 0]
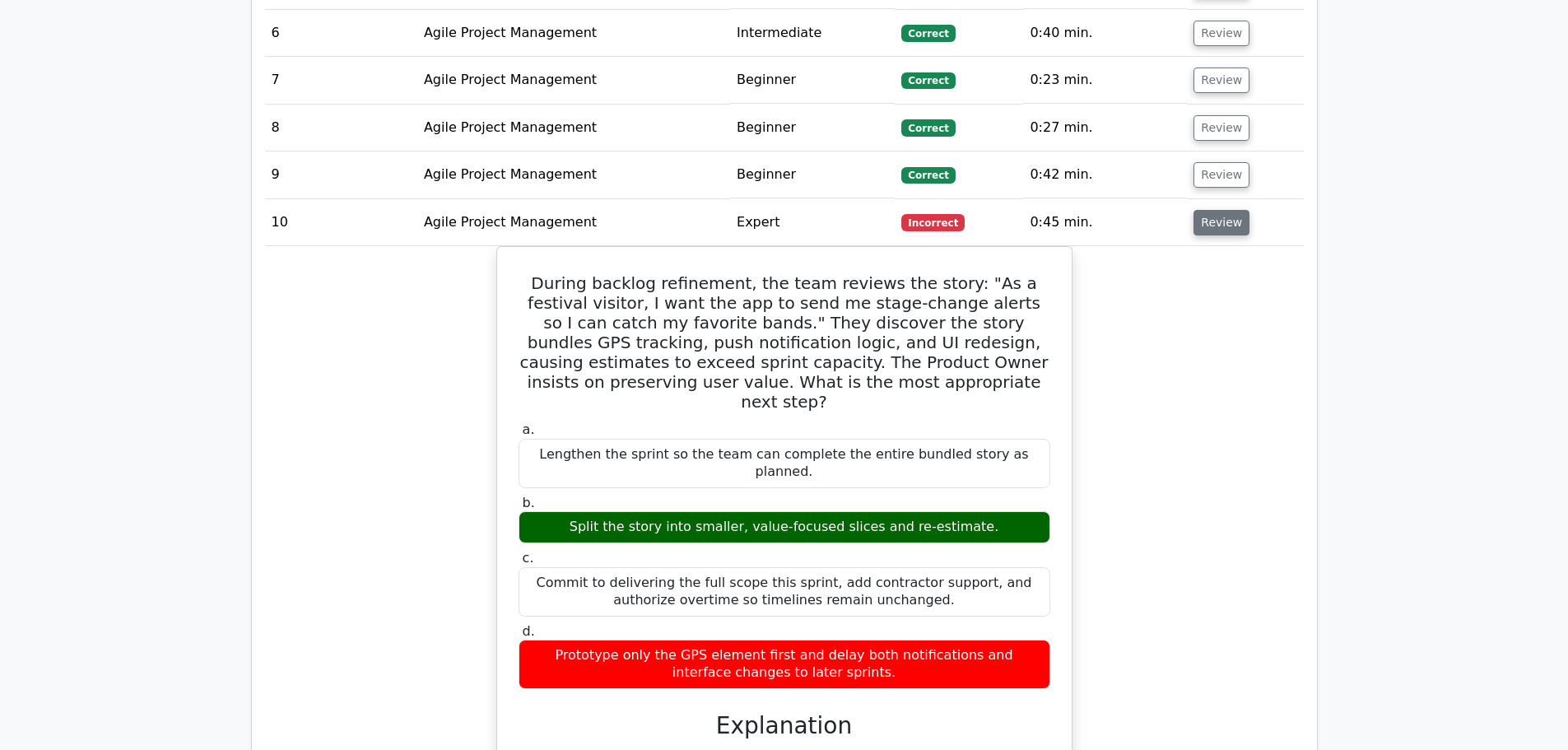
click at [1218, 213] on button "Review" at bounding box center [1221, 222] width 56 height 25
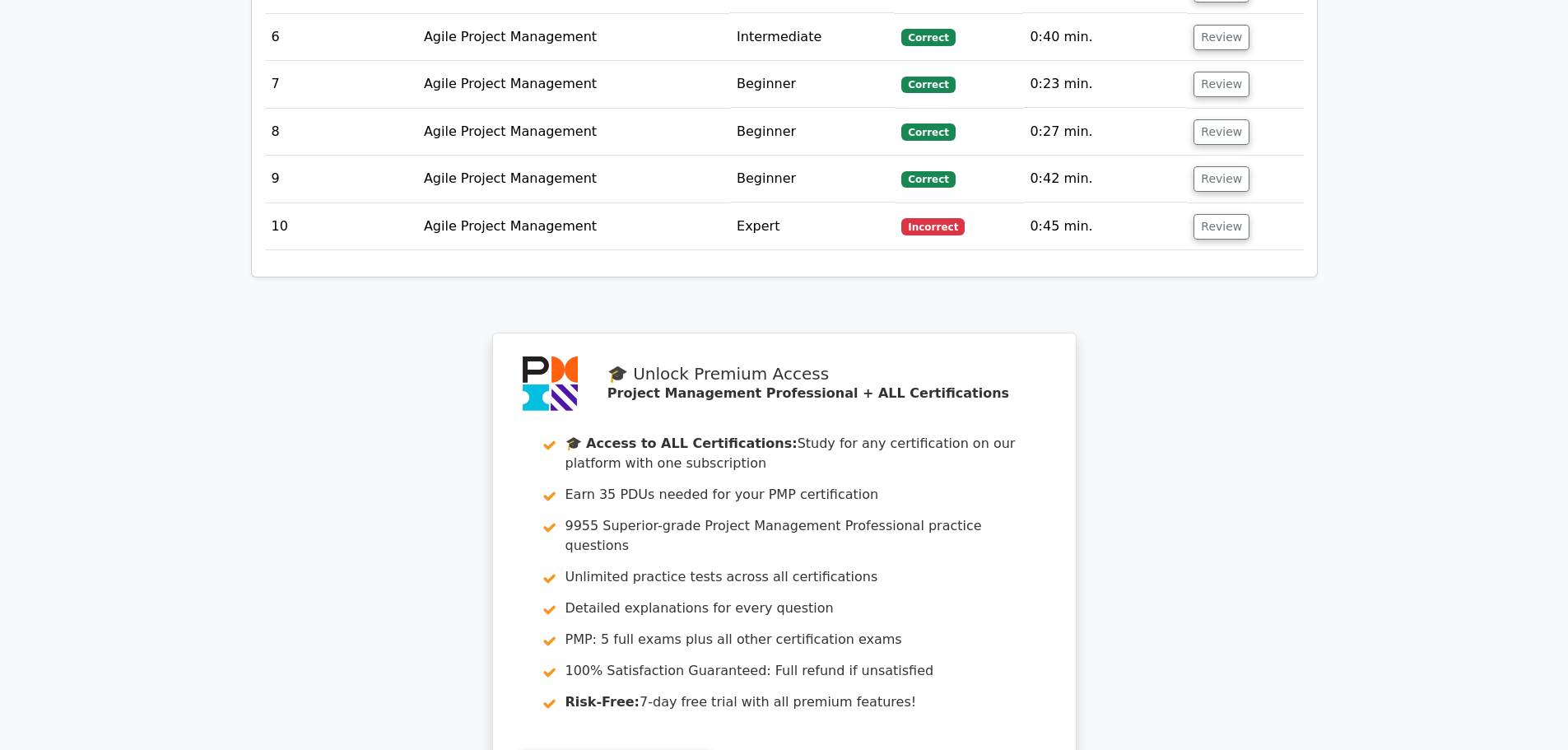
scroll to position [1912, 0]
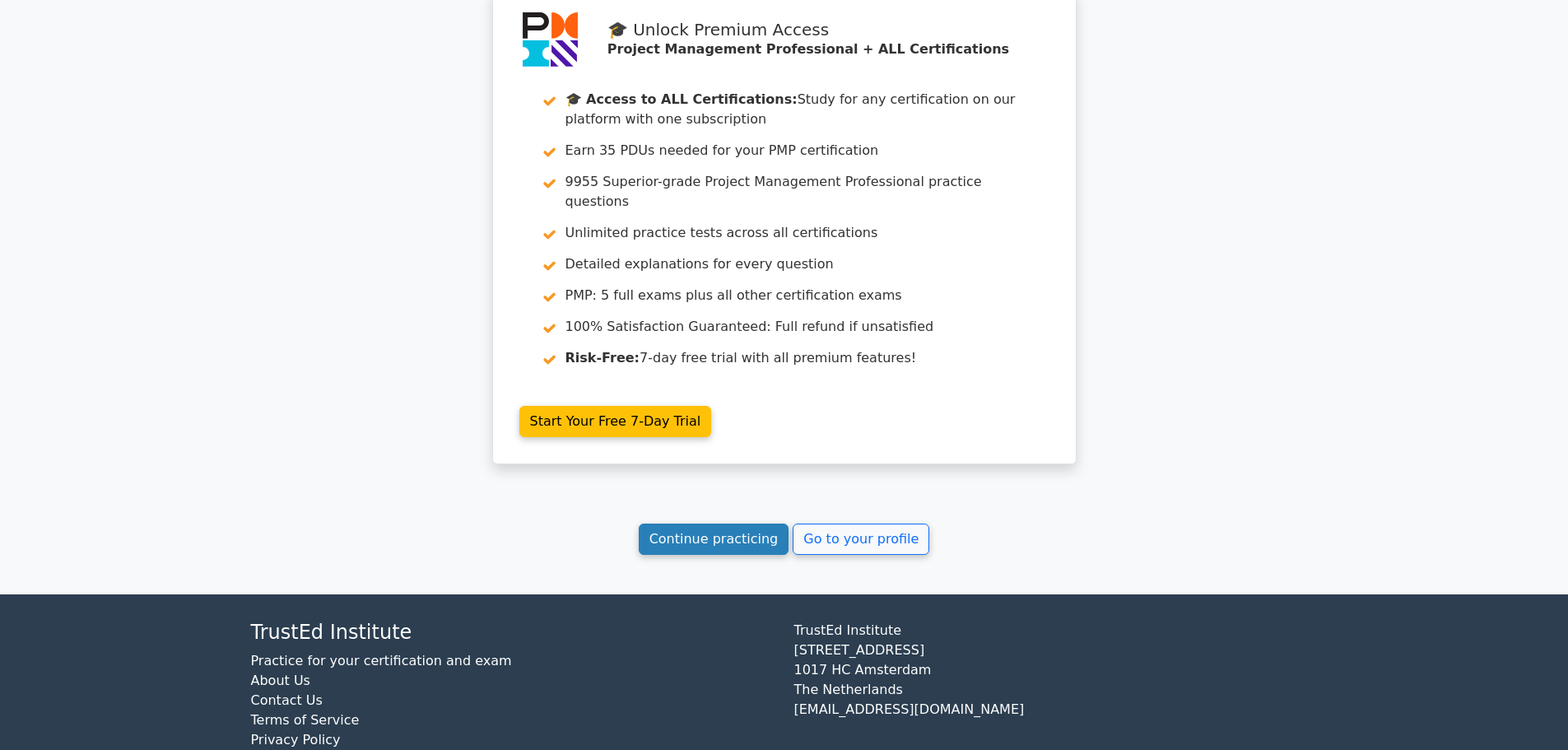
click at [739, 523] on link "Continue practicing" at bounding box center [714, 538] width 151 height 31
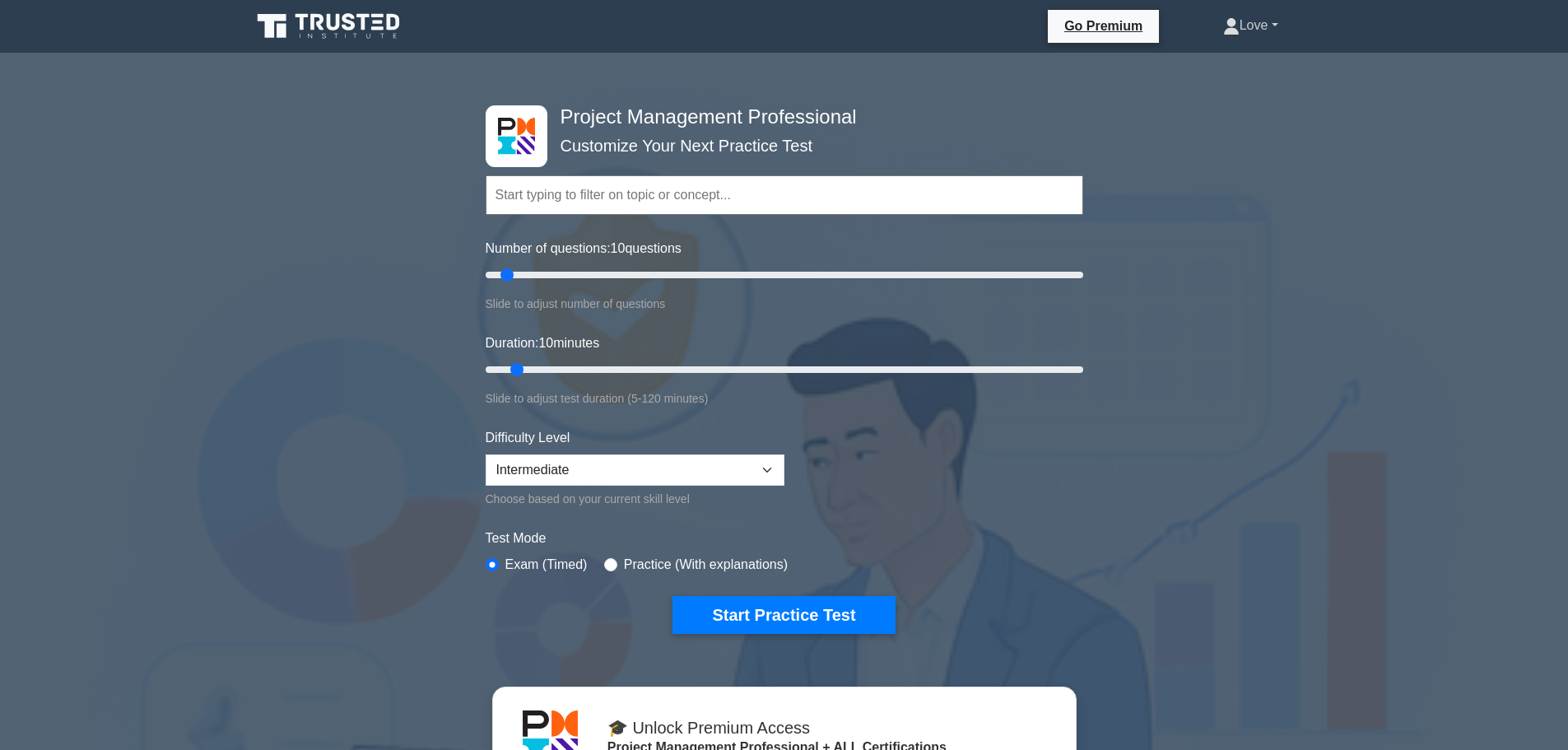
click at [1255, 23] on link "Love" at bounding box center [1251, 25] width 135 height 33
click at [1240, 59] on link "Profile" at bounding box center [1250, 64] width 130 height 26
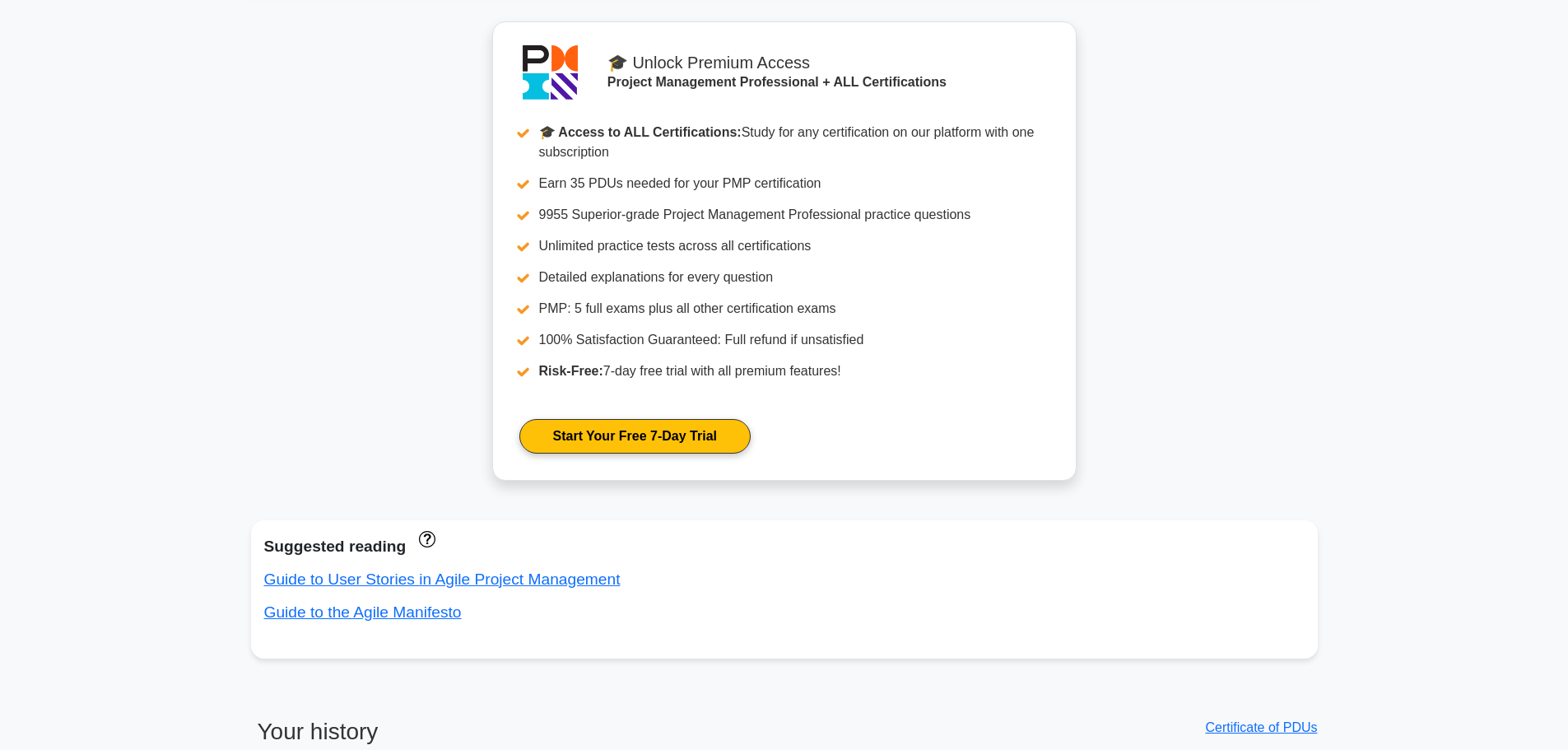
scroll to position [988, 0]
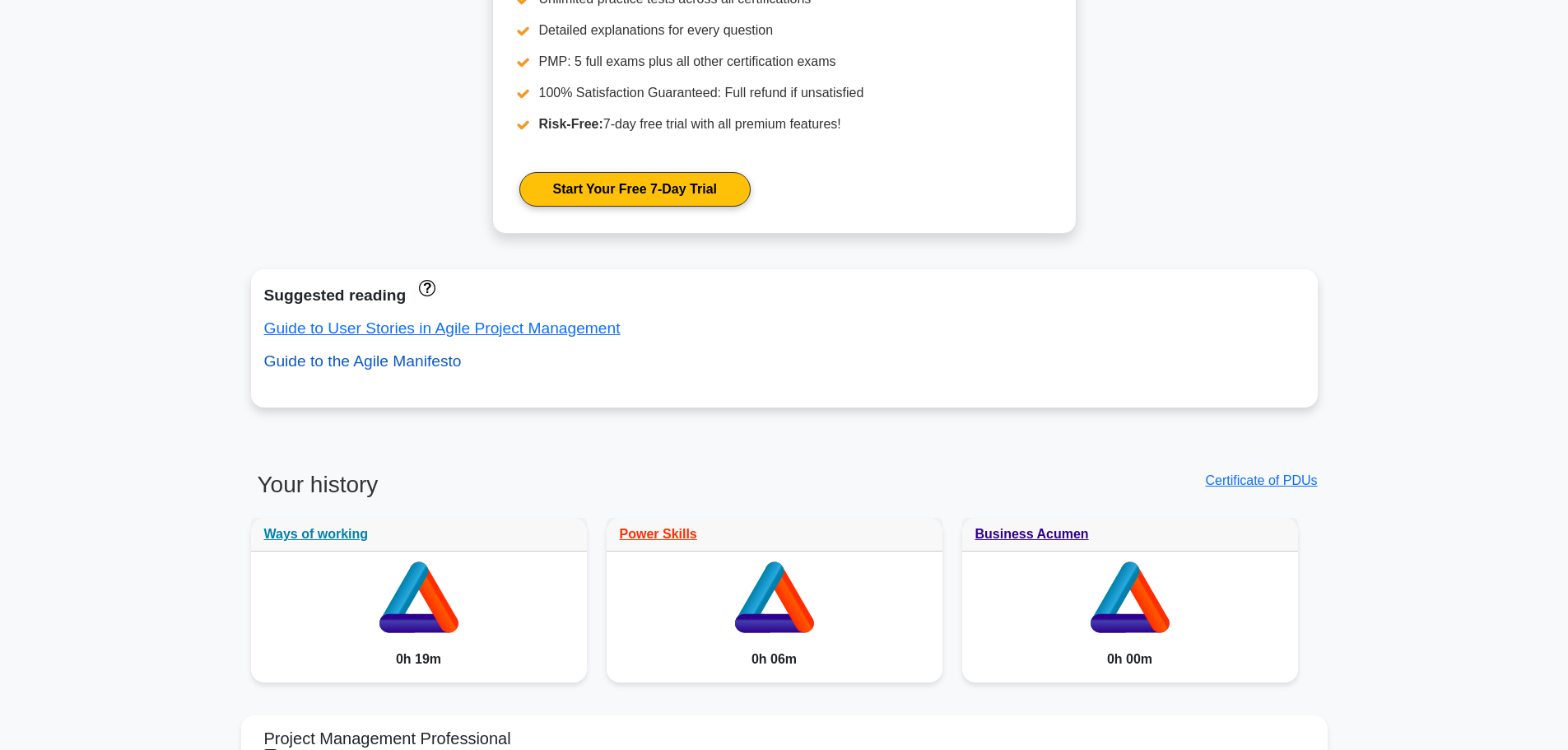
click at [423, 368] on link "Guide to the Agile Manifesto" at bounding box center [363, 360] width 198 height 17
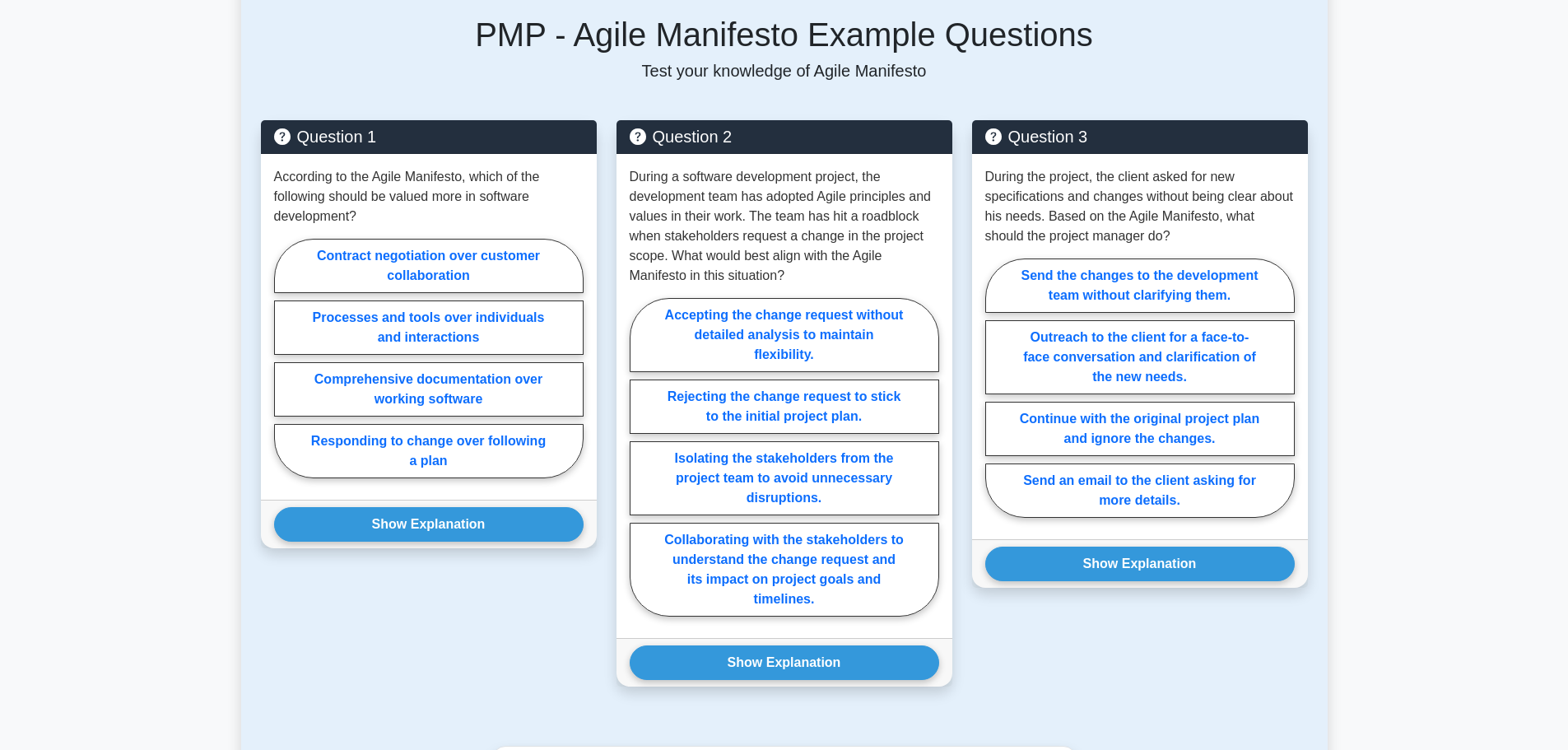
scroll to position [494, 0]
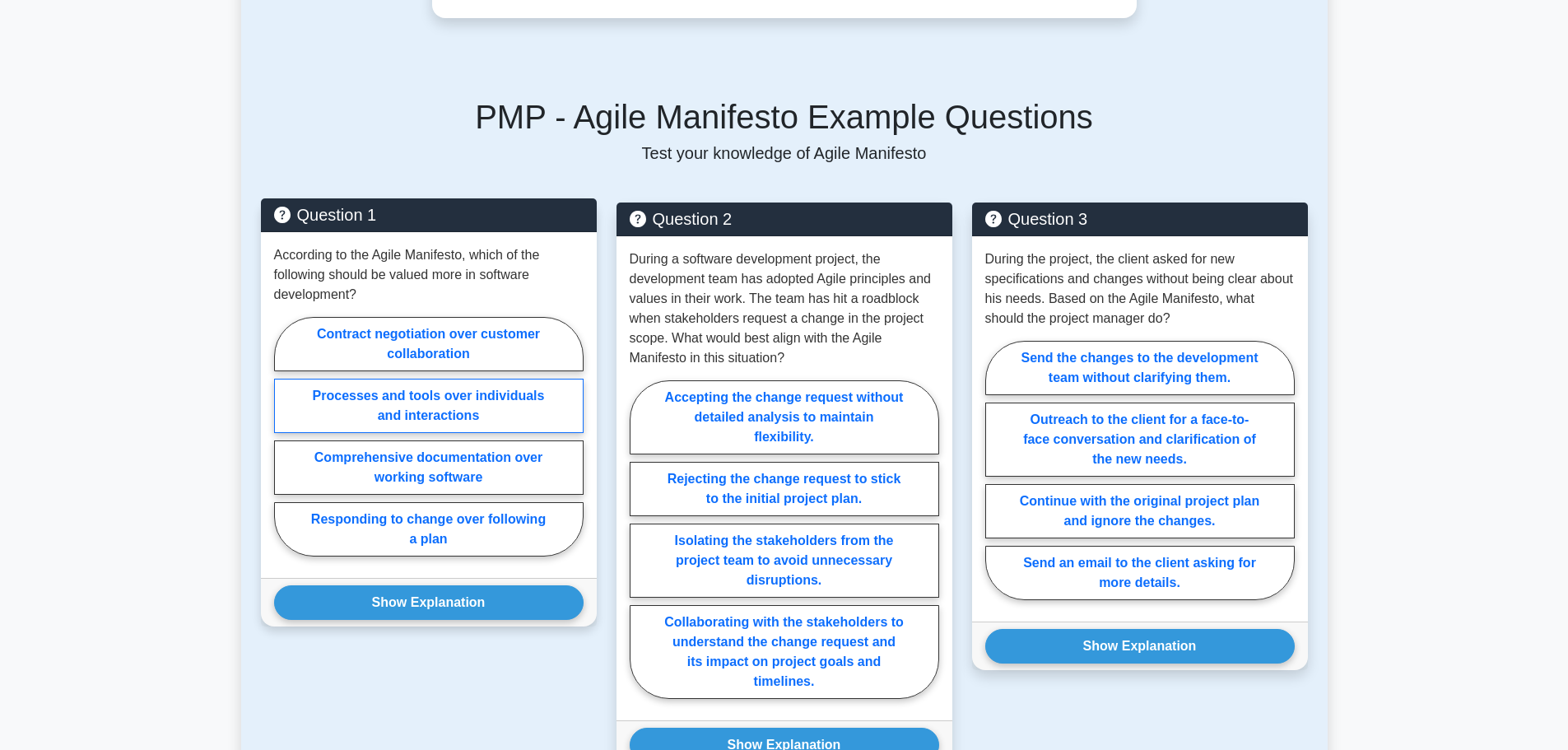
click at [325, 397] on label "Processes and tools over individuals and interactions" at bounding box center [428, 406] width 310 height 55
click at [285, 437] on input "Processes and tools over individuals and interactions" at bounding box center [279, 441] width 10 height 10
radio input "true"
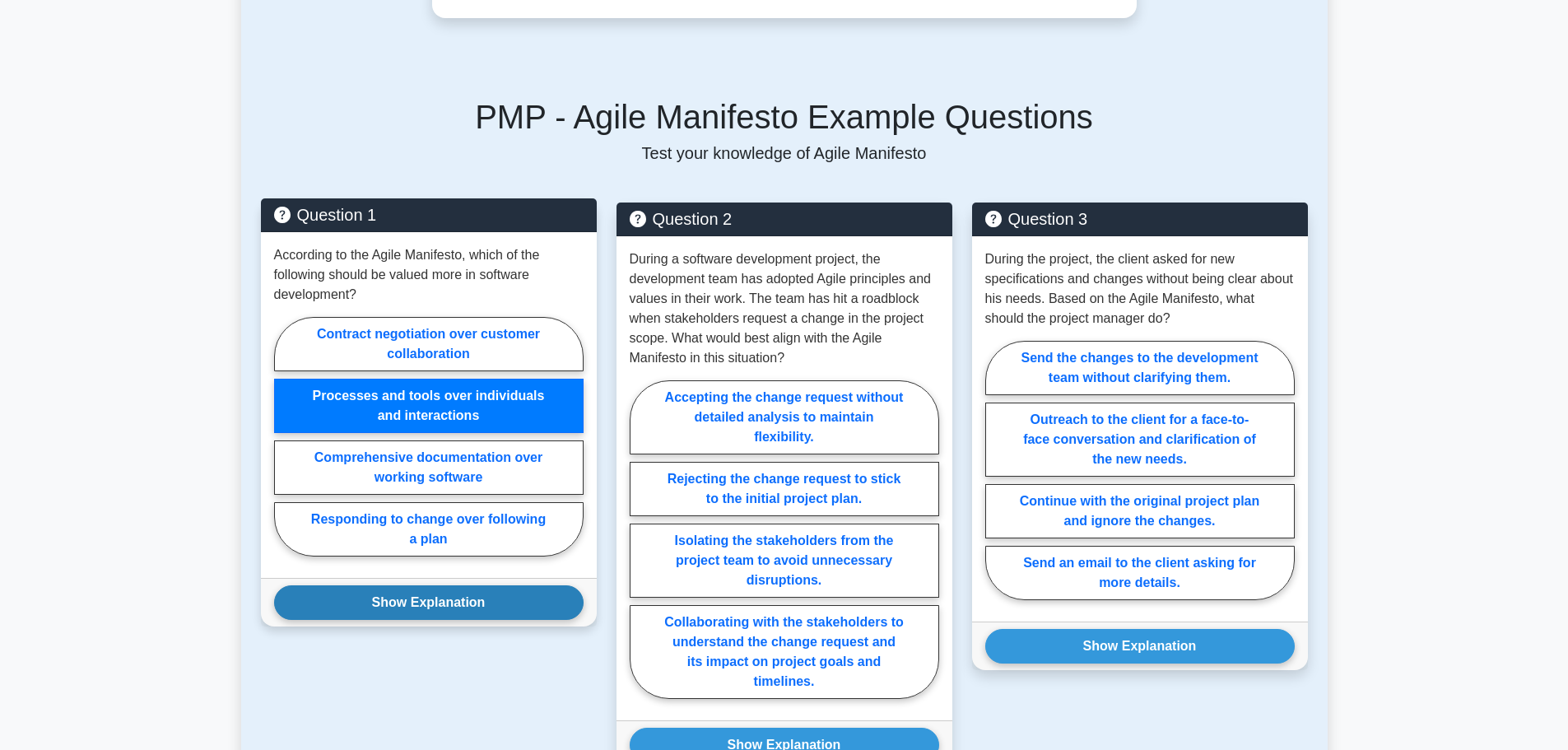
click at [365, 613] on button "Show Explanation" at bounding box center [428, 602] width 310 height 35
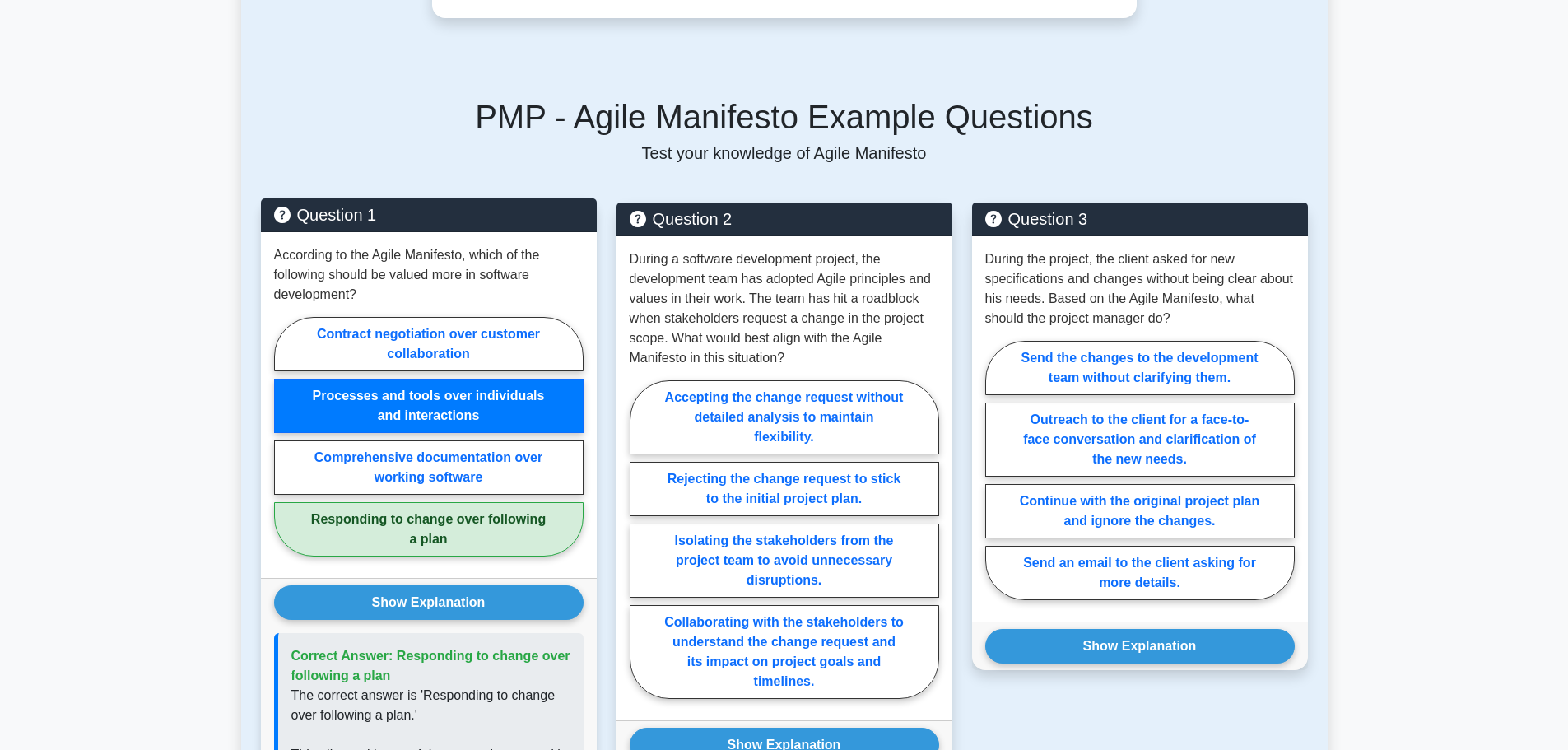
click at [368, 525] on label "Responding to change over following a plan" at bounding box center [428, 530] width 310 height 55
click at [285, 447] on input "Responding to change over following a plan" at bounding box center [279, 441] width 10 height 10
radio input "true"
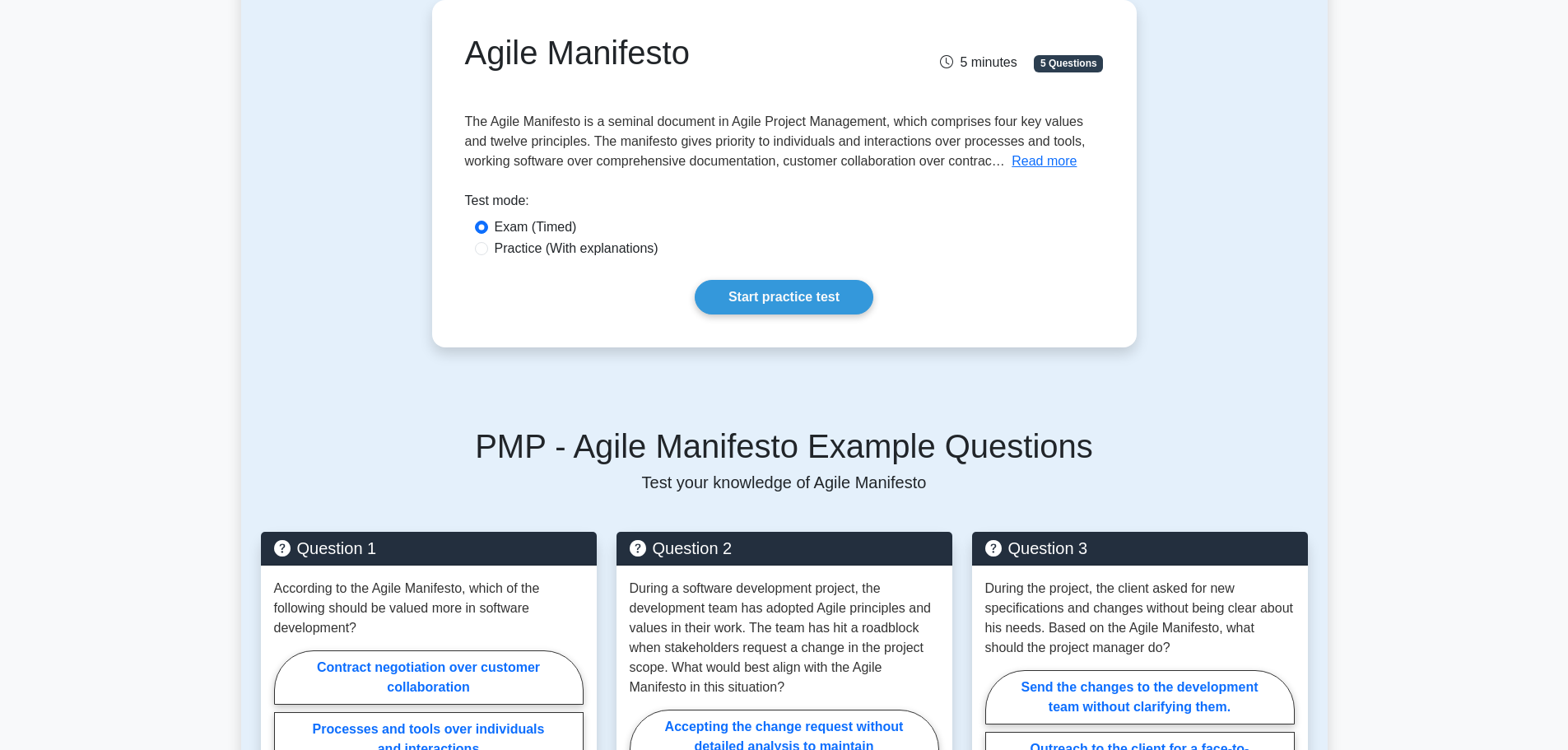
scroll to position [411, 0]
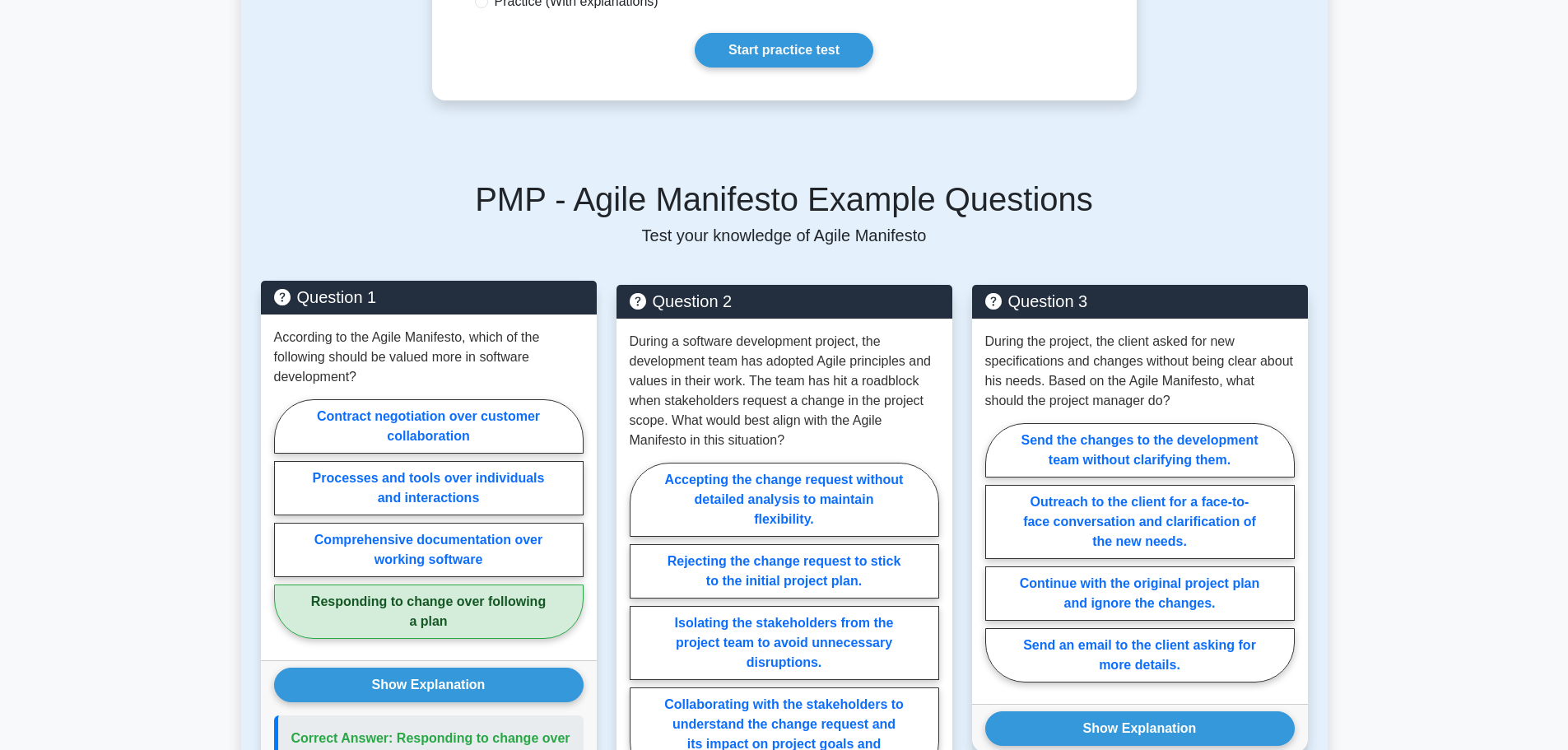
click at [357, 601] on label "Responding to change over following a plan" at bounding box center [428, 612] width 310 height 55
click at [285, 529] on input "Responding to change over following a plan" at bounding box center [279, 523] width 10 height 10
click at [359, 676] on button "Show Explanation" at bounding box center [428, 684] width 310 height 35
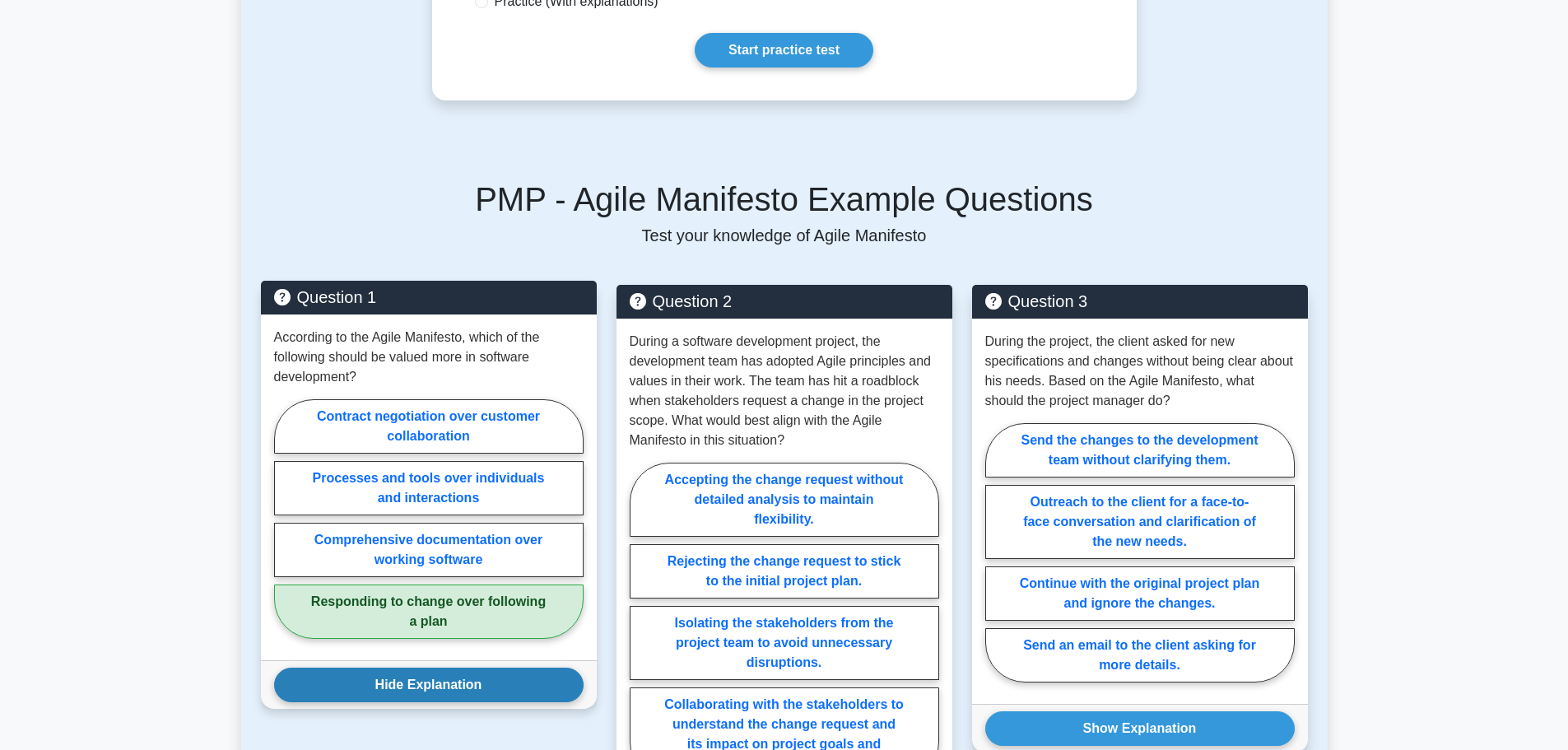
click at [338, 678] on button "Hide Explanation" at bounding box center [428, 684] width 310 height 35
click at [338, 678] on button "Show Explanation" at bounding box center [428, 684] width 310 height 35
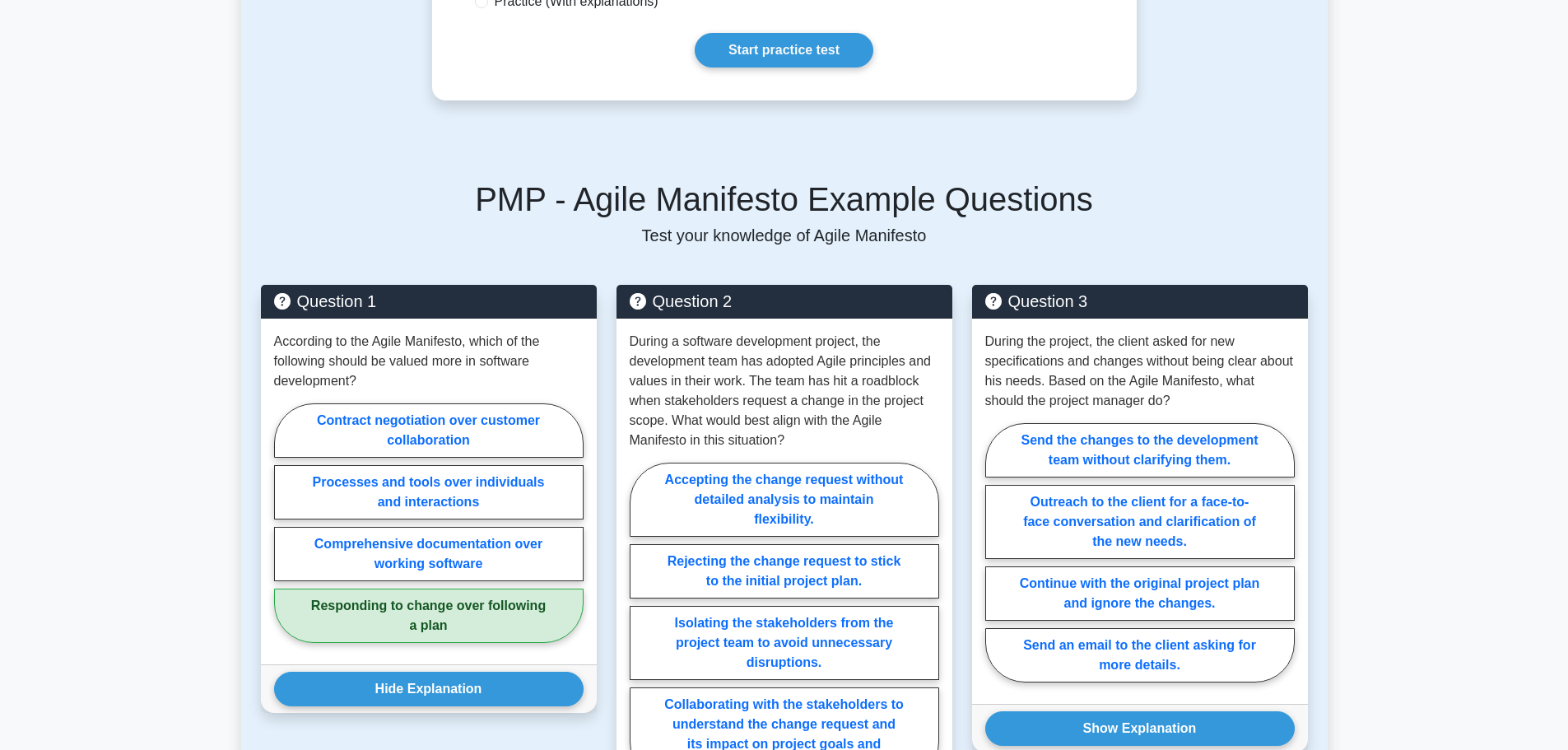
scroll to position [659, 0]
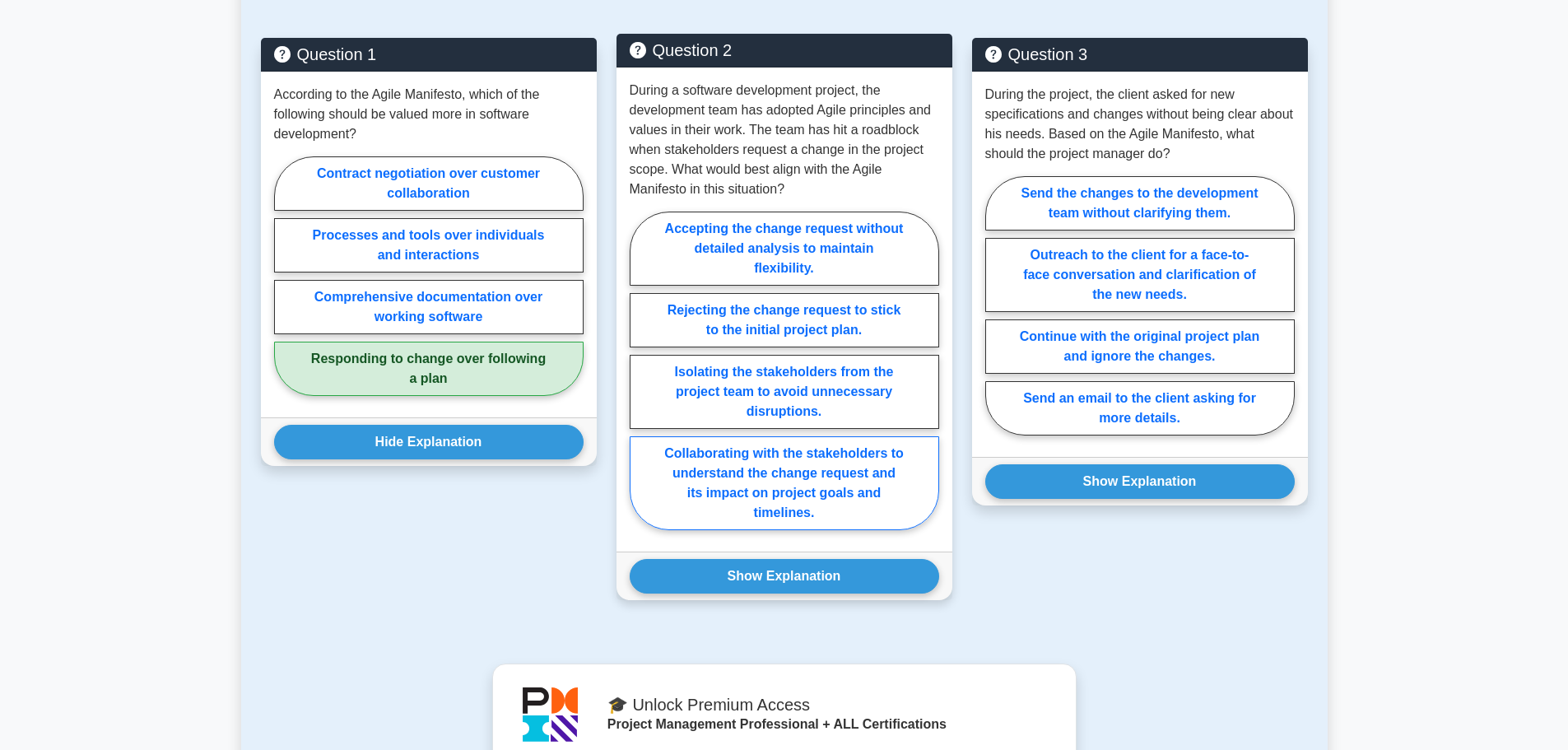
click at [799, 494] on label "Collaborating with the stakeholders to understand the change request and its im…" at bounding box center [784, 484] width 310 height 94
click at [640, 381] on input "Collaborating with the stakeholders to understand the change request and its im…" at bounding box center [634, 375] width 10 height 10
radio input "true"
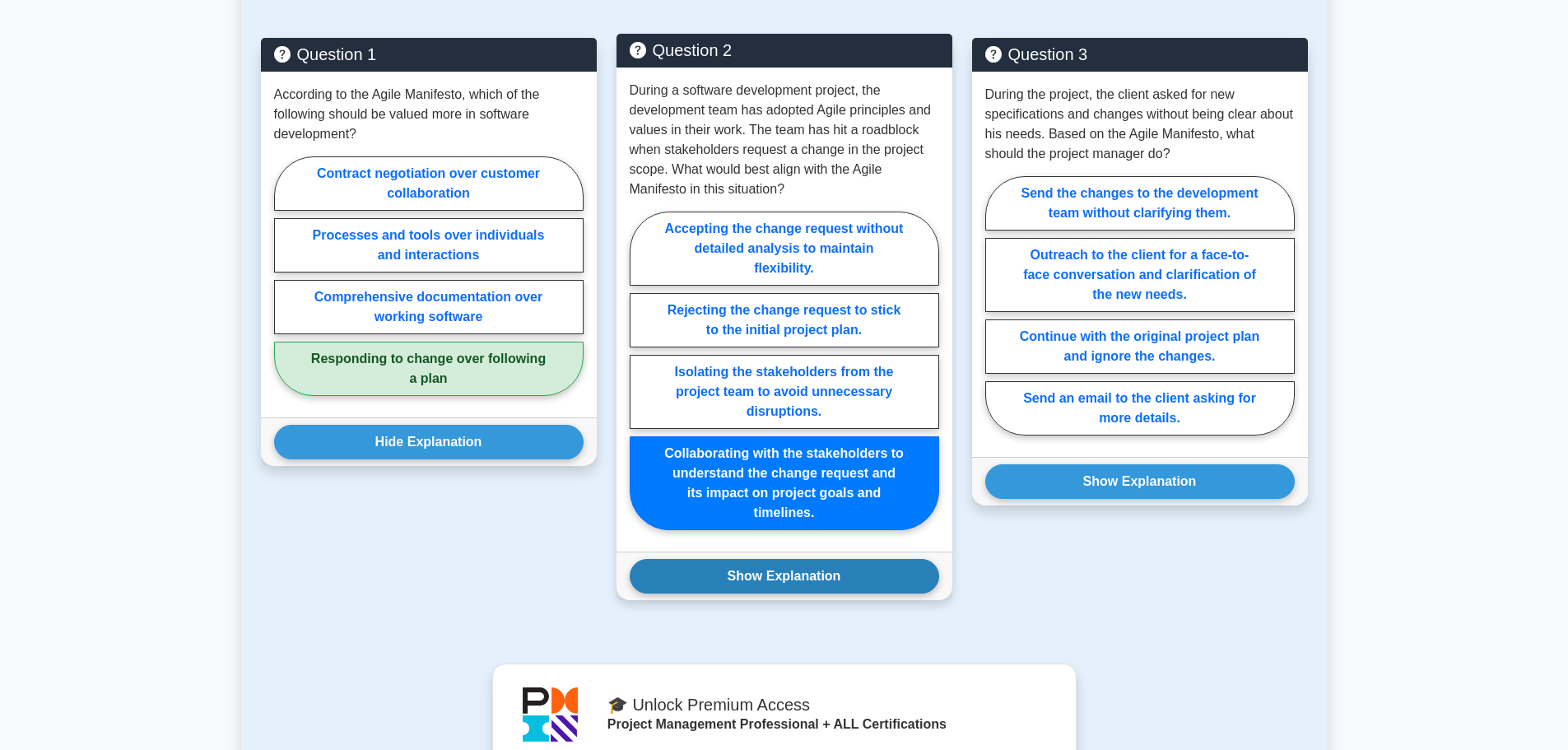
click at [782, 576] on button "Show Explanation" at bounding box center [784, 576] width 310 height 35
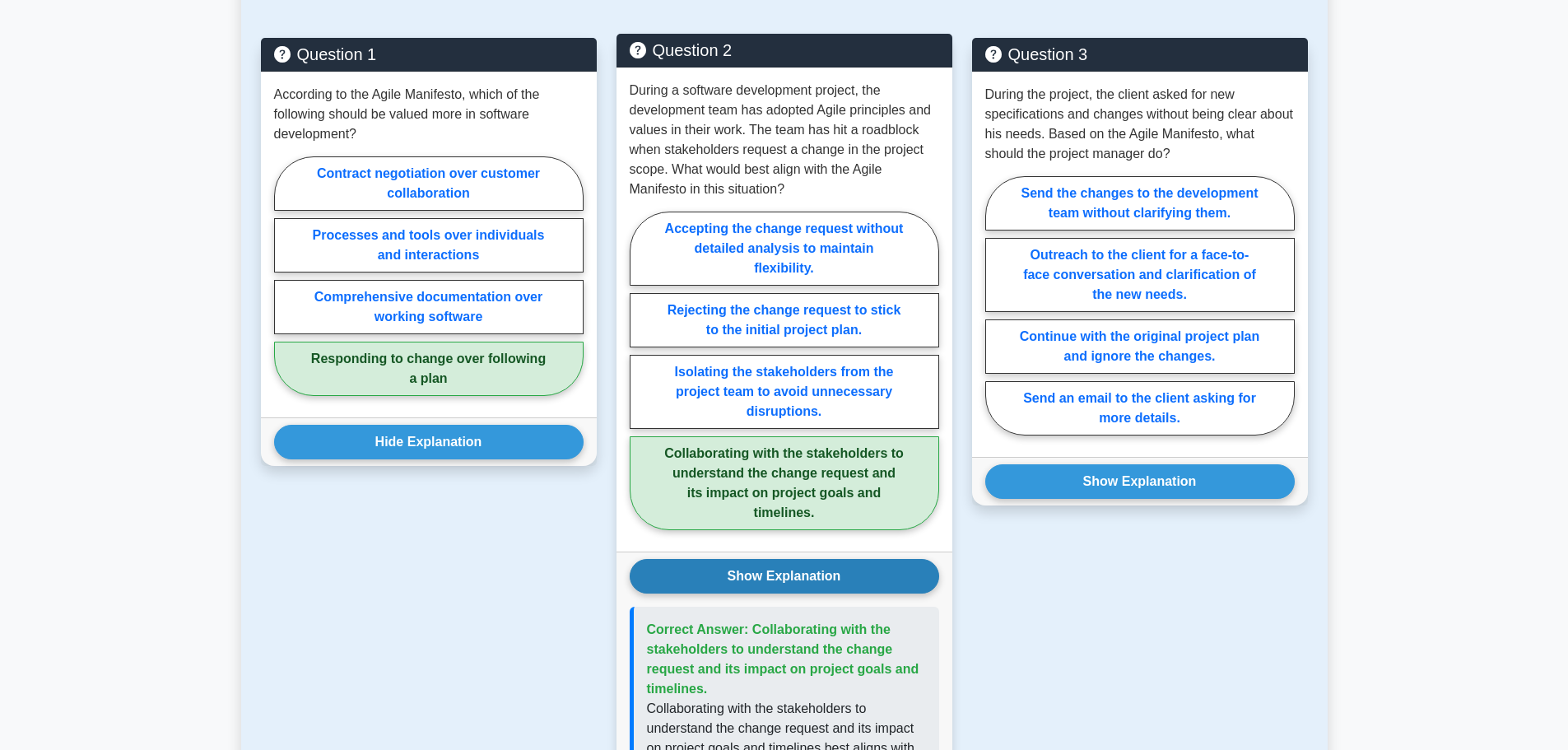
click at [796, 581] on button "Show Explanation" at bounding box center [784, 576] width 310 height 35
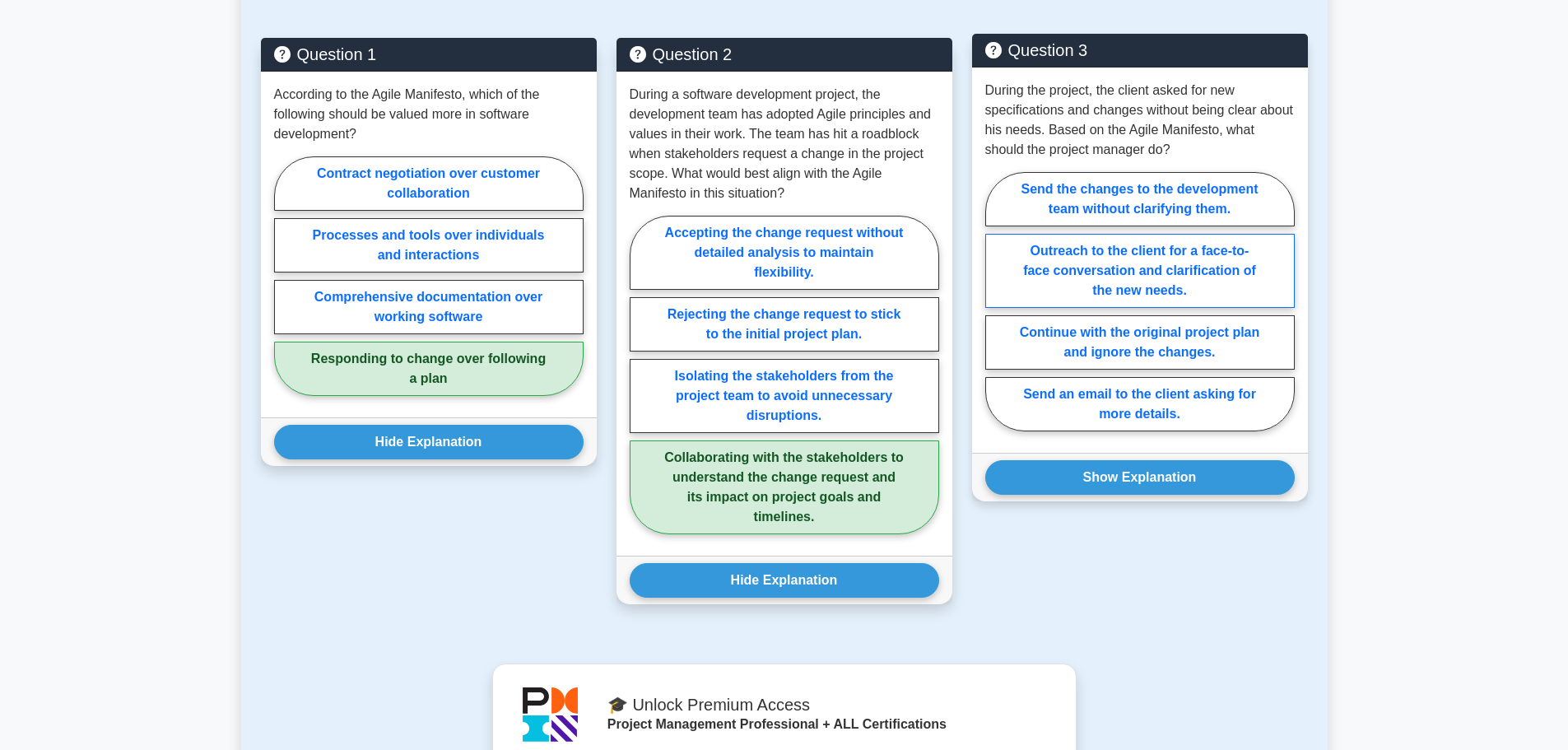
click at [1093, 266] on label "Outreach to the client for a face-to-face conversation and clarification of the…" at bounding box center [1140, 270] width 310 height 74
click at [996, 301] on input "Outreach to the client for a face-to-face conversation and clarification of the…" at bounding box center [990, 306] width 10 height 10
radio input "true"
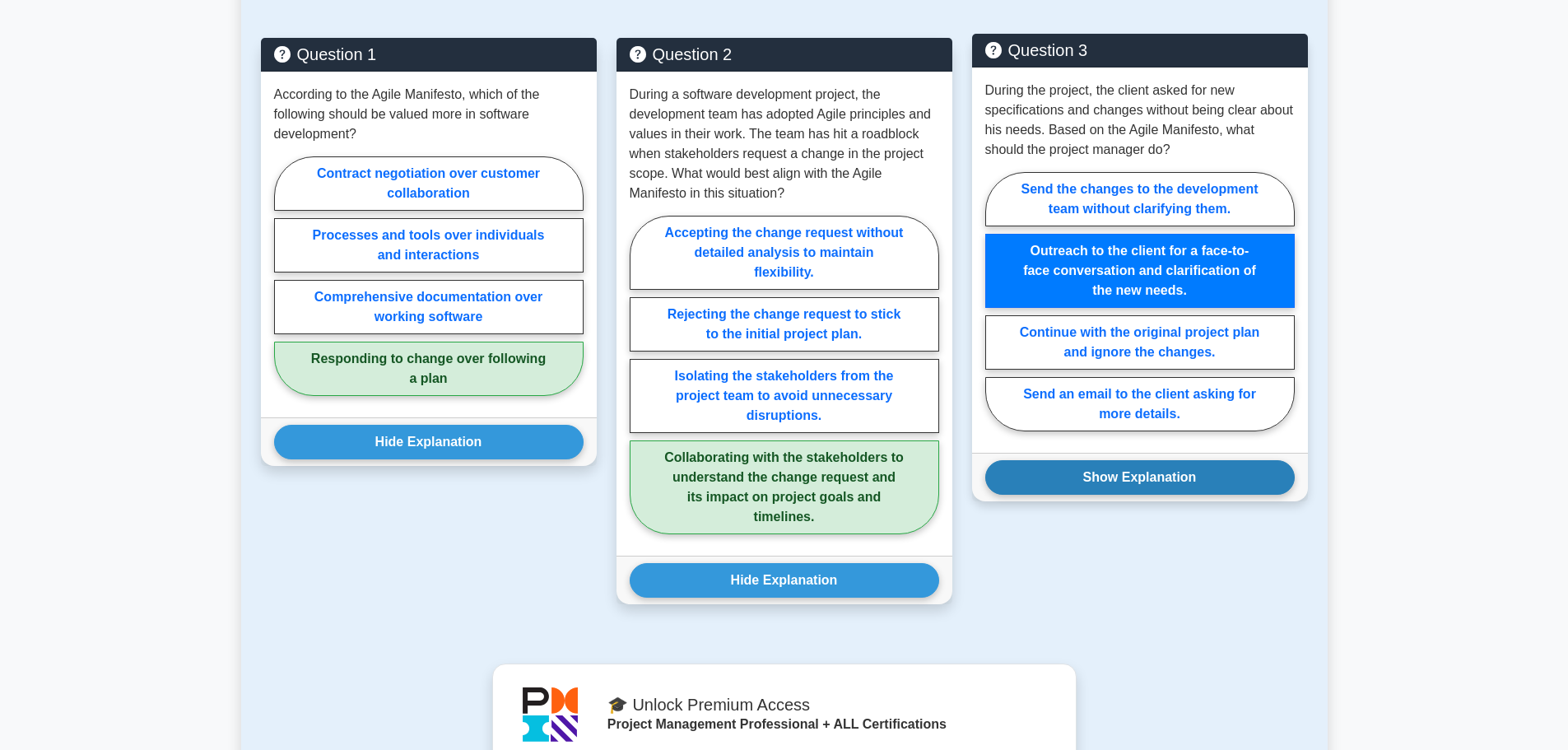
click at [1072, 483] on button "Show Explanation" at bounding box center [1140, 477] width 310 height 35
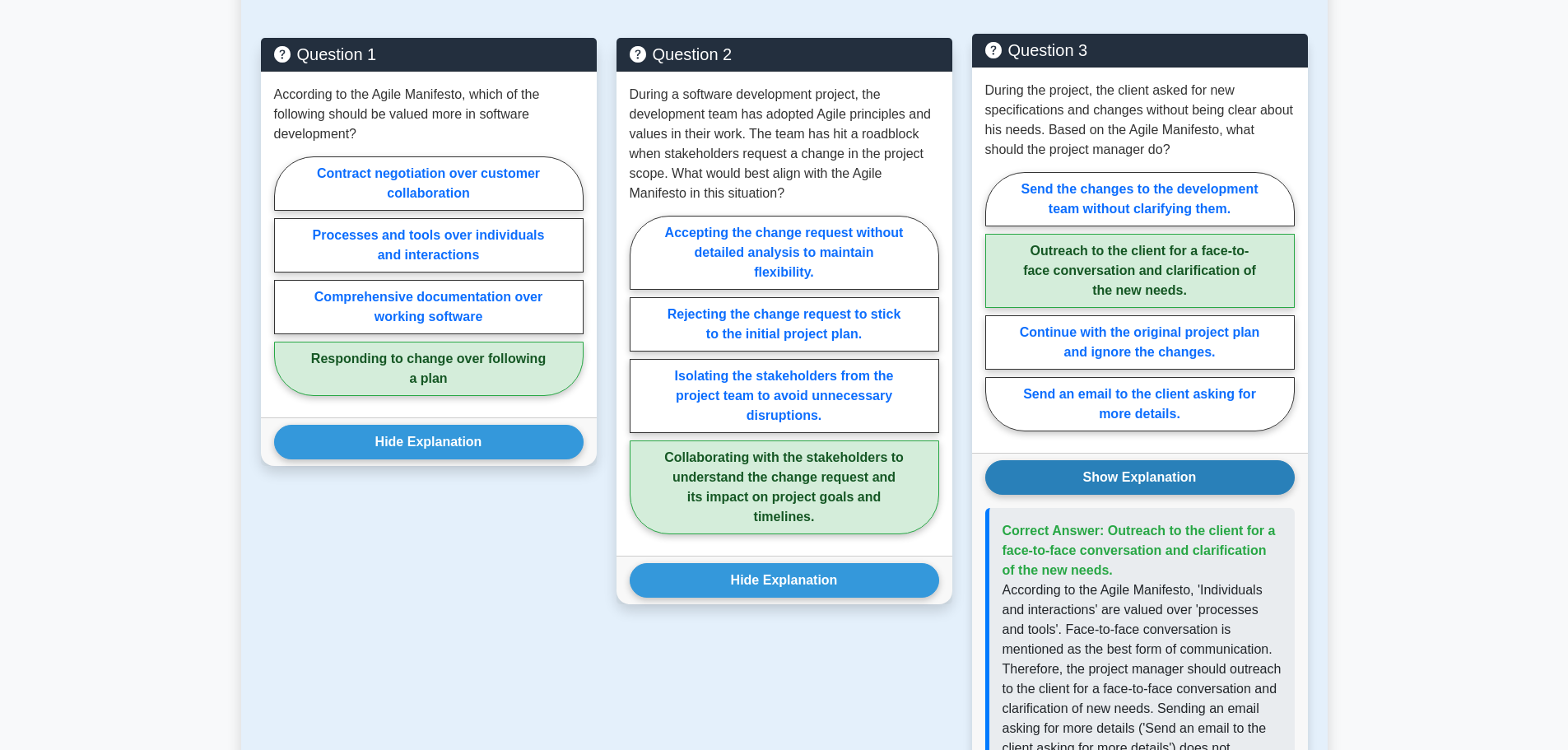
click at [1070, 481] on button "Show Explanation" at bounding box center [1140, 477] width 310 height 35
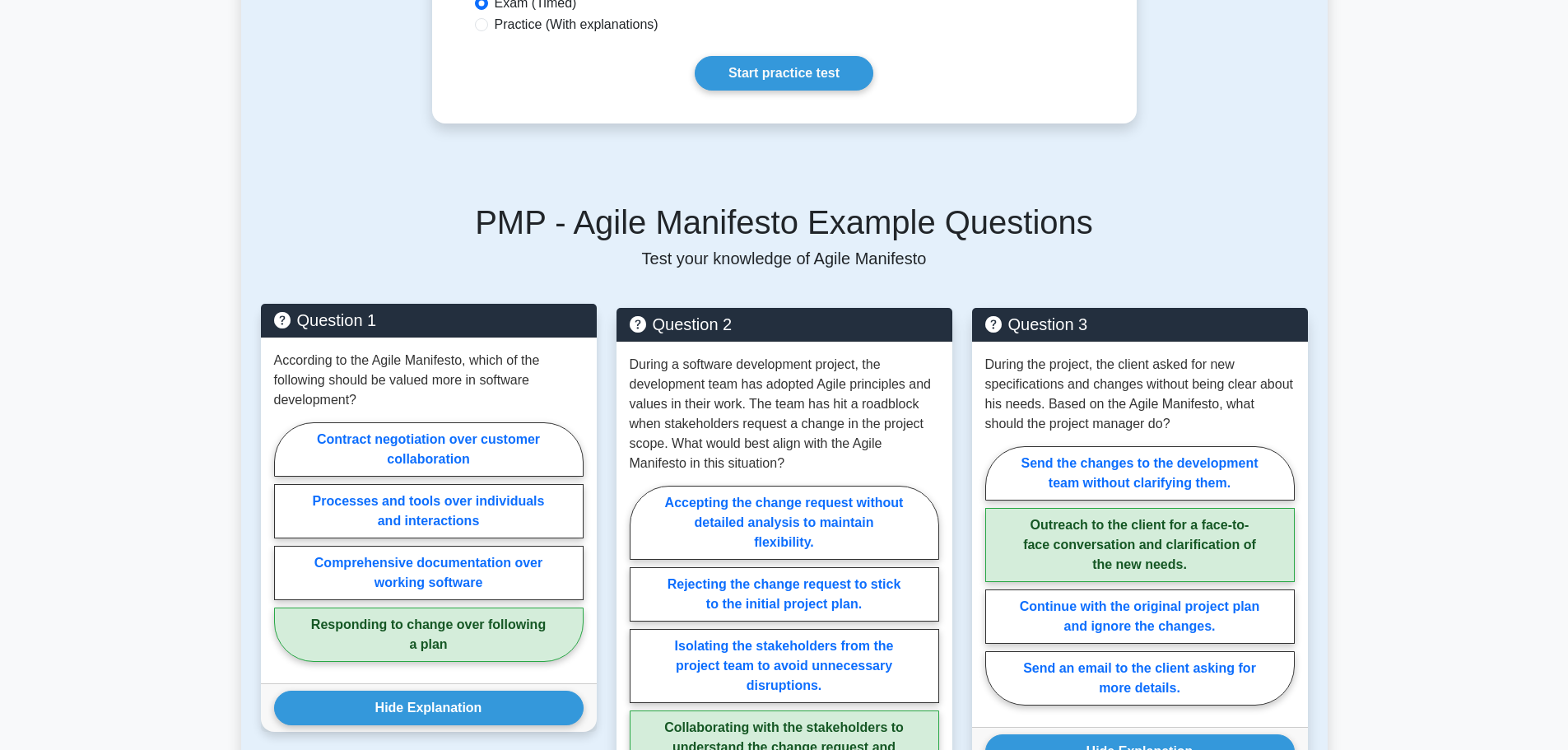
scroll to position [0, 0]
